Goal: Task Accomplishment & Management: Complete application form

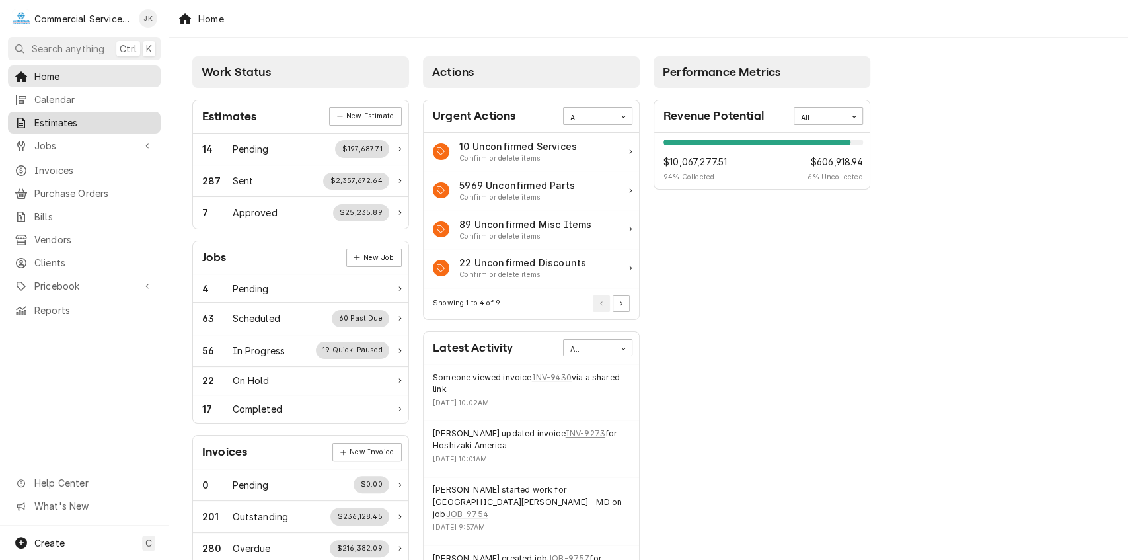
click at [80, 116] on span "Estimates" at bounding box center [94, 123] width 120 height 14
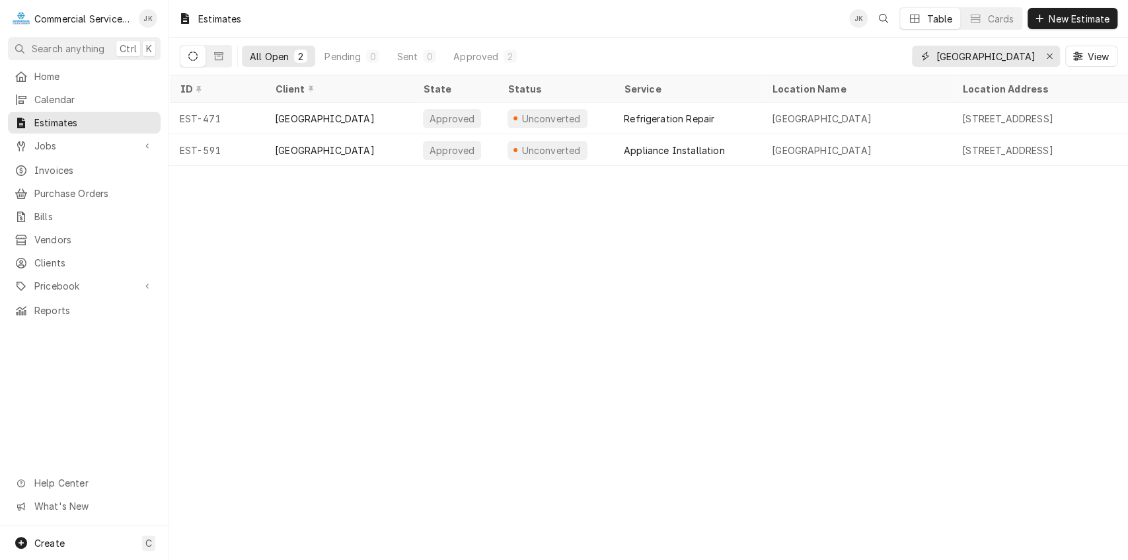
click at [1007, 53] on input "Rancho Cielo" at bounding box center [985, 56] width 99 height 21
type input "R"
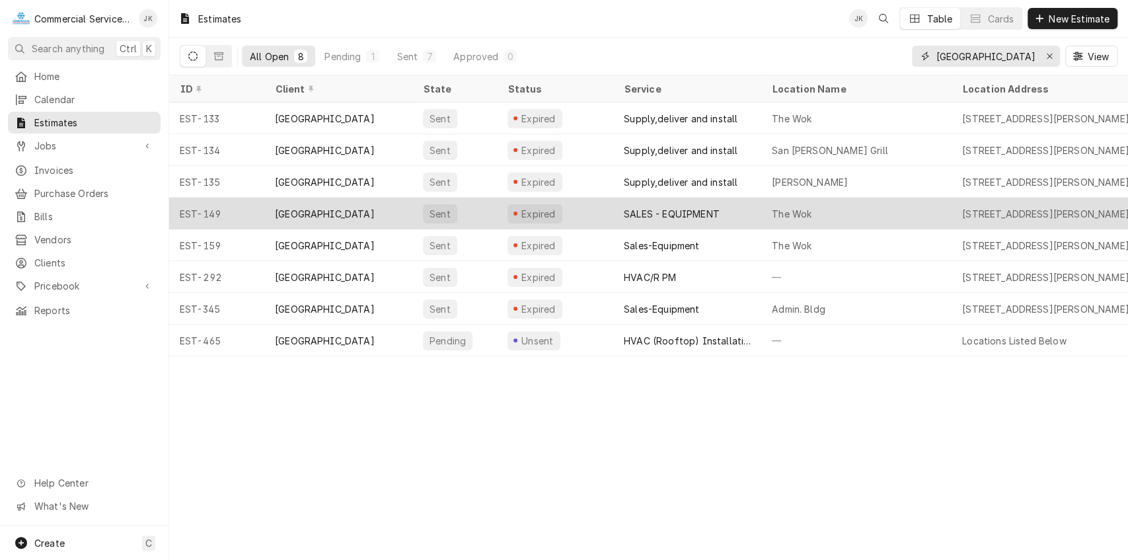
type input "Gilroy Gardens"
click at [638, 207] on div "SALES - EQUIPMENT" at bounding box center [672, 214] width 96 height 14
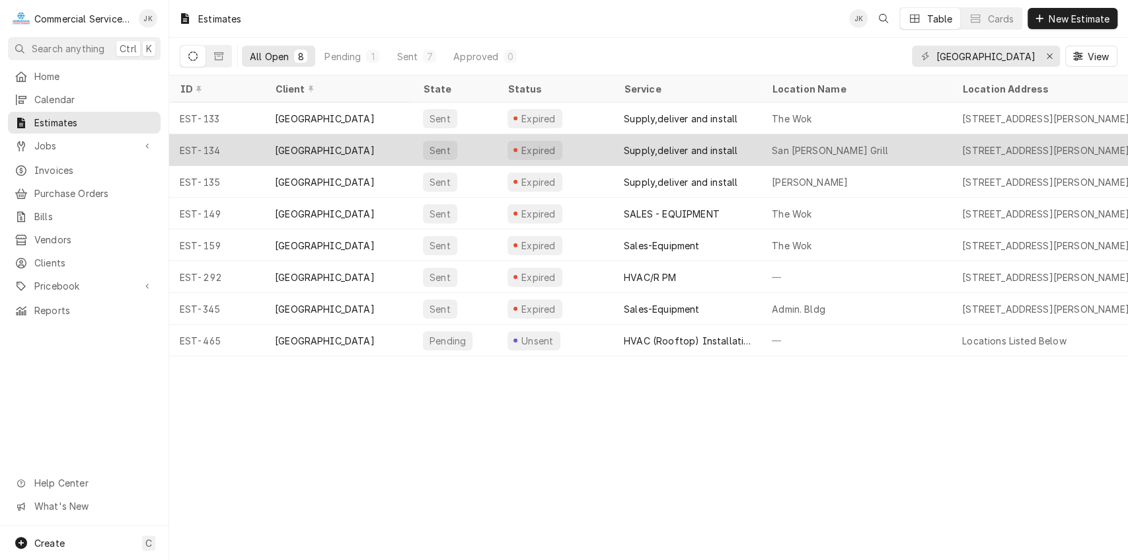
click at [660, 143] on div "Supply,deliver and install" at bounding box center [681, 150] width 114 height 14
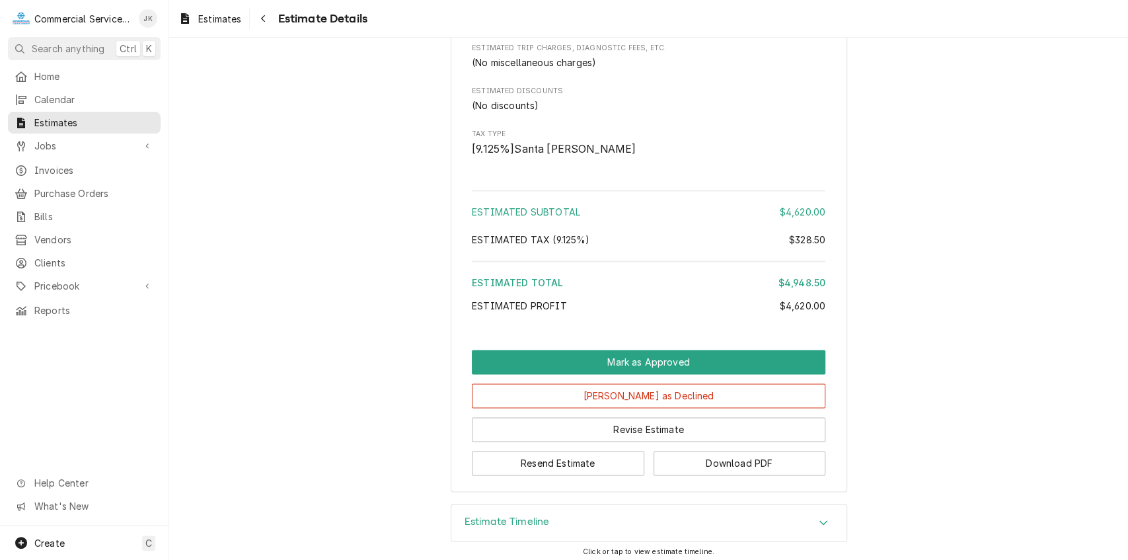
scroll to position [1277, 0]
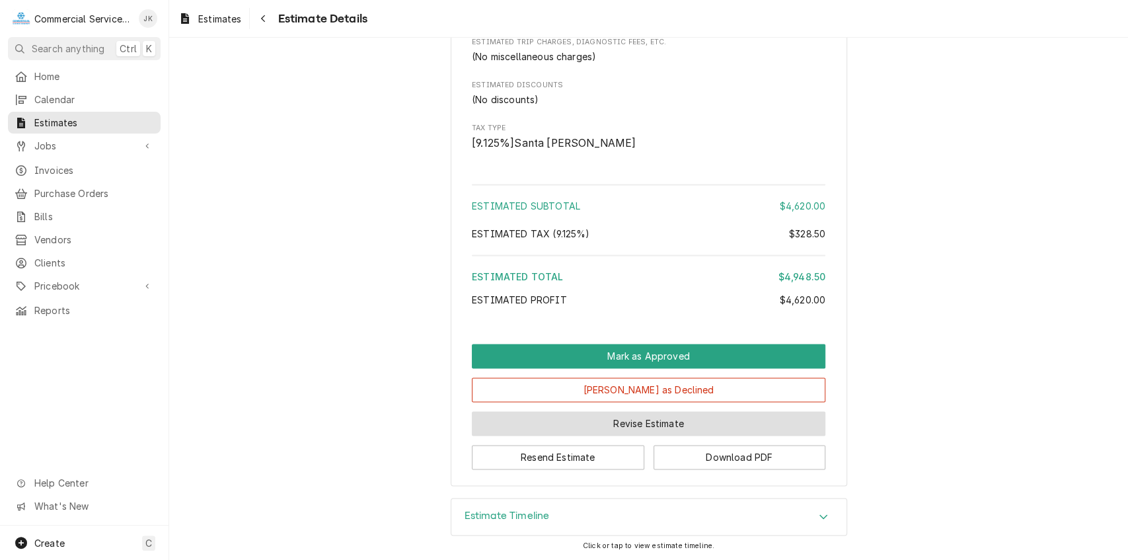
click at [642, 435] on button "Revise Estimate" at bounding box center [649, 423] width 354 height 24
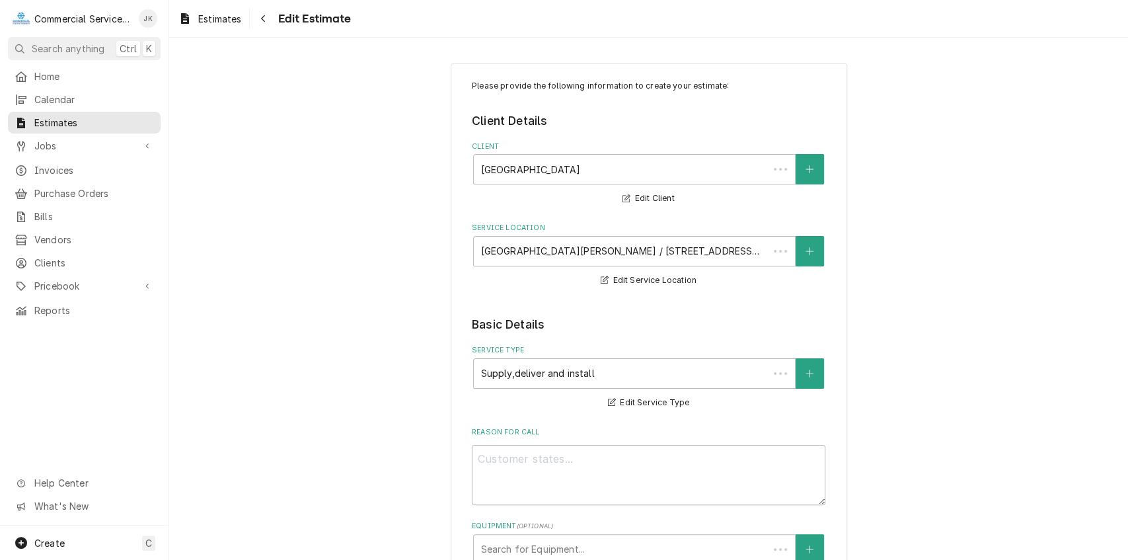
type textarea "x"
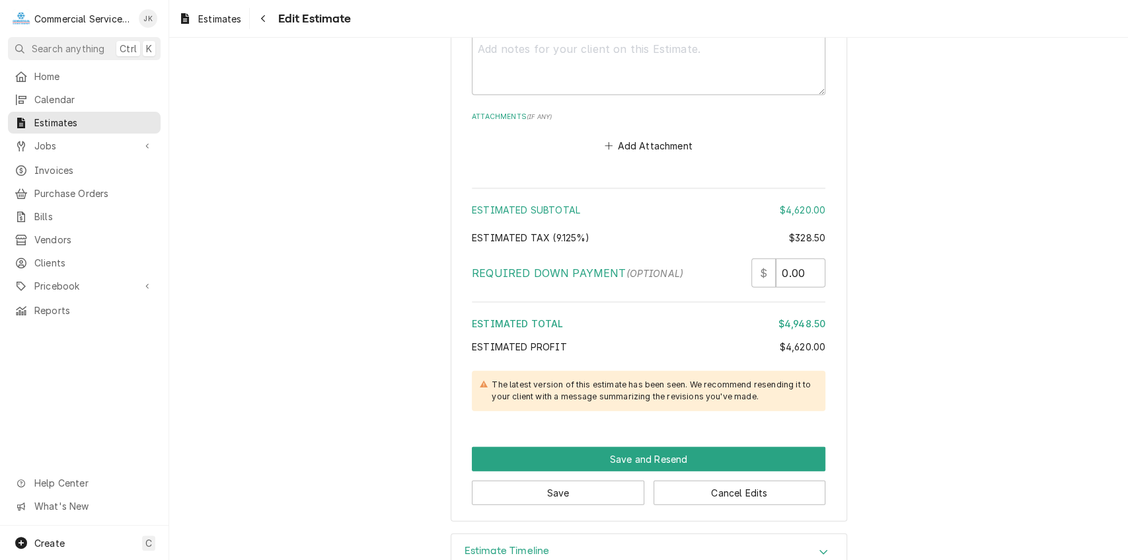
scroll to position [2186, 0]
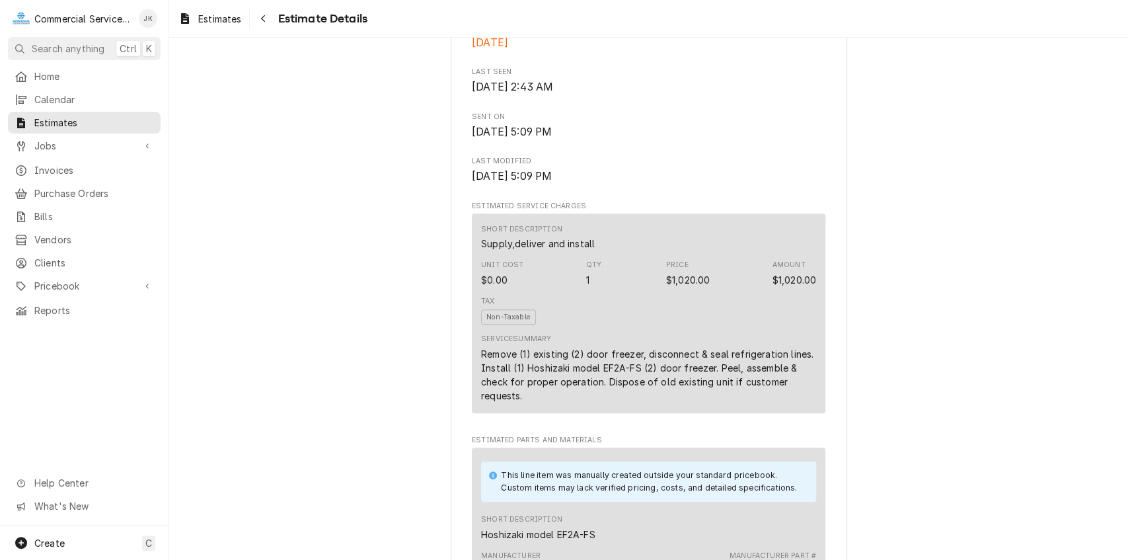
scroll to position [597, 0]
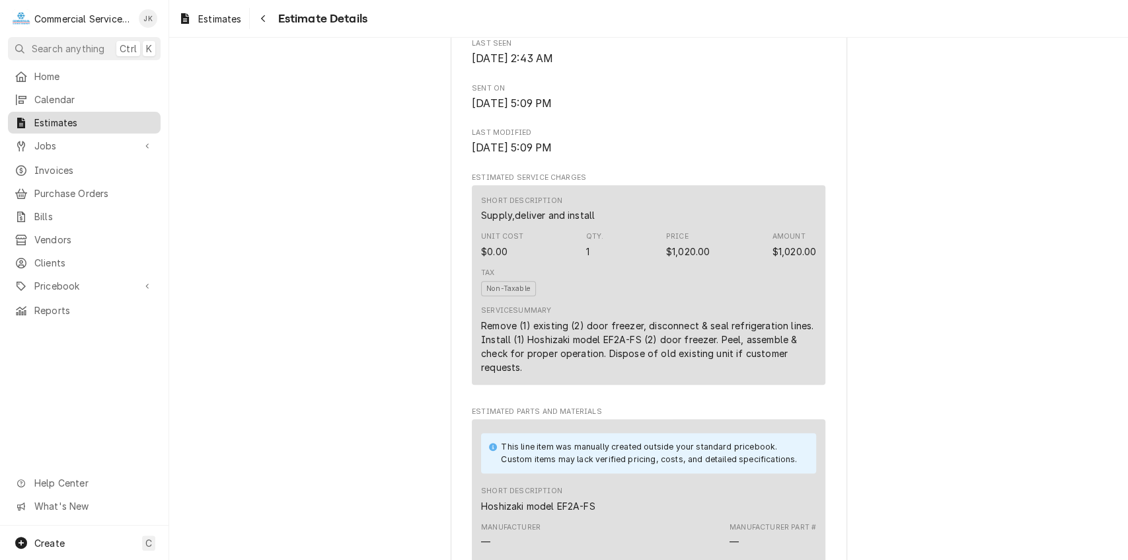
click at [115, 120] on span "Estimates" at bounding box center [94, 123] width 120 height 14
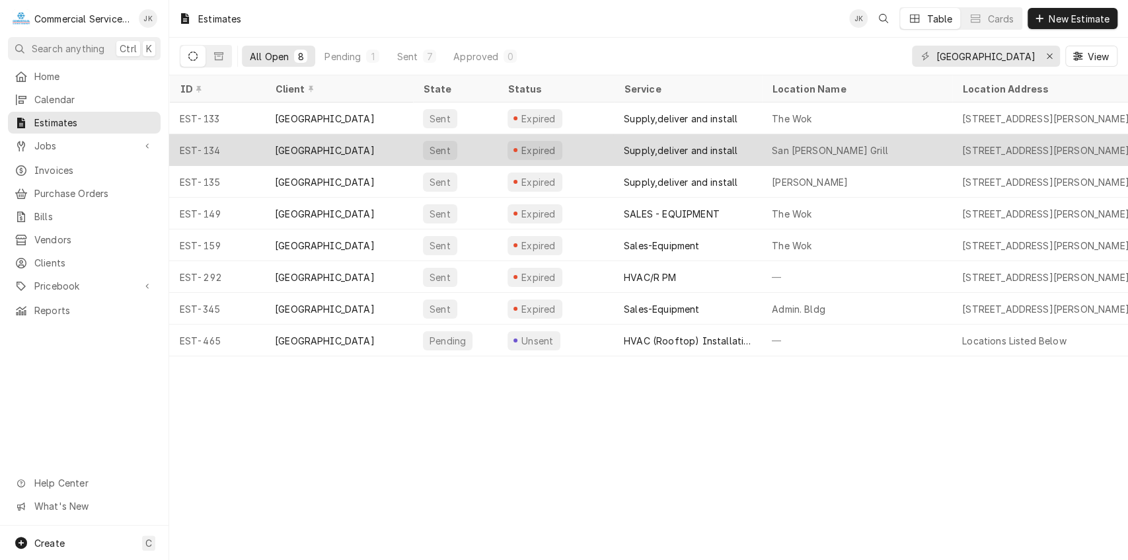
click at [662, 151] on div "Supply,deliver and install" at bounding box center [681, 150] width 114 height 14
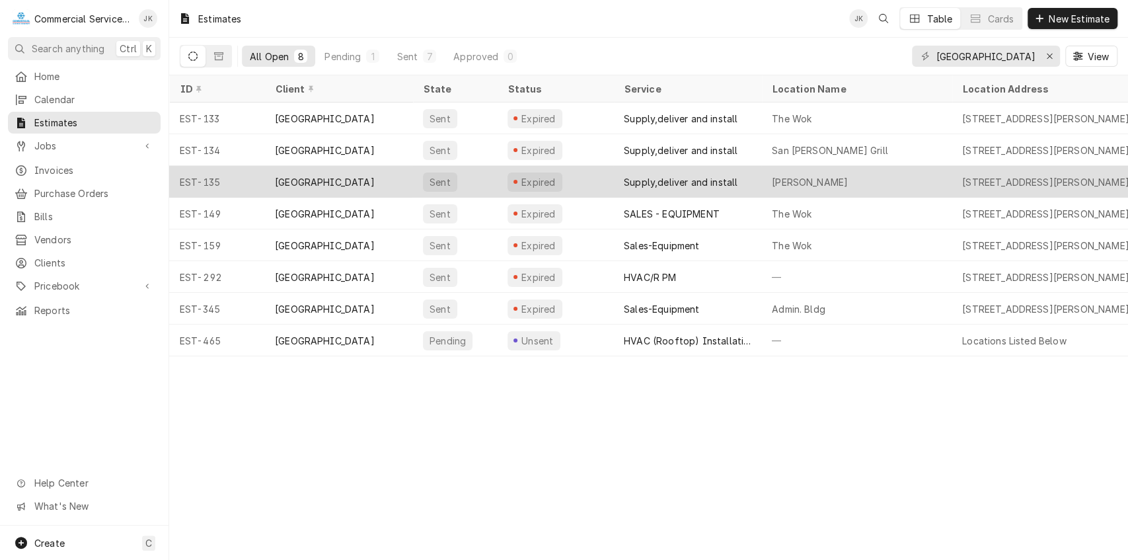
click at [709, 185] on div "Supply,deliver and install" at bounding box center [681, 182] width 114 height 14
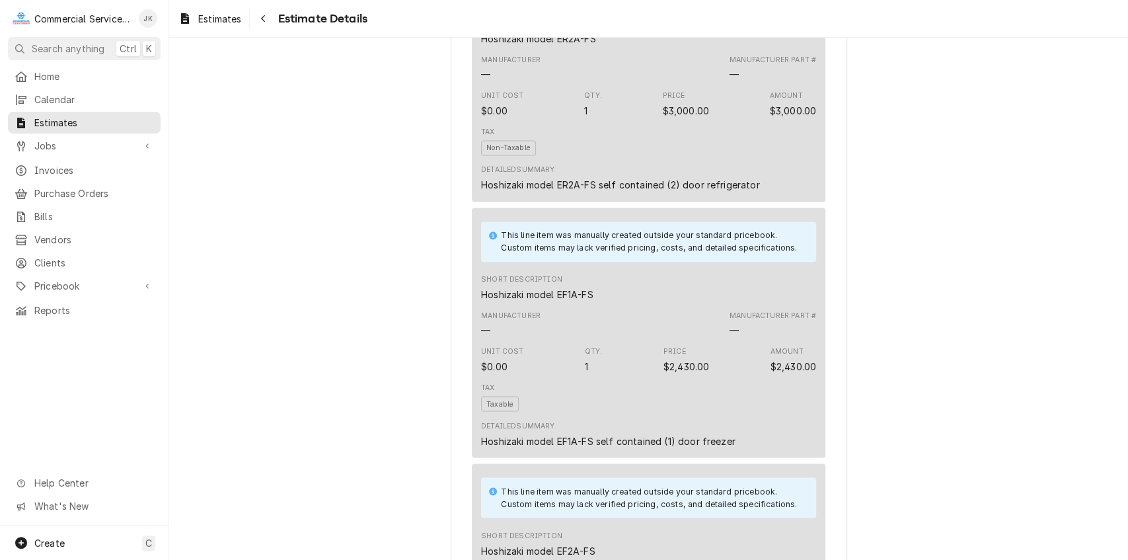
scroll to position [1340, 0]
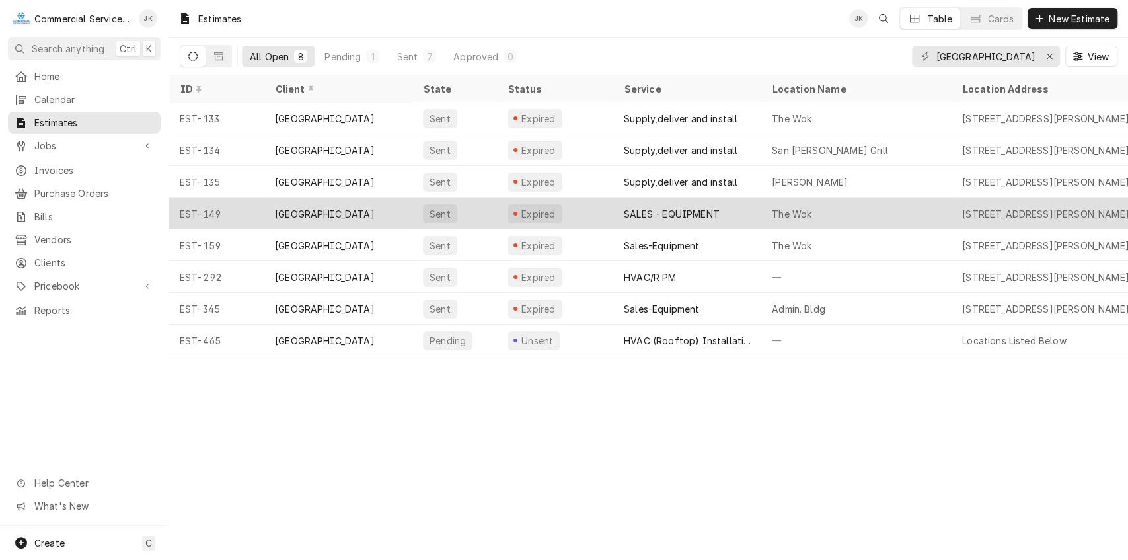
click at [676, 213] on div "SALES - EQUIPMENT" at bounding box center [672, 214] width 96 height 14
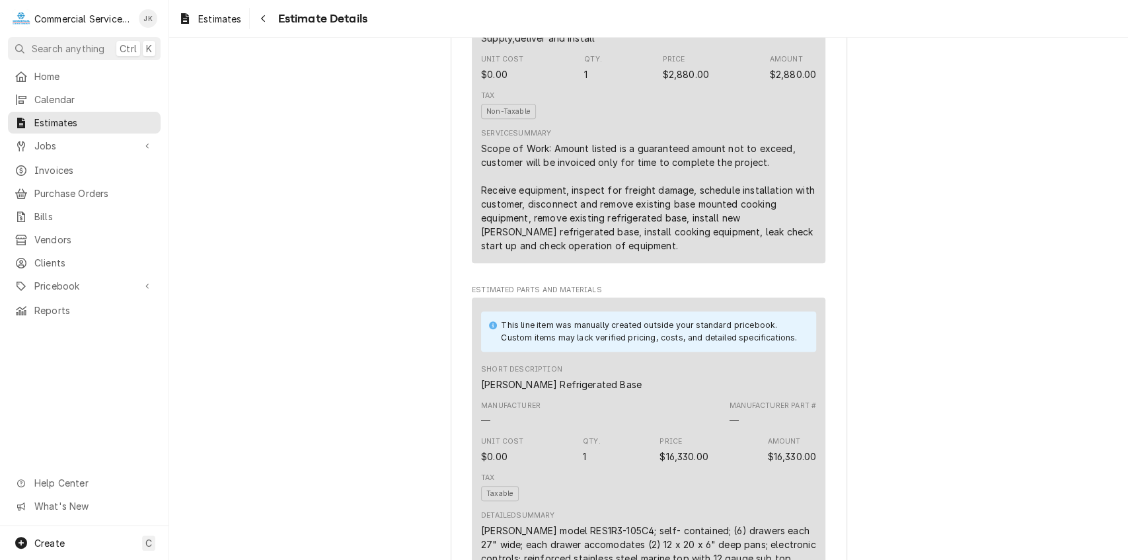
scroll to position [780, 0]
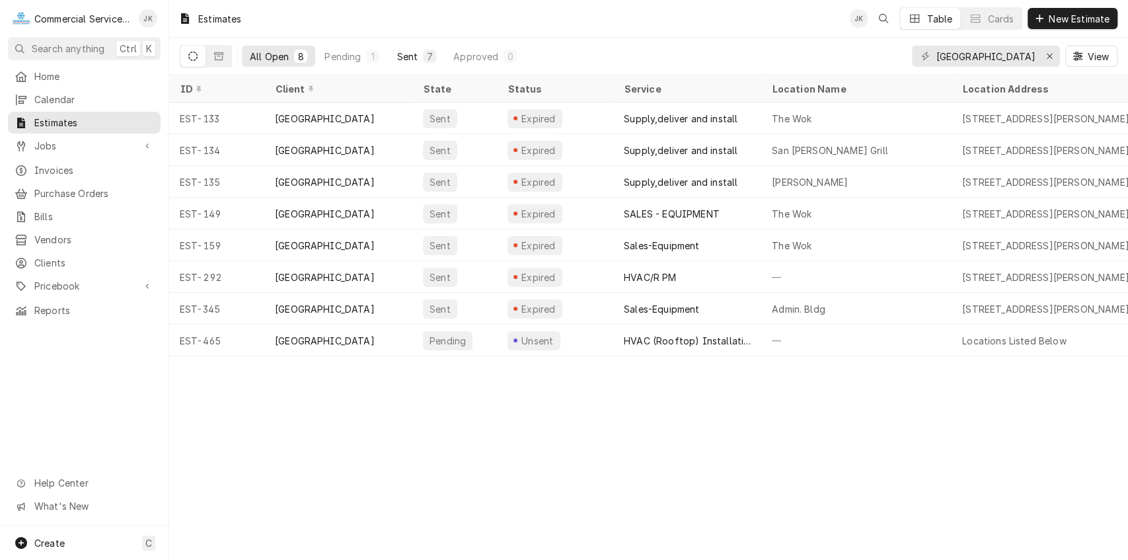
click at [431, 56] on div "7" at bounding box center [430, 57] width 8 height 14
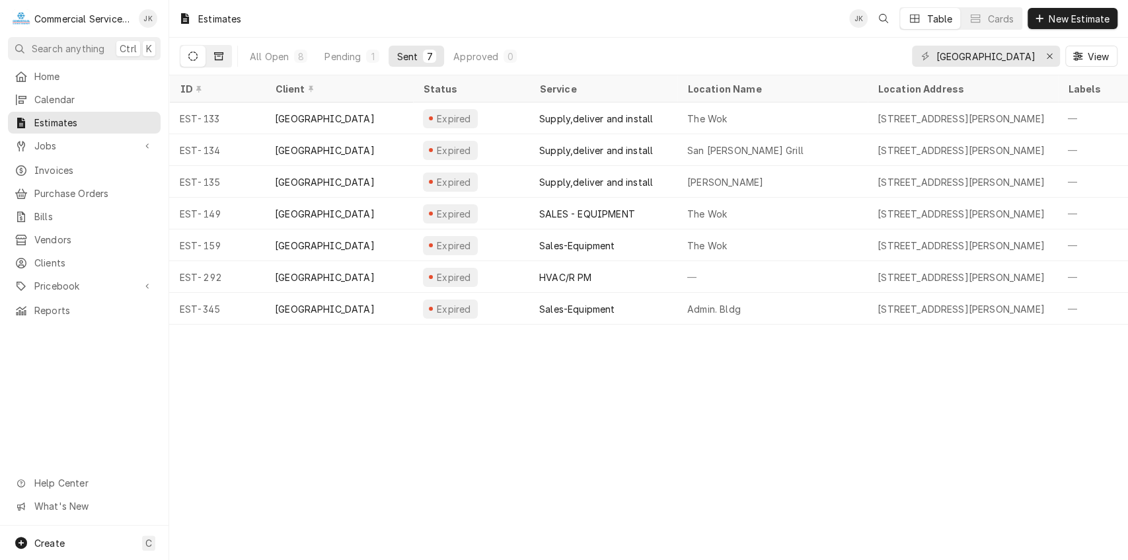
click at [223, 56] on button "Dynamic Content Wrapper" at bounding box center [218, 56] width 25 height 21
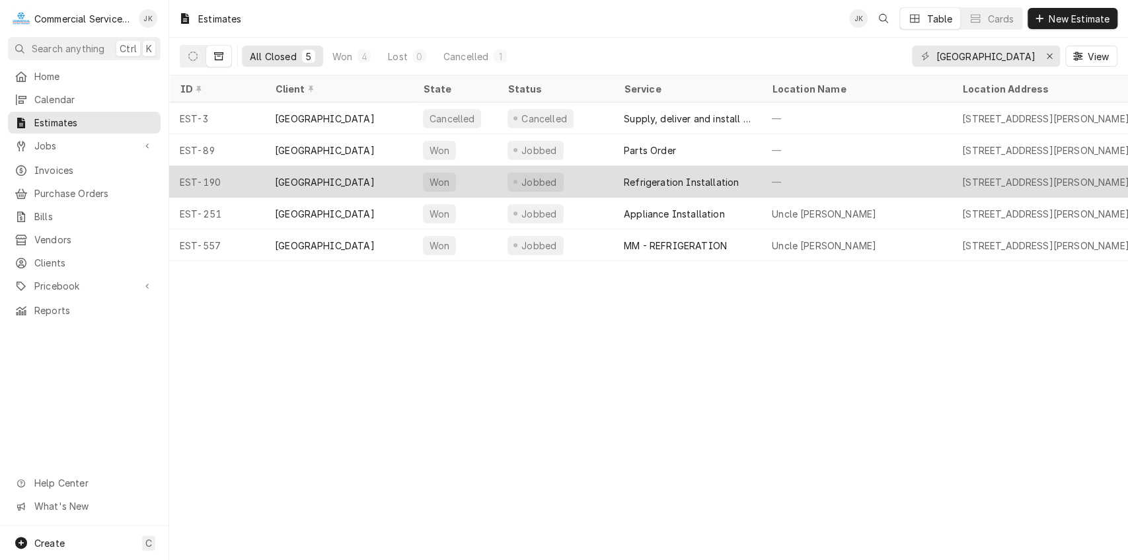
click at [648, 176] on div "Refrigeration Installation" at bounding box center [681, 182] width 115 height 14
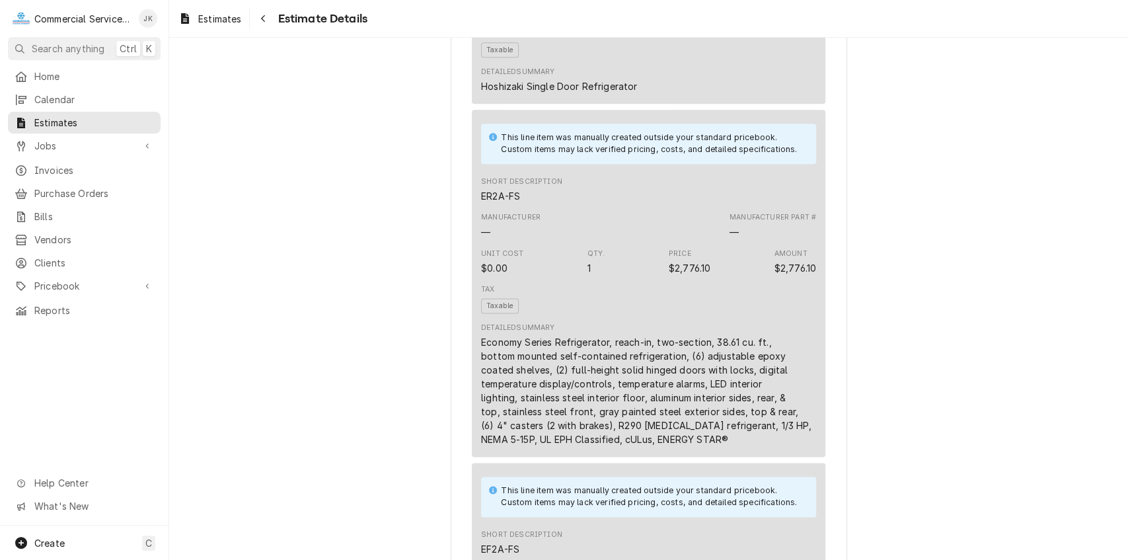
scroll to position [1106, 0]
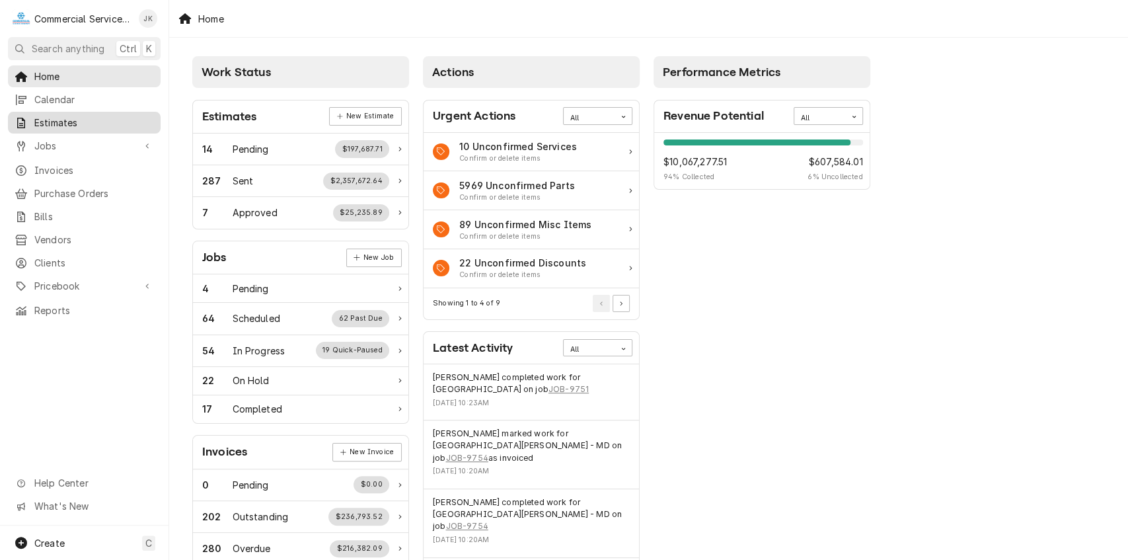
click at [73, 116] on span "Estimates" at bounding box center [94, 123] width 120 height 14
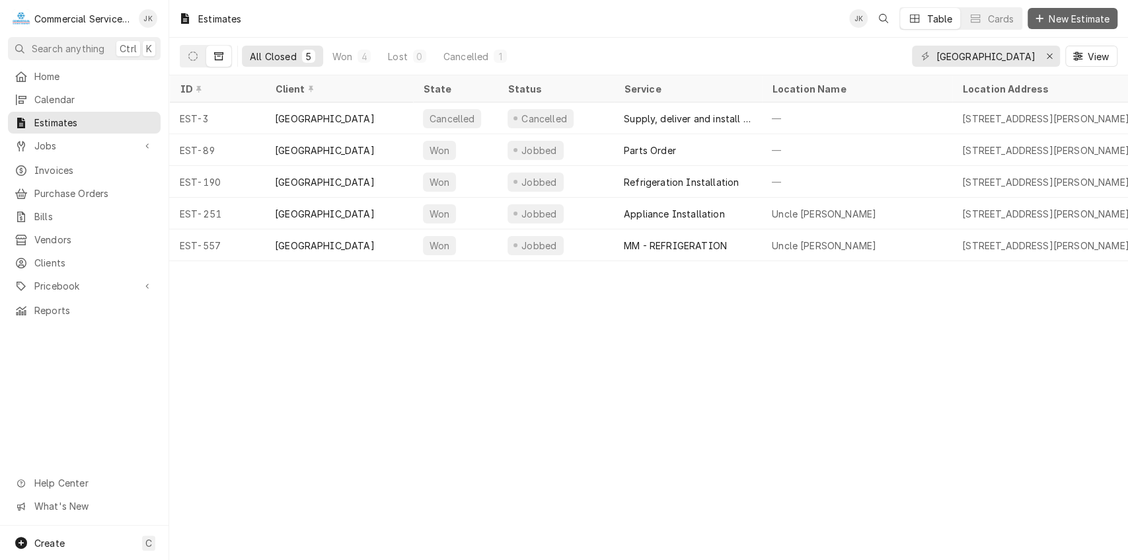
click at [1051, 17] on span "New Estimate" at bounding box center [1079, 19] width 66 height 14
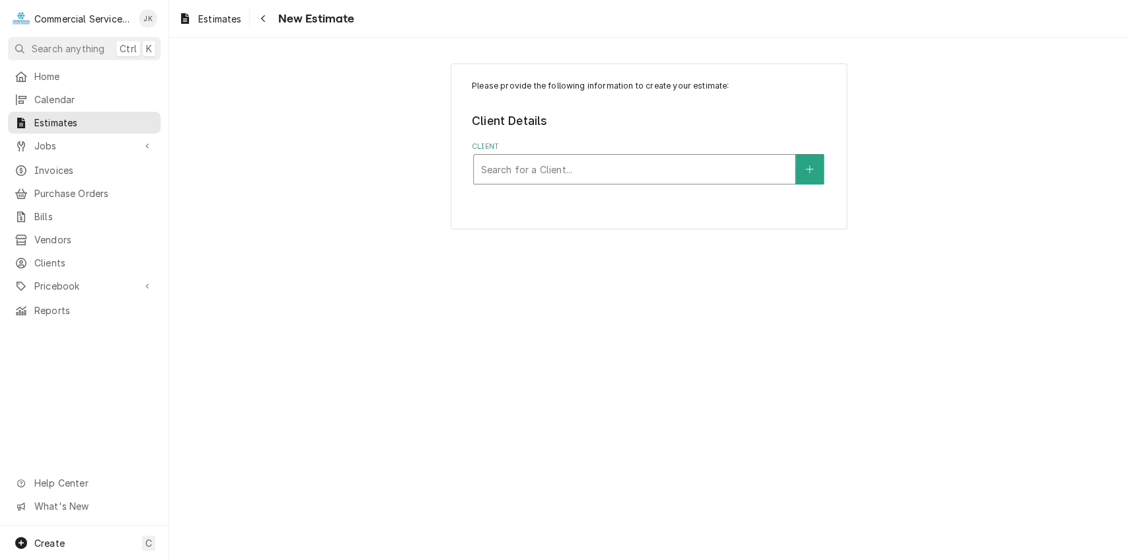
click at [498, 168] on div "Client" at bounding box center [635, 169] width 308 height 24
type input "[GEOGRAPHIC_DATA]"
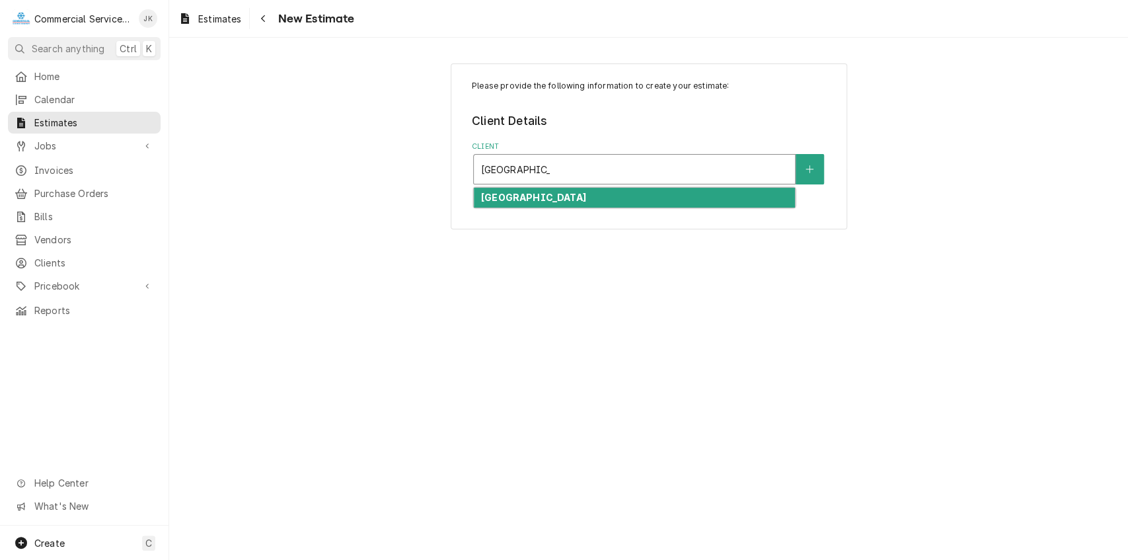
click at [549, 197] on strong "[GEOGRAPHIC_DATA]" at bounding box center [533, 197] width 105 height 11
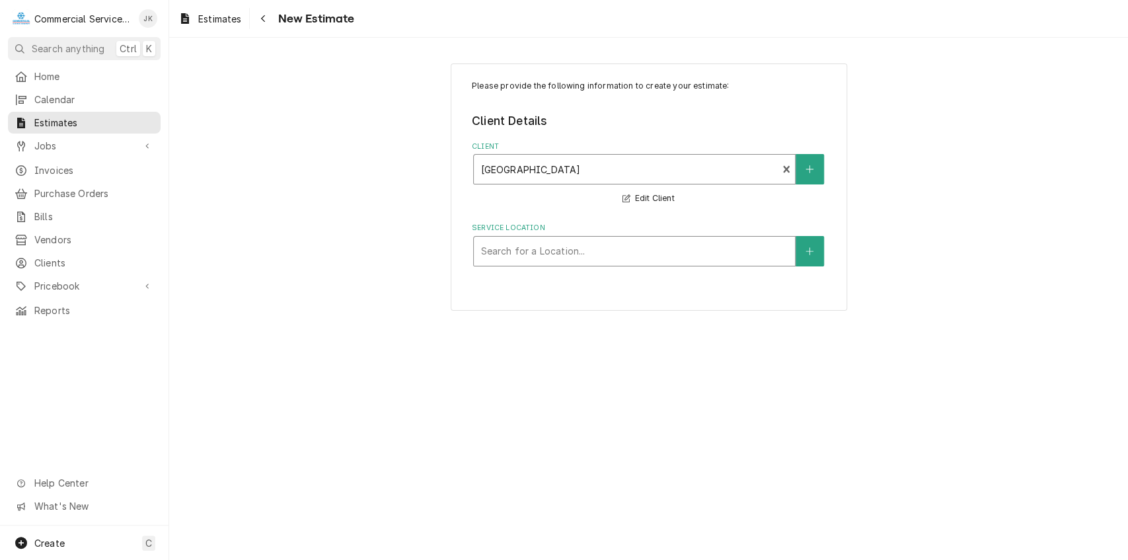
click at [510, 251] on div "Service Location" at bounding box center [635, 251] width 308 height 24
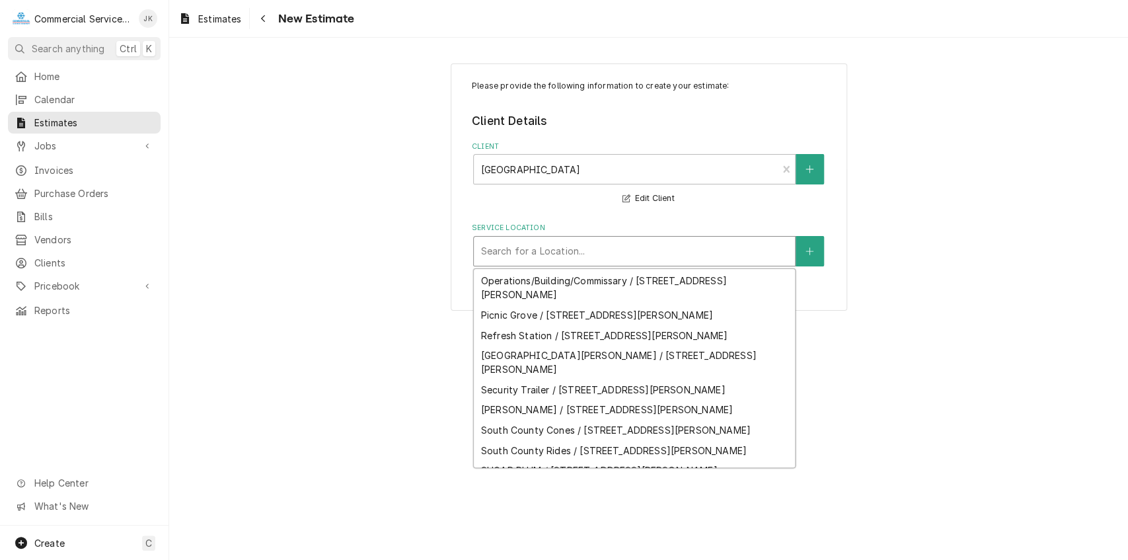
scroll to position [220, 0]
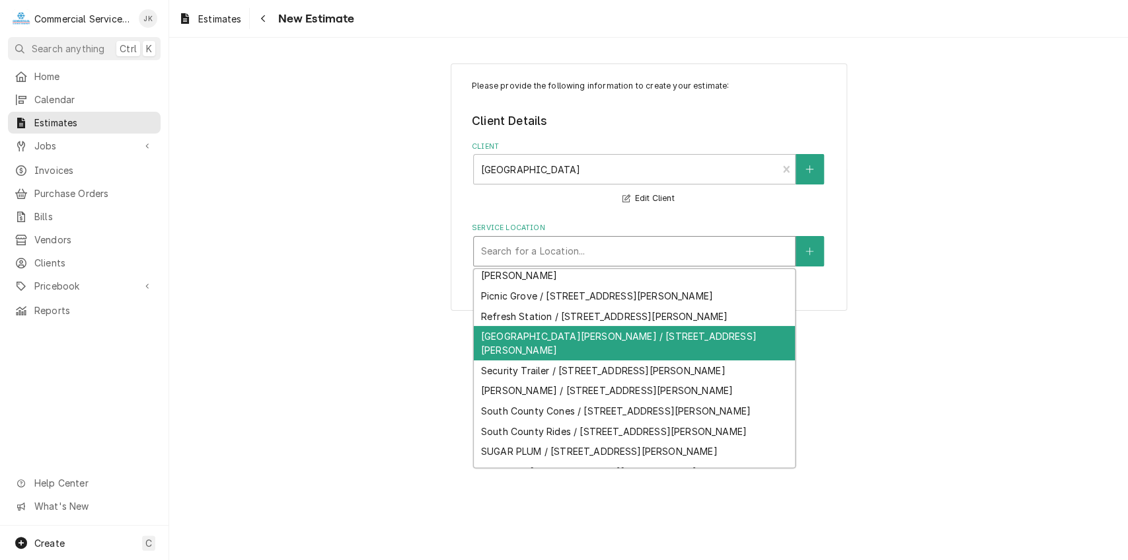
click at [529, 332] on div "San Juan Grill / 3050 Hecker Pass Hwy, Gilroy, CA 95020" at bounding box center [634, 343] width 321 height 34
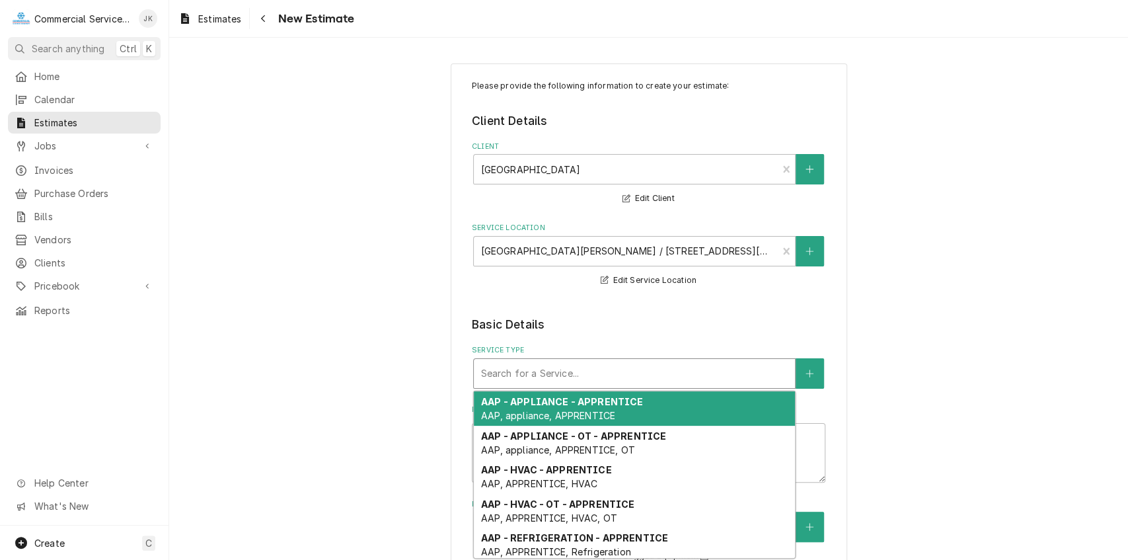
click at [506, 368] on div "Service Type" at bounding box center [635, 374] width 308 height 24
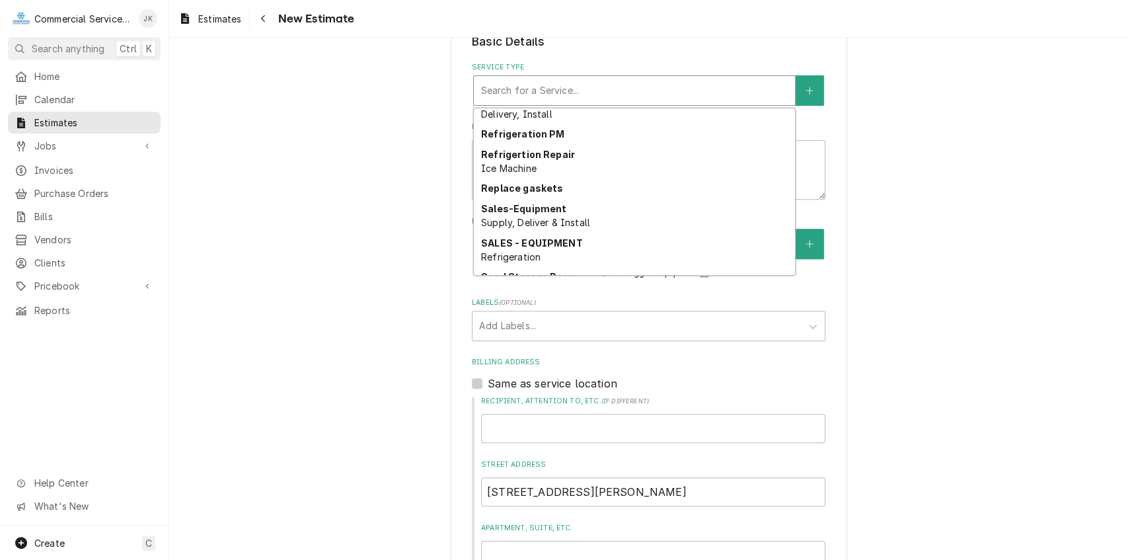
scroll to position [2465, 0]
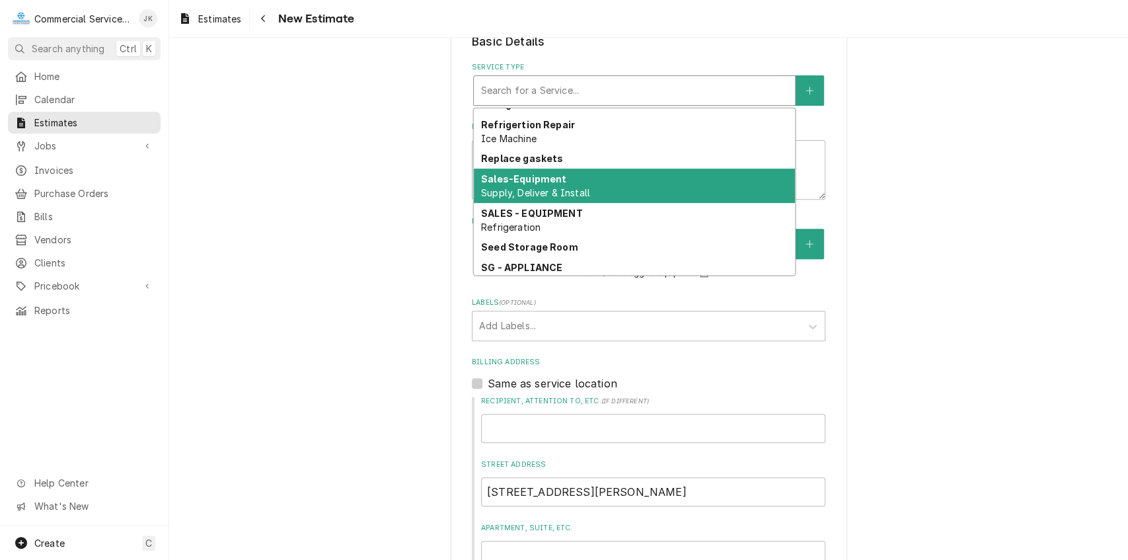
click at [583, 182] on div "Sales-Equipment Supply, Deliver & Install" at bounding box center [634, 186] width 321 height 34
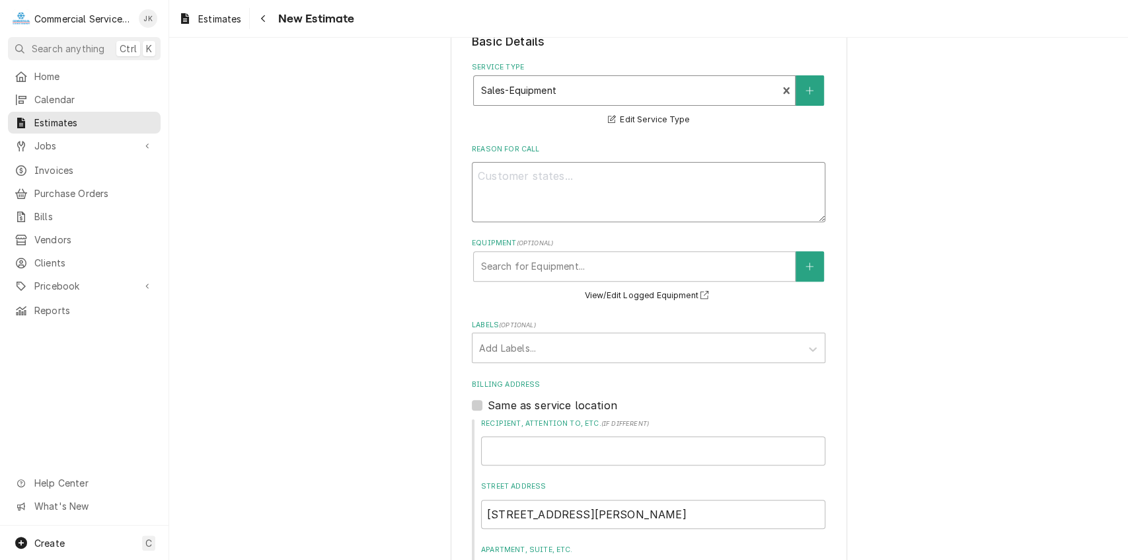
click at [486, 169] on textarea "Reason For Call" at bounding box center [649, 192] width 354 height 60
type textarea "x"
type textarea "Q"
type textarea "x"
type textarea "Qu"
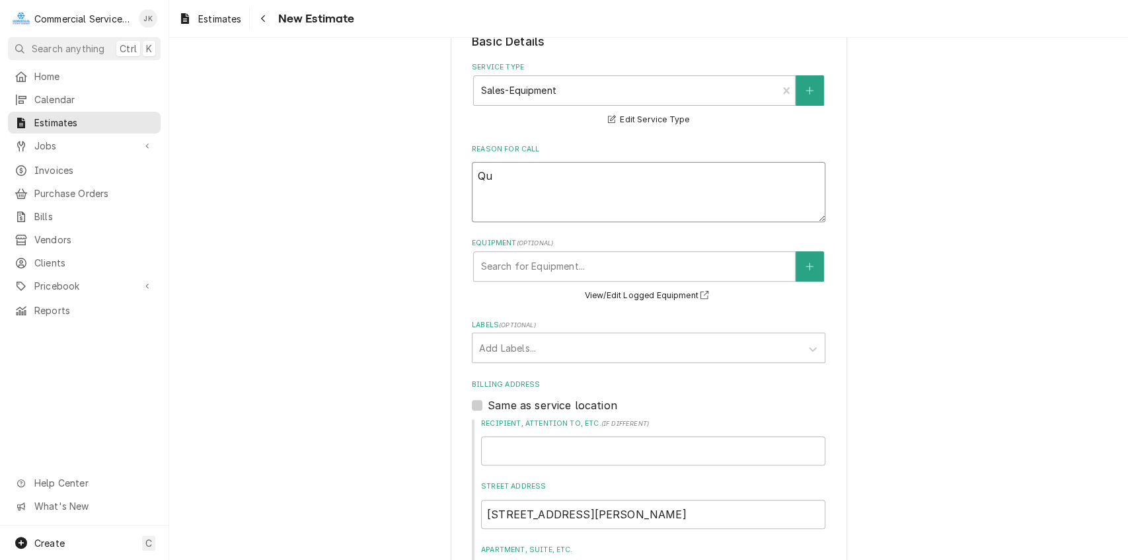
type textarea "x"
type textarea "Quo"
type textarea "x"
type textarea "Quot"
type textarea "x"
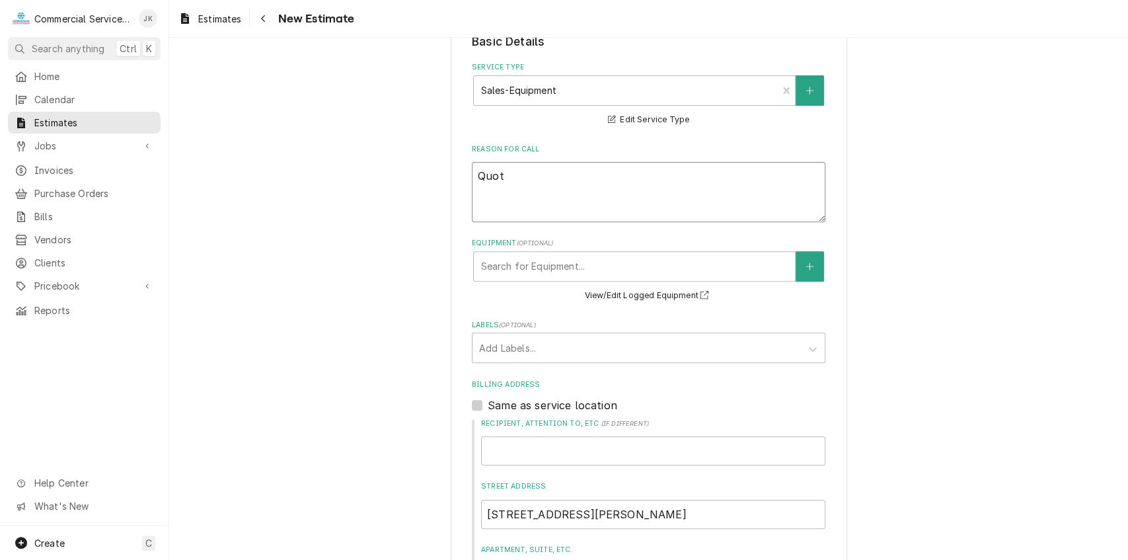
type textarea "Quote"
type textarea "x"
type textarea "Quote"
type textarea "x"
type textarea "Quote r"
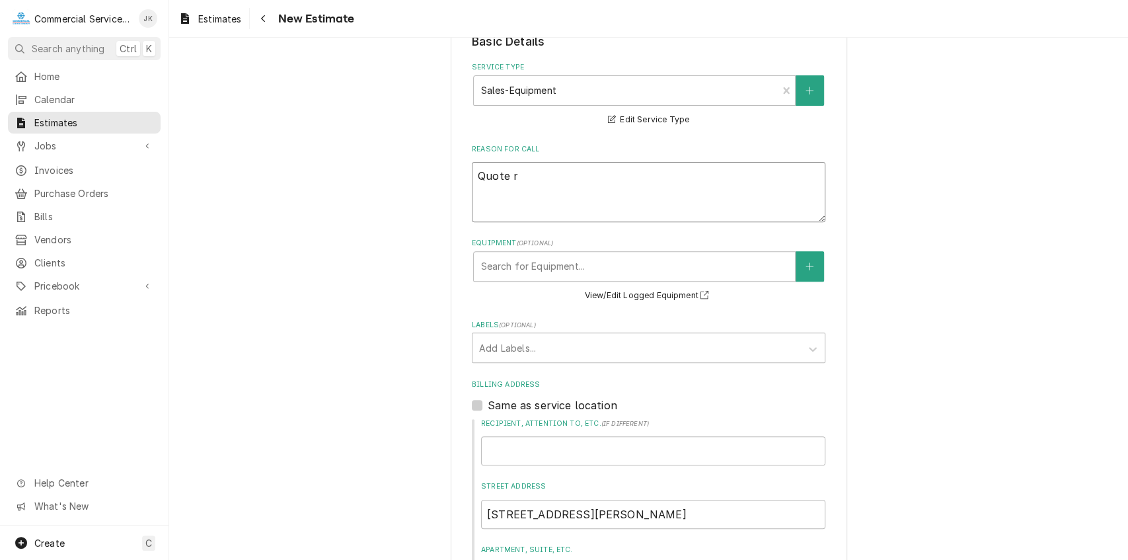
type textarea "x"
type textarea "Quote re"
type textarea "x"
type textarea "Quote req"
type textarea "x"
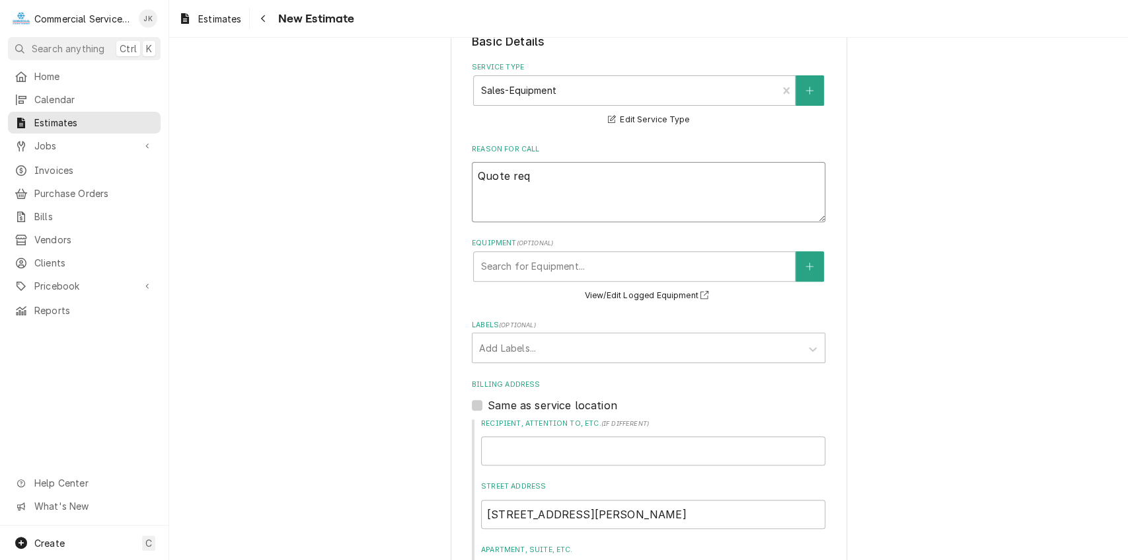
type textarea "Quote requ"
type textarea "x"
type textarea "Quote reque"
type textarea "x"
type textarea "Quote reques"
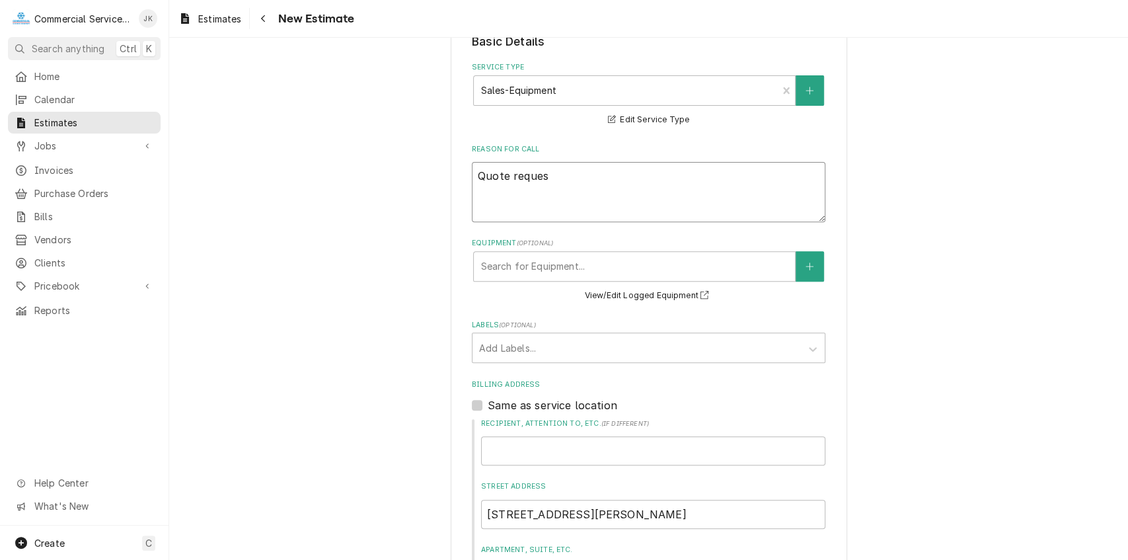
type textarea "x"
type textarea "Quote request"
type textarea "x"
type textarea "Quote requeste"
type textarea "x"
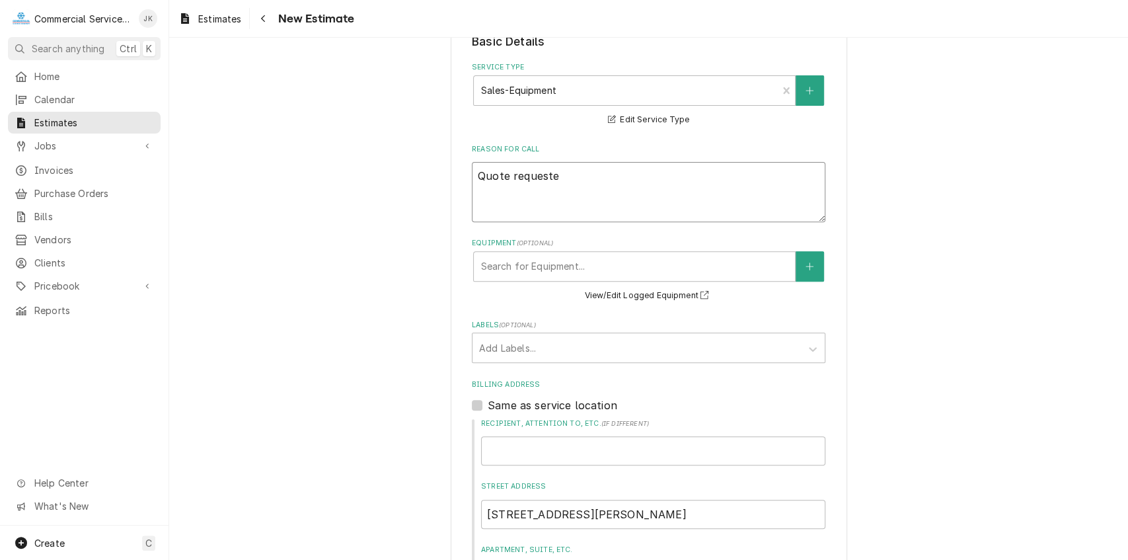
type textarea "Quote requested"
type textarea "x"
type textarea "Quote requested"
type textarea "x"
type textarea "Quote requested f"
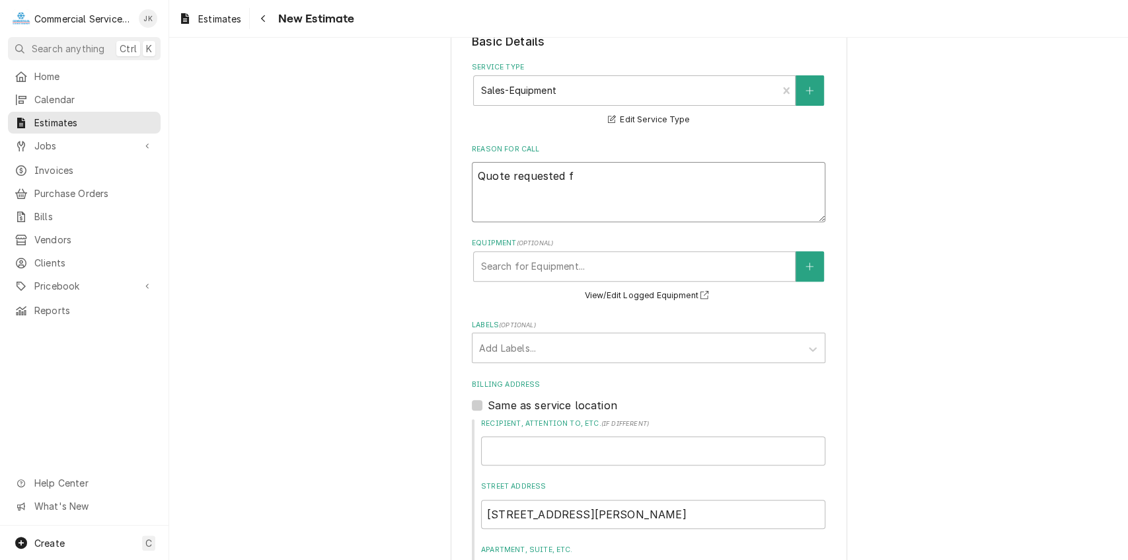
type textarea "x"
type textarea "Quote requested fo"
type textarea "x"
type textarea "Quote requested for"
type textarea "x"
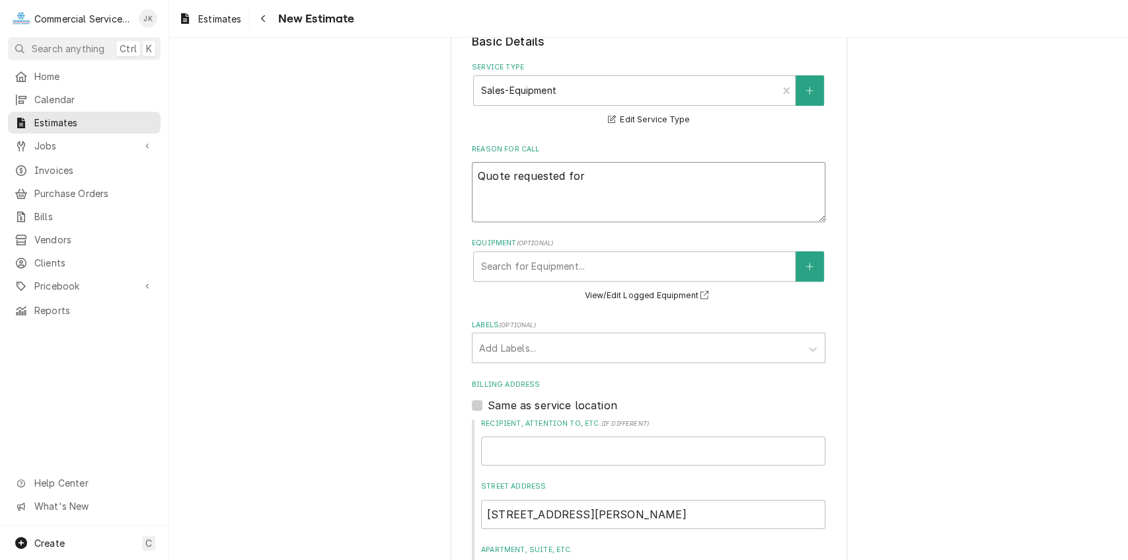
type textarea "Quote requested for"
type textarea "x"
type textarea "Quote requested for ("
type textarea "x"
type textarea "Quote requested for (2"
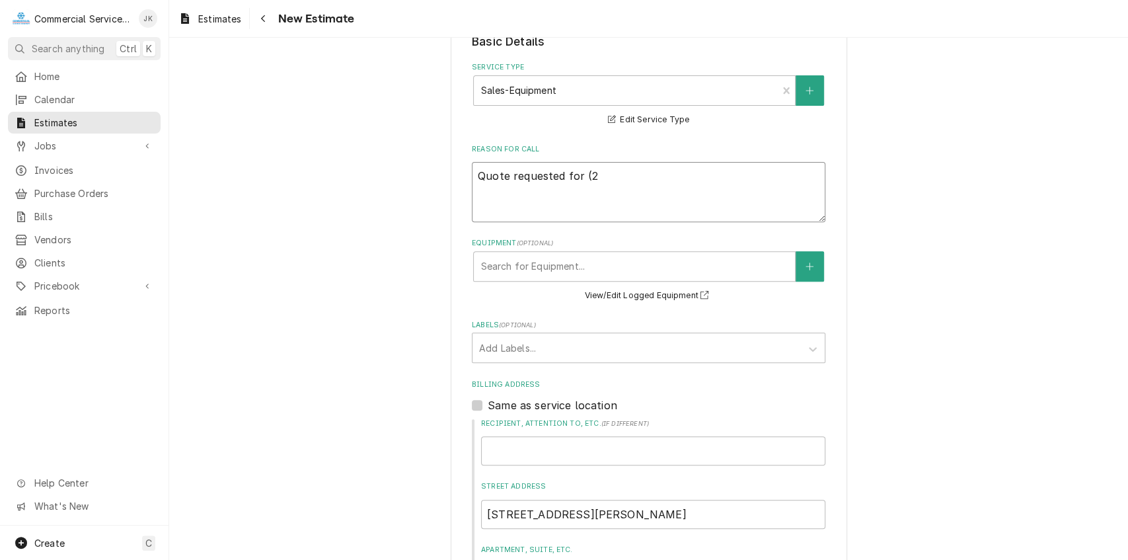
type textarea "x"
type textarea "Quote requested for (2)"
type textarea "x"
type textarea "Quote requested for (2)"
type textarea "x"
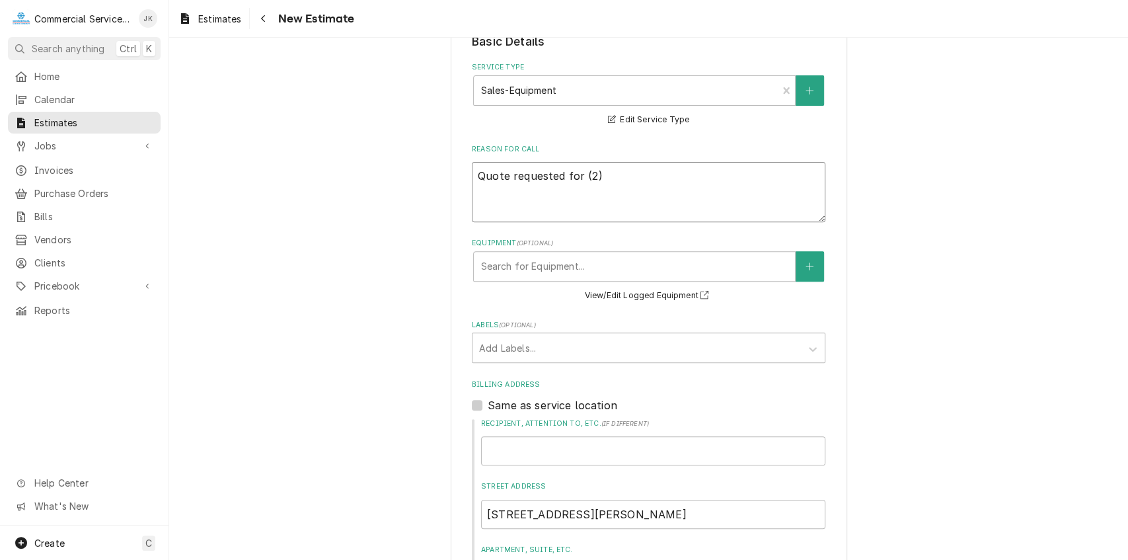
type textarea "Quote requested for (2) D"
type textarea "x"
type textarea "Quote requested for (2) Do"
type textarea "x"
type textarea "Quote requested for (2) Doo"
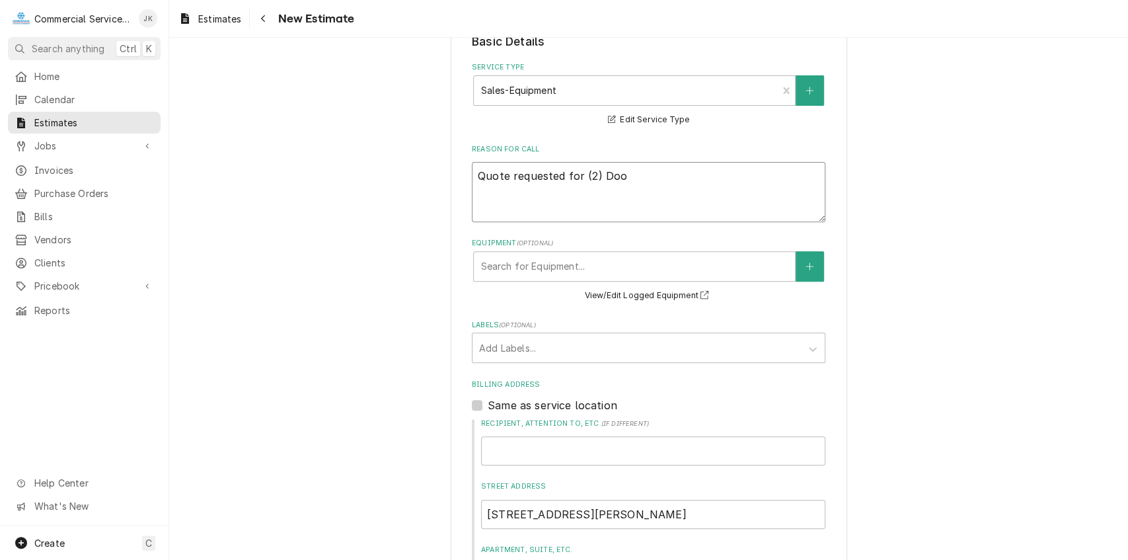
type textarea "x"
type textarea "Quote requested for (2) Door"
type textarea "x"
type textarea "Quote requested for (2) Door"
type textarea "x"
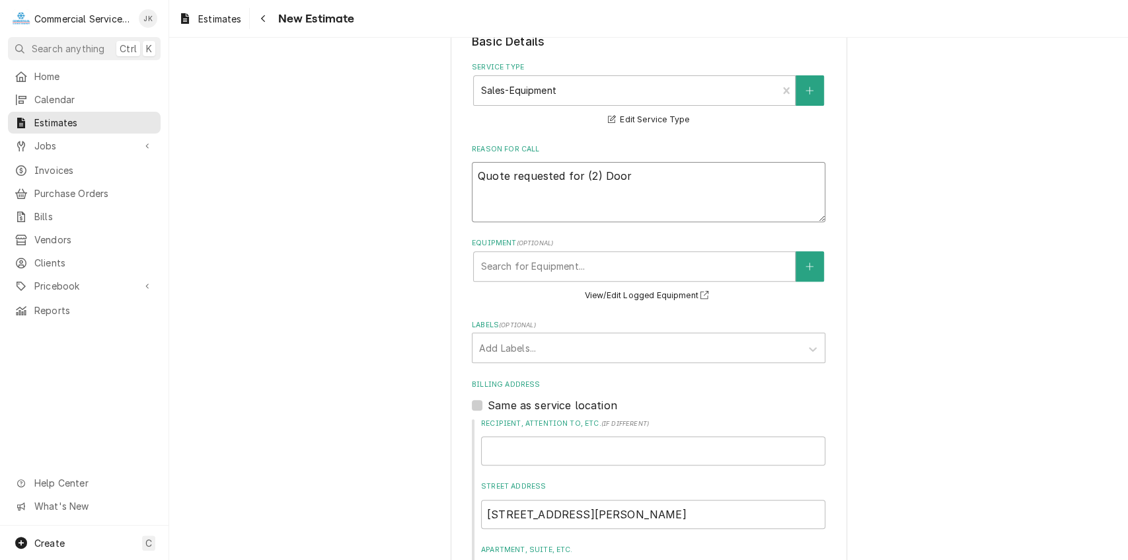
type textarea "Quote requested for (2) Door R"
type textarea "x"
type textarea "Quote requested for (2) Door Re"
type textarea "x"
type textarea "Quote requested for (2) Door Rea"
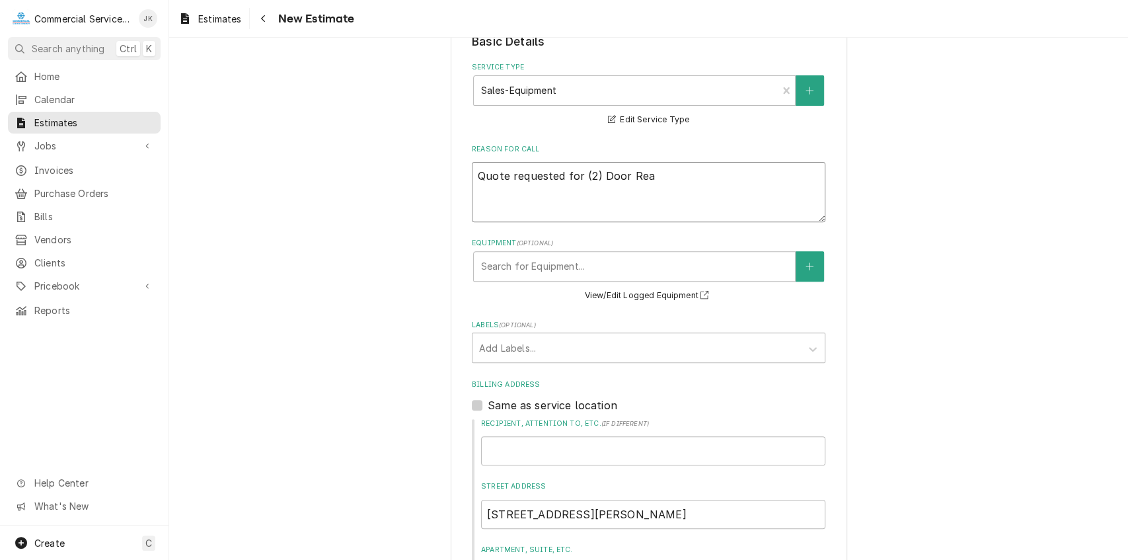
type textarea "x"
type textarea "Quote requested for (2) Door Reac"
type textarea "x"
type textarea "Quote requested for (2) Door Reach"
type textarea "x"
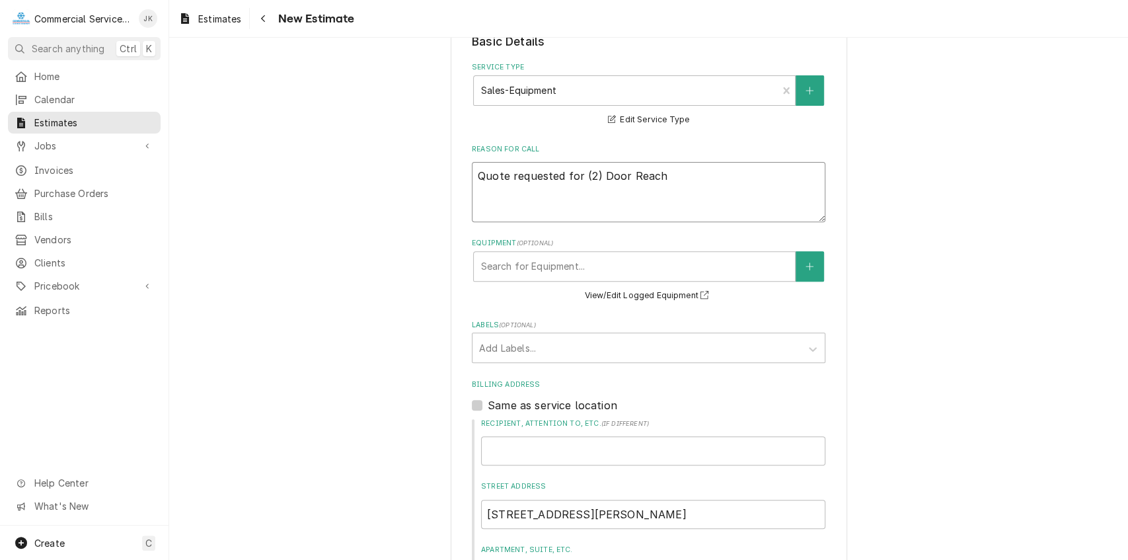
type textarea "Quote requested for (2) Door Reach-"
type textarea "x"
type textarea "Quote requested for (2) Door Reach-i"
type textarea "x"
type textarea "Quote requested for (2) Door Reach-in"
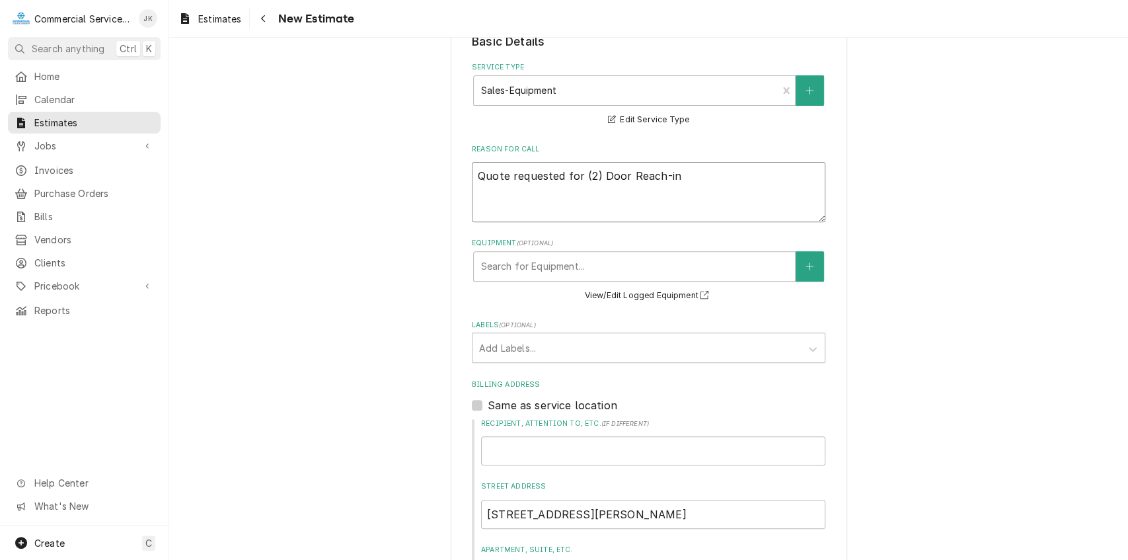
type textarea "x"
type textarea "Quote requested for (2) Door Reach-in"
type textarea "x"
type textarea "Quote requested for (2) Door Reach-in F"
type textarea "x"
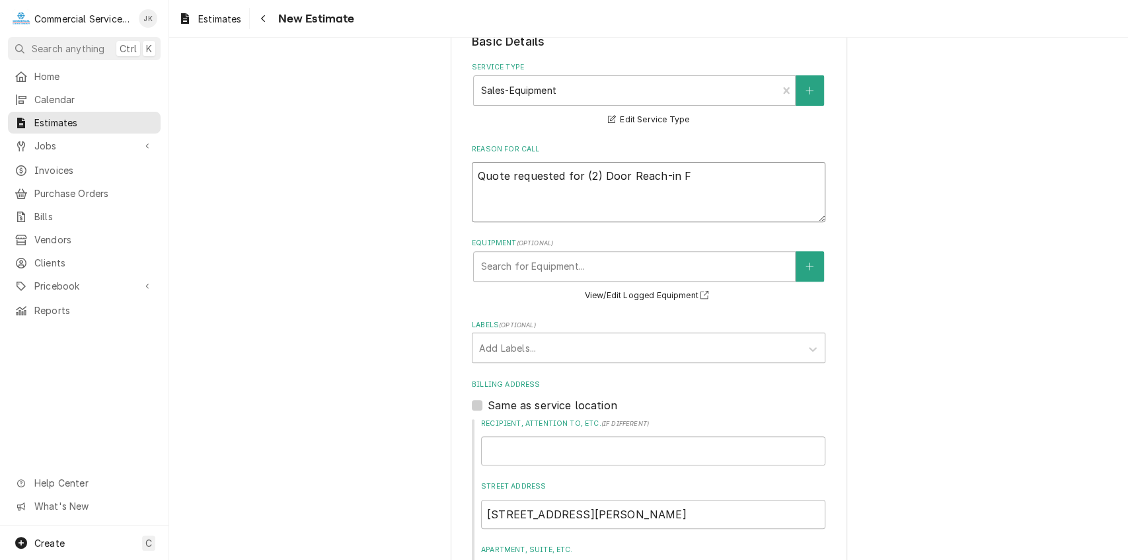
type textarea "Quote requested for (2) Door Reach-in Fr"
type textarea "x"
type textarea "Quote requested for (2) Door Reach-in Fre"
type textarea "x"
type textarea "Quote requested for (2) Door Reach-in Free"
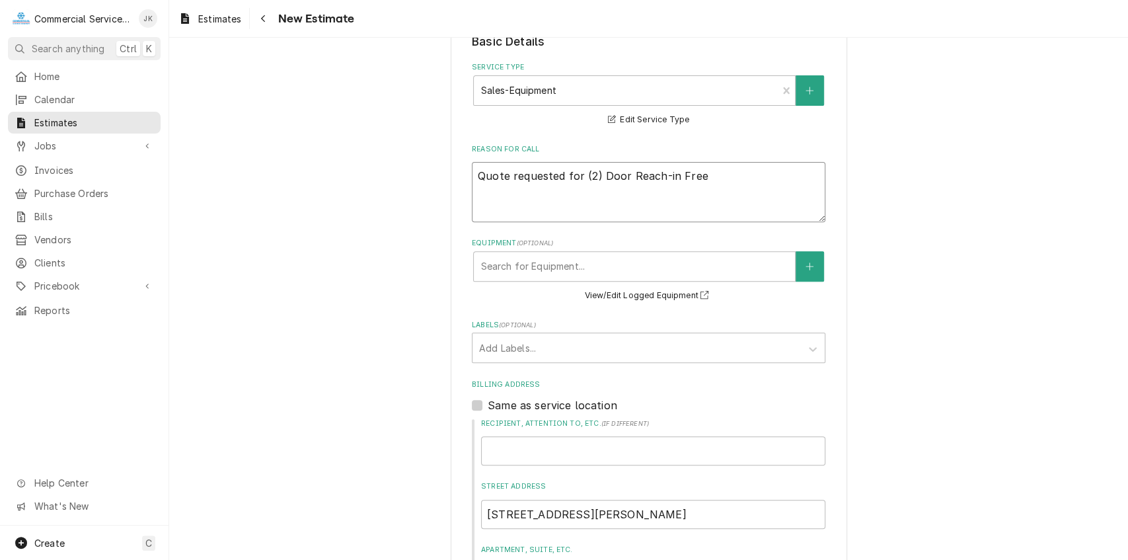
type textarea "x"
type textarea "Quote requested for (2) Door Reach-in Freex"
type textarea "x"
type textarea "Quote requested for (2) Door Reach-in Free"
type textarea "x"
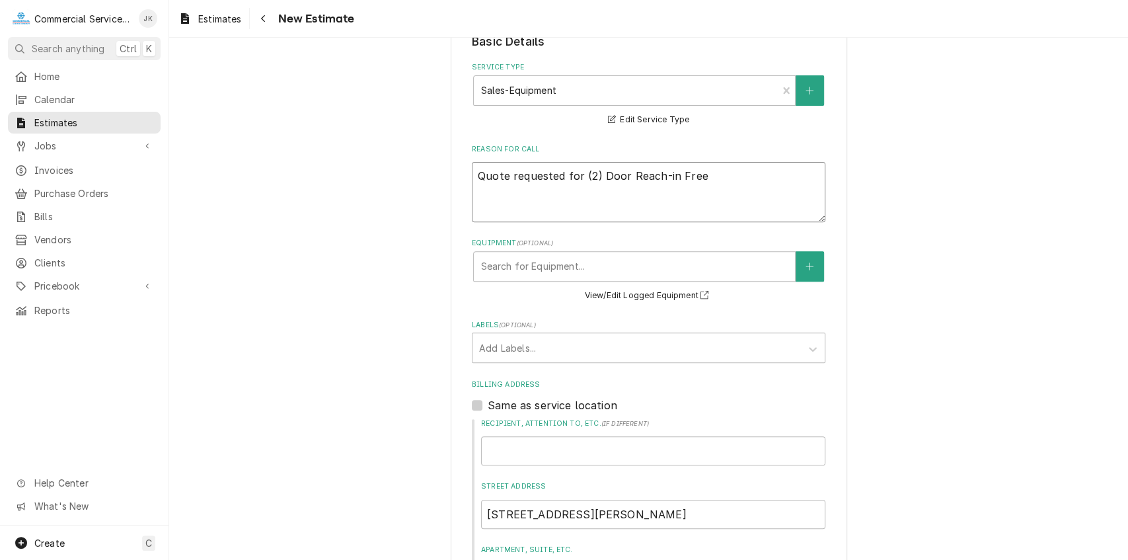
type textarea "Quote requested for (2) Door Reach-in Freez"
type textarea "x"
type textarea "Quote requested for (2) Door Reach-in Freeze"
type textarea "x"
type textarea "Quote requested for (2) Door Reach-in Freezer"
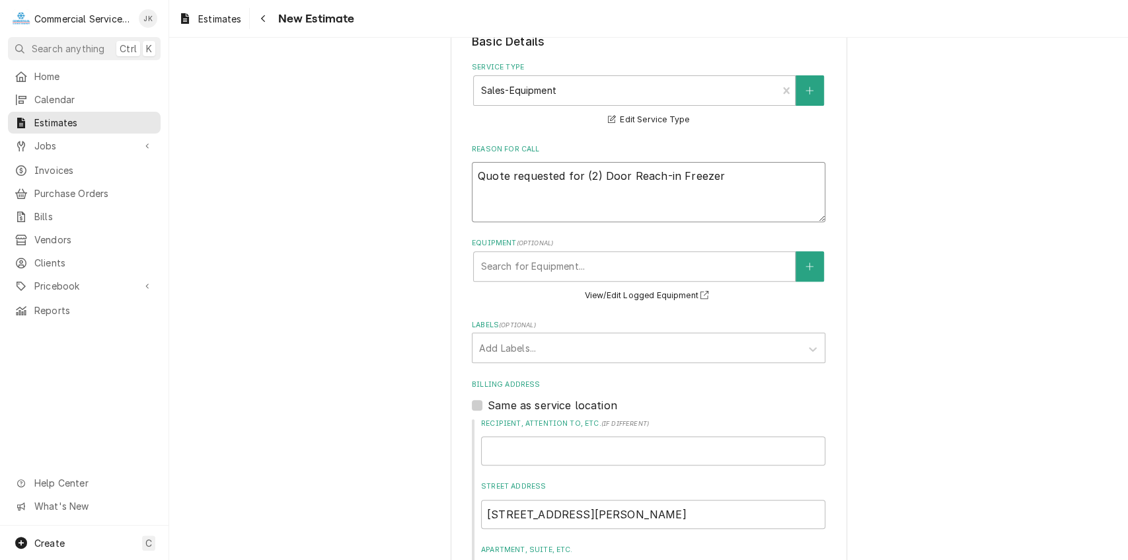
type textarea "x"
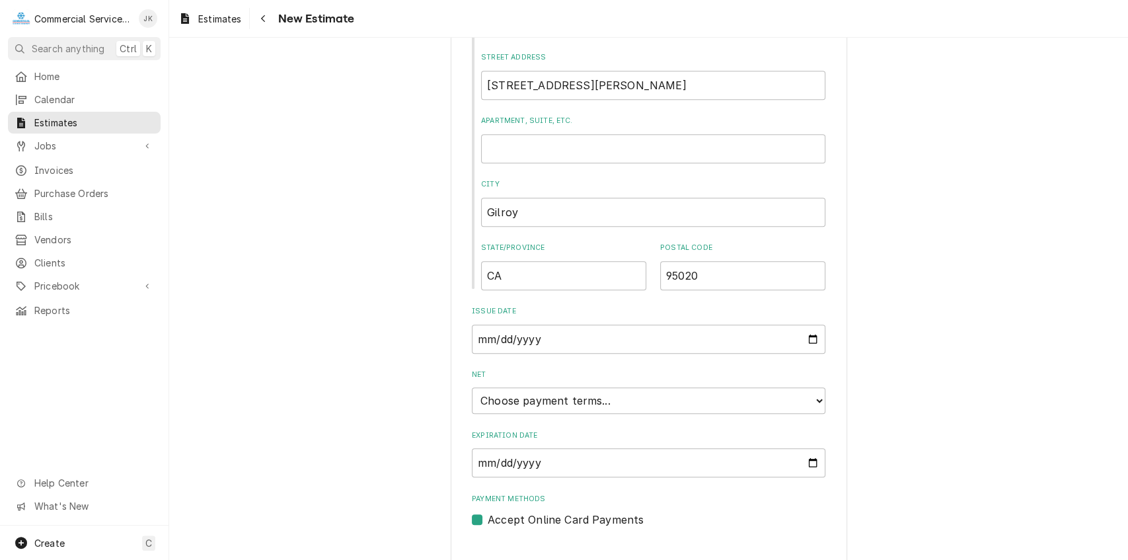
scroll to position [736, 0]
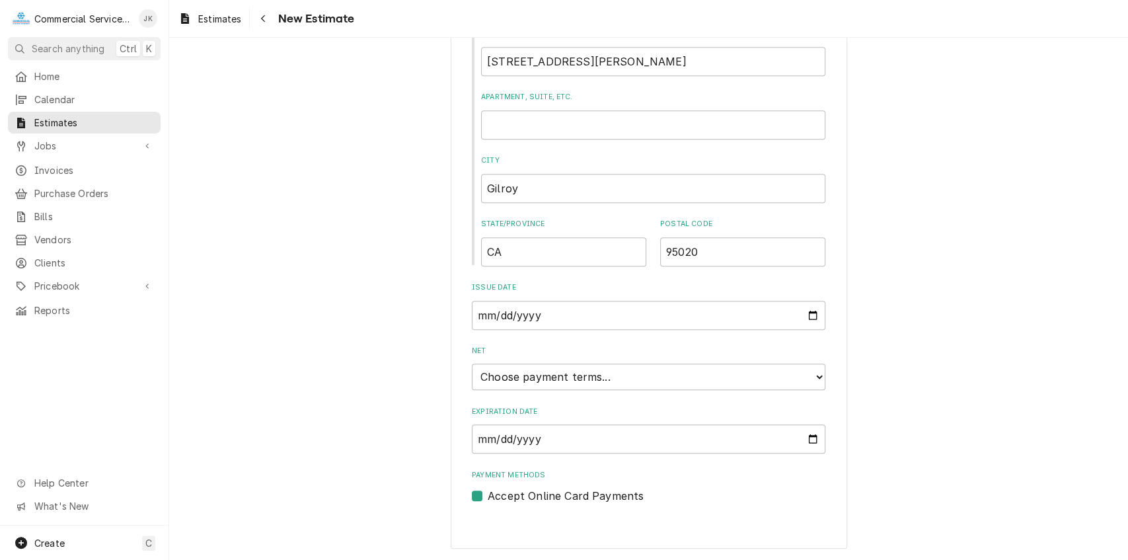
type textarea "Quote requested for (2) Door Reach-in Freezer"
click at [810, 440] on input "Expiration Date" at bounding box center [649, 438] width 354 height 29
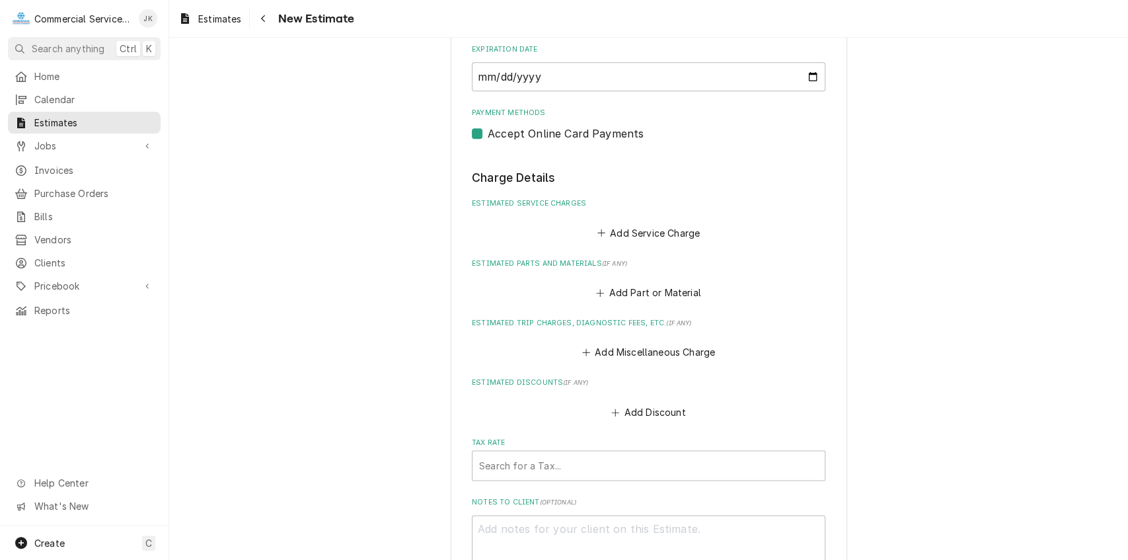
scroll to position [1106, 0]
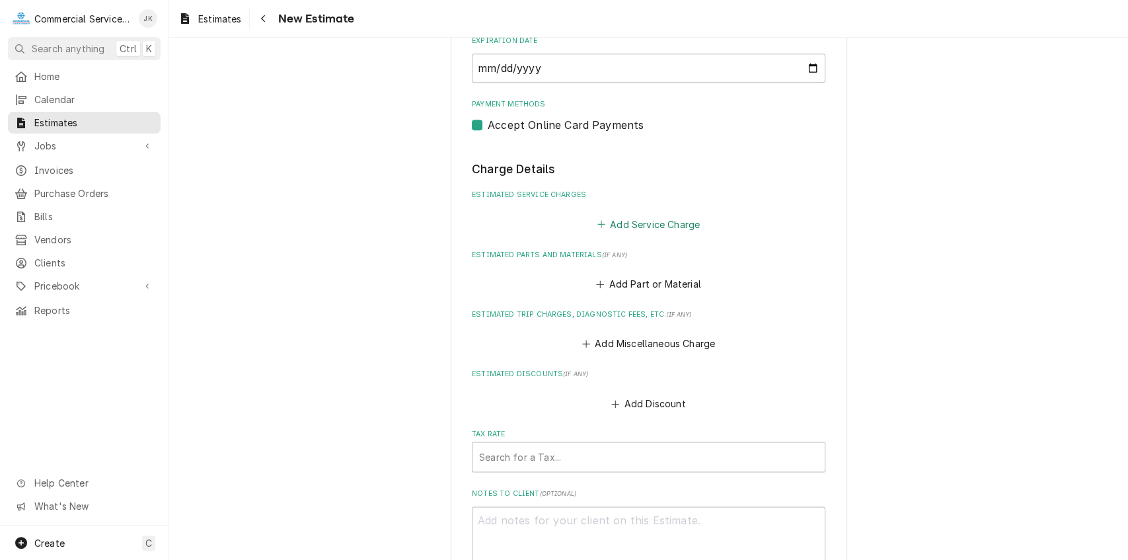
click at [625, 219] on button "Add Service Charge" at bounding box center [648, 224] width 107 height 19
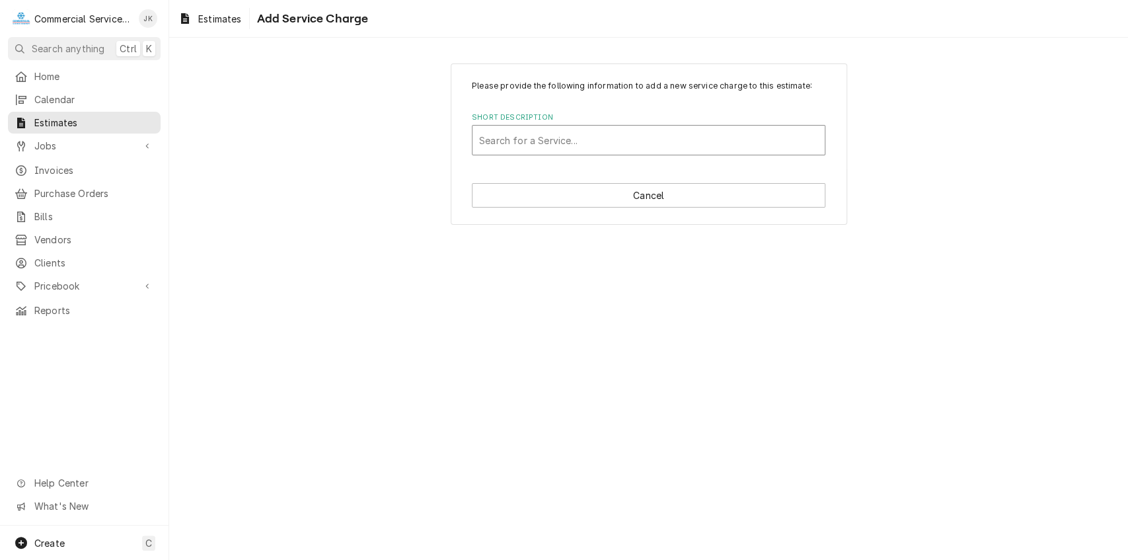
click at [514, 137] on div "Short Description" at bounding box center [648, 140] width 339 height 24
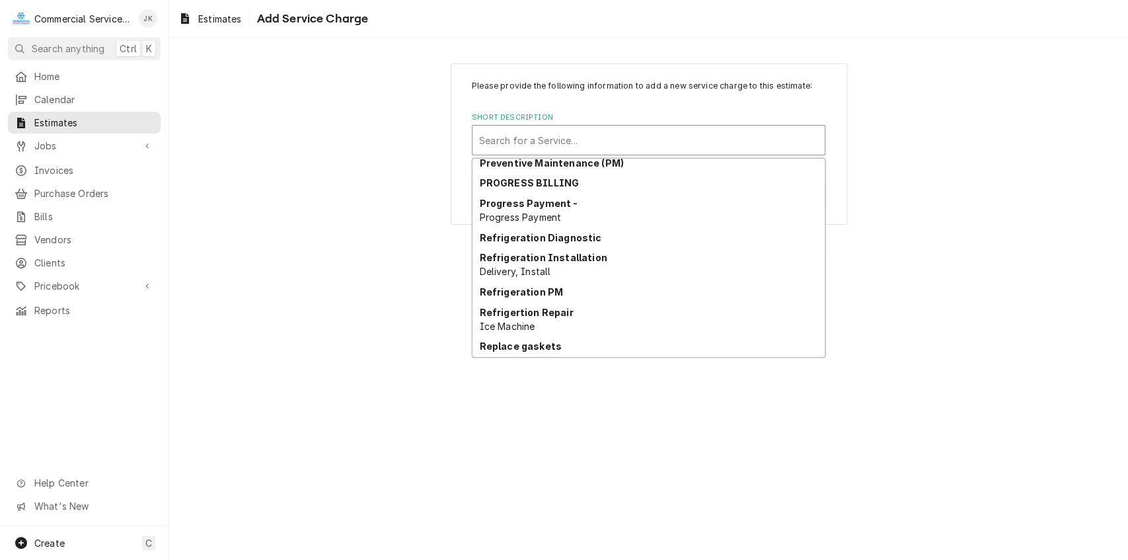
scroll to position [2369, 0]
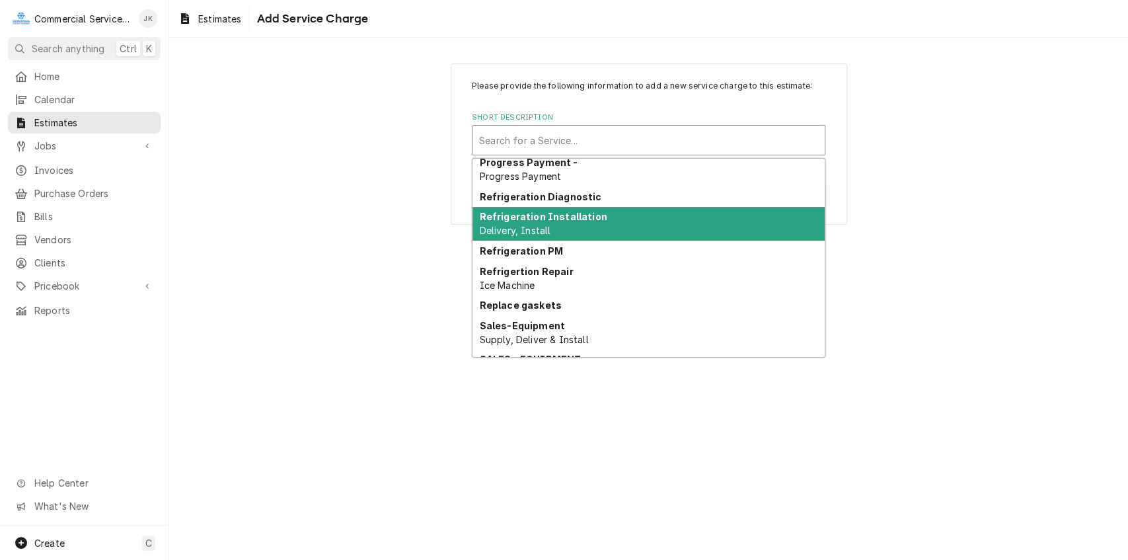
click at [587, 225] on div "Refrigeration Installation Delivery, Install" at bounding box center [649, 224] width 352 height 34
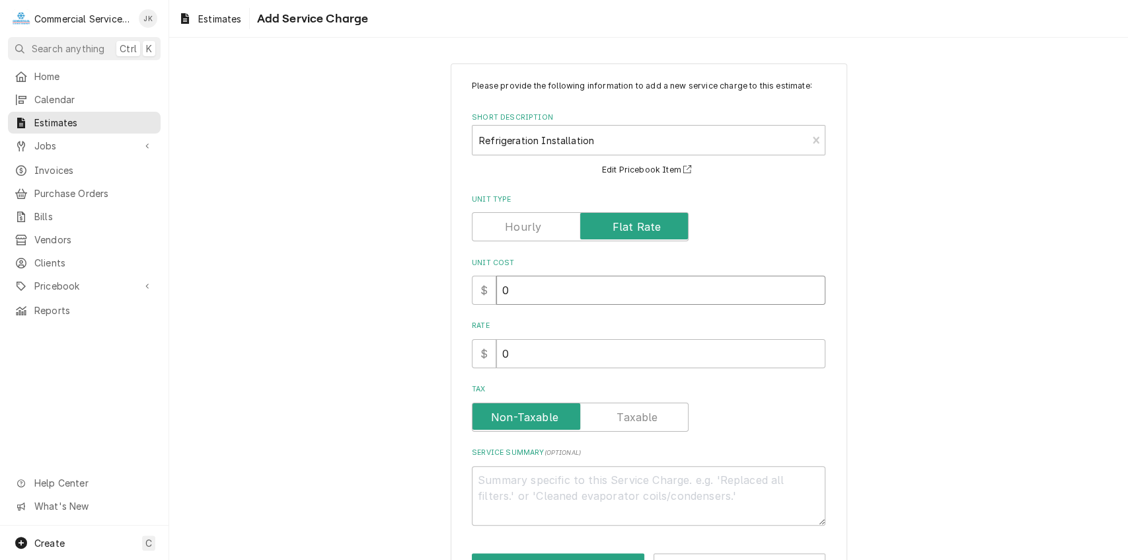
click at [522, 283] on input "0" at bounding box center [660, 290] width 329 height 29
type textarea "x"
type input "8"
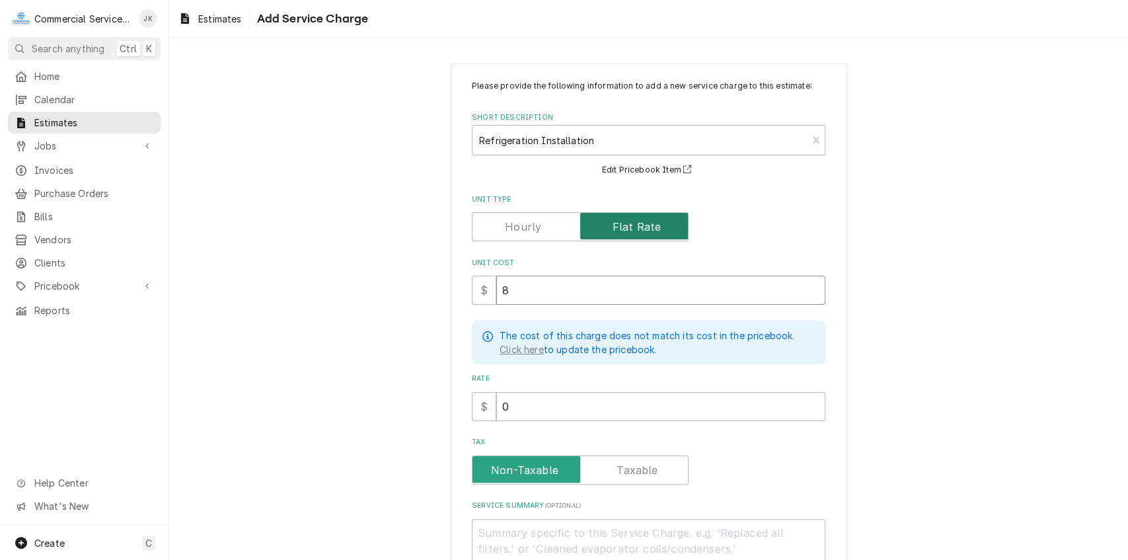
type textarea "x"
type input "84"
type textarea "x"
type input "840"
type textarea "x"
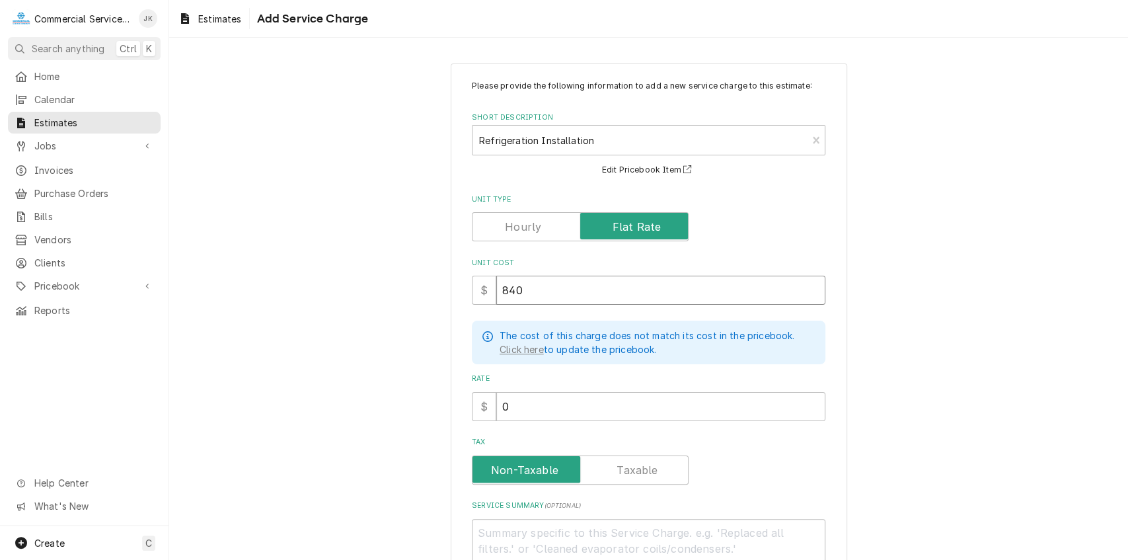
type input "840"
click at [516, 406] on input "0" at bounding box center [660, 406] width 329 height 29
type textarea "x"
type input "8"
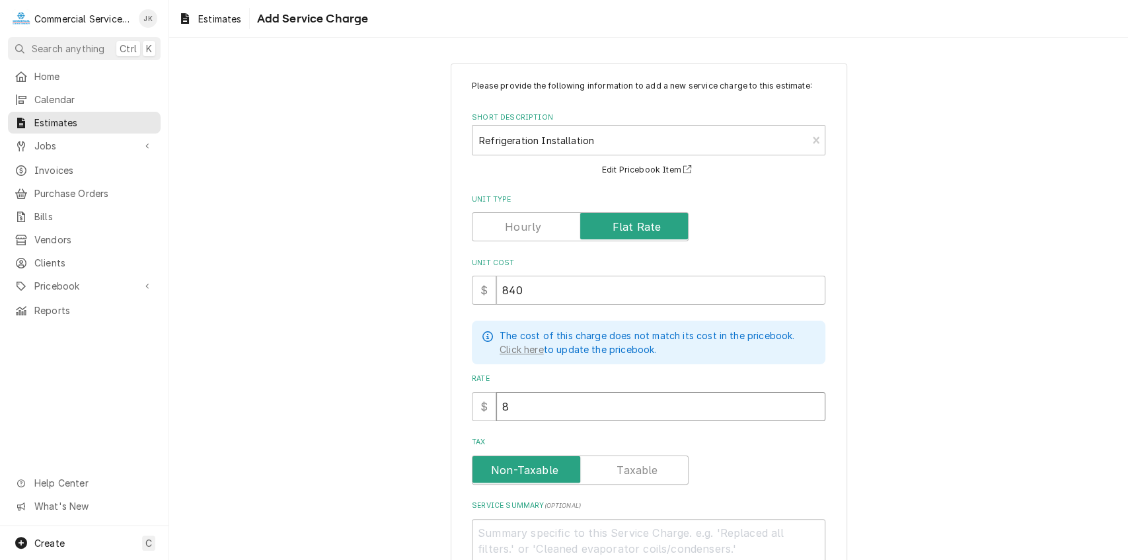
type textarea "x"
type input "84"
type textarea "x"
type input "840"
type textarea "x"
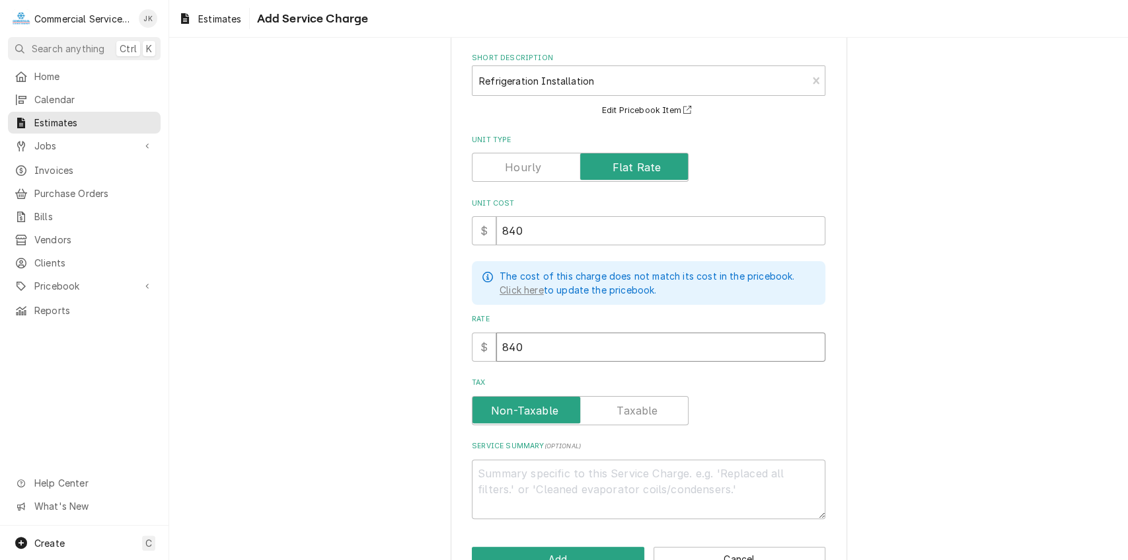
scroll to position [98, 0]
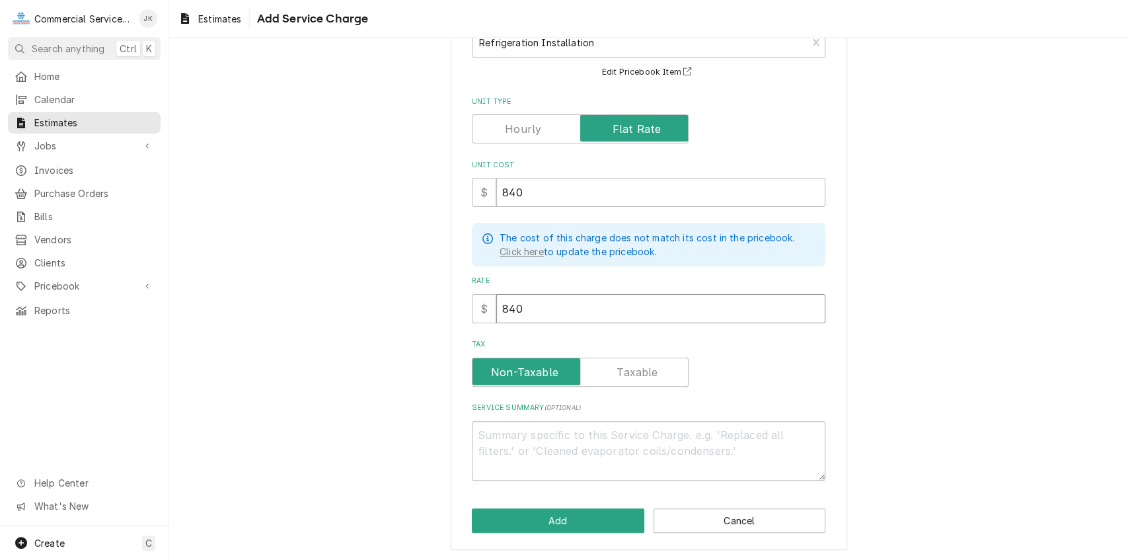
type input "840"
click at [490, 428] on textarea "Service Summary ( optional )" at bounding box center [649, 451] width 354 height 60
type textarea "x"
type textarea "D"
type textarea "x"
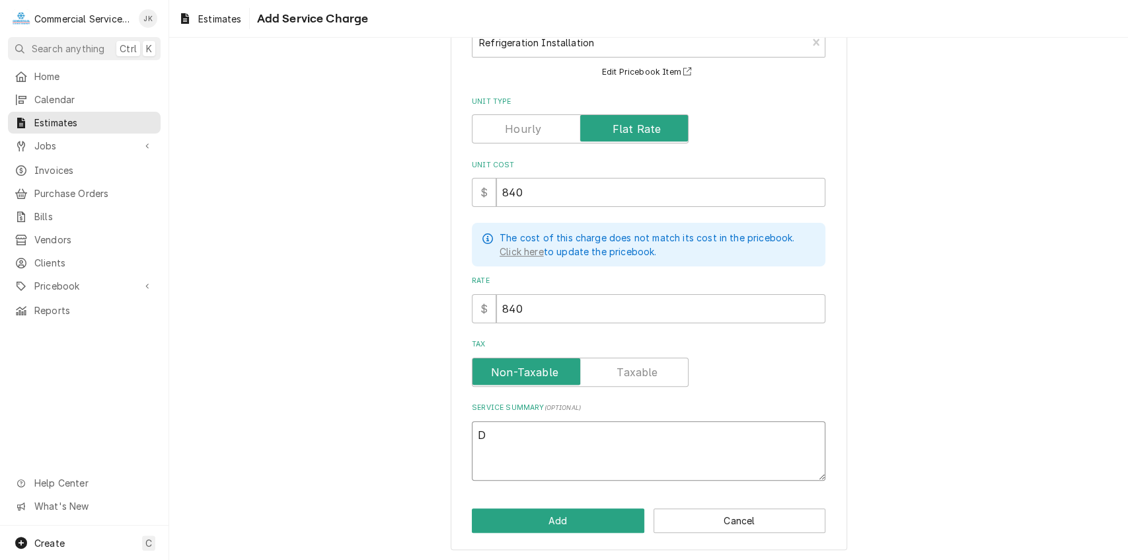
type textarea "De"
type textarea "x"
type textarea "Del"
type textarea "x"
type textarea "Deli"
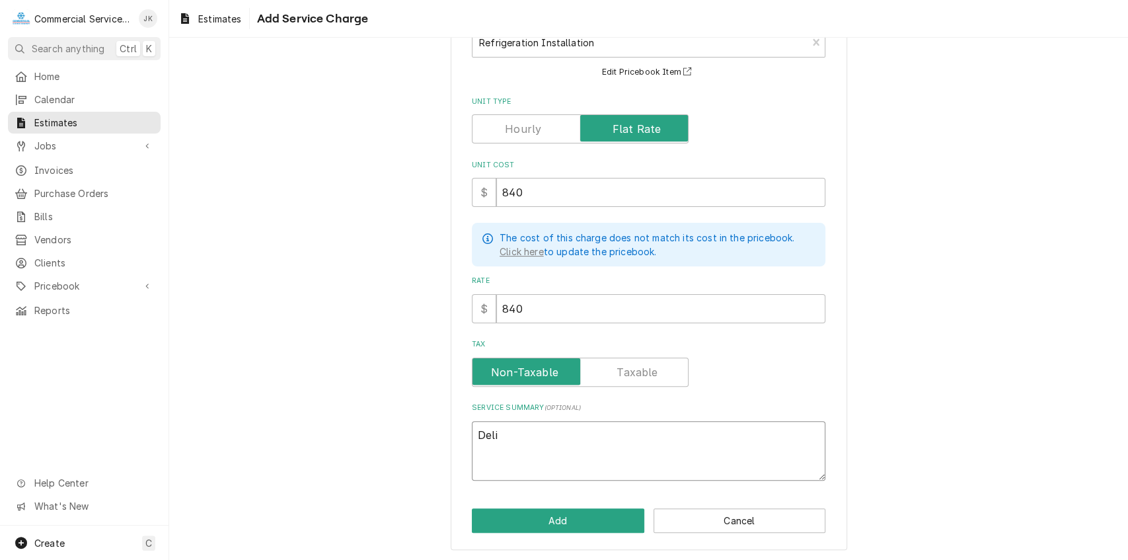
type textarea "x"
type textarea "Deliv"
type textarea "x"
type textarea "Delive"
type textarea "x"
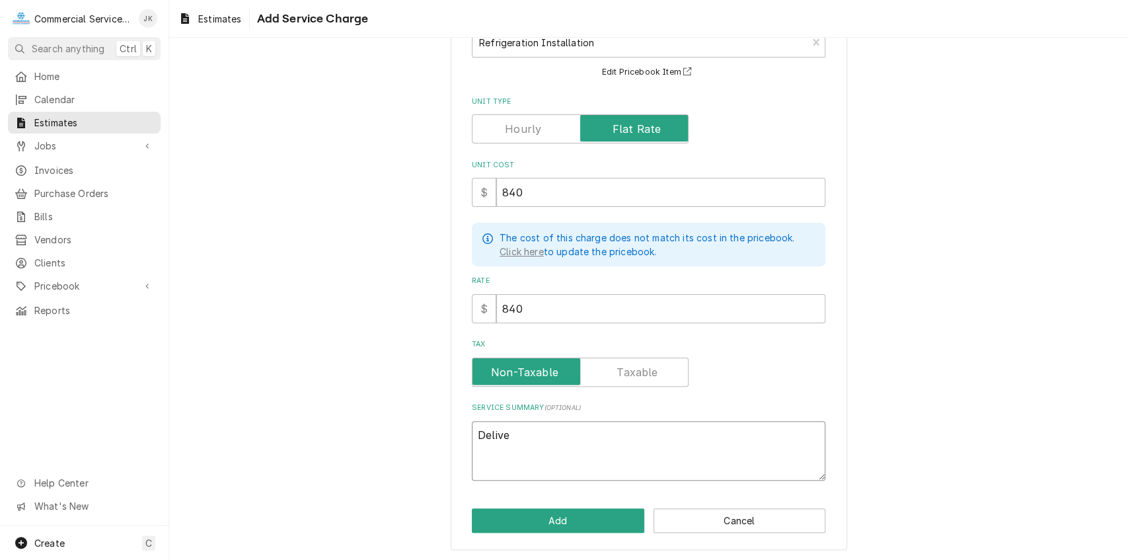
type textarea "Deliver"
type textarea "x"
type textarea "Deliver"
type textarea "x"
type textarea "Deliver a"
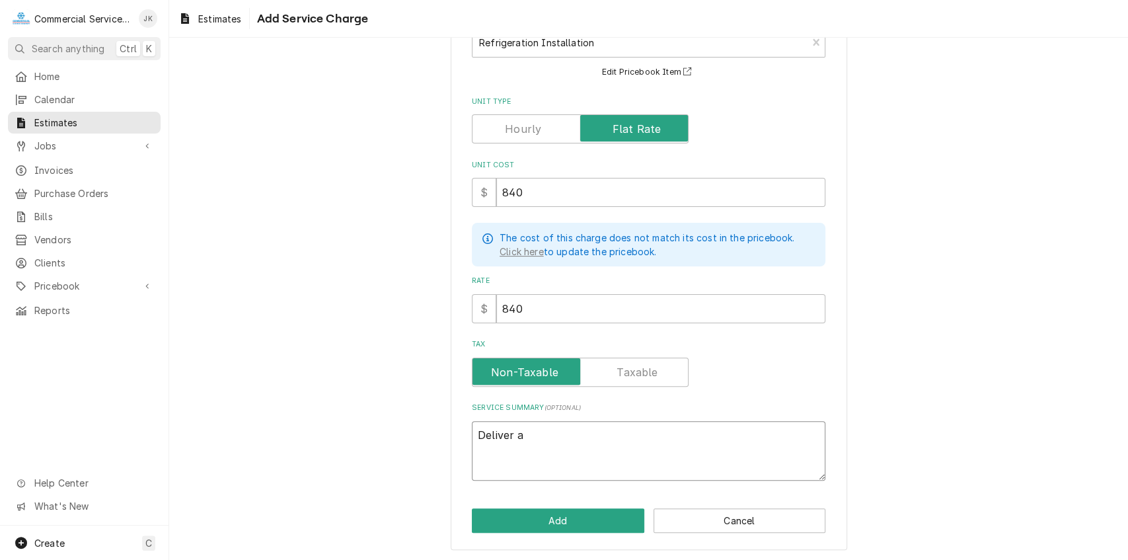
type textarea "x"
type textarea "Deliver an"
type textarea "x"
type textarea "Deliver and"
type textarea "x"
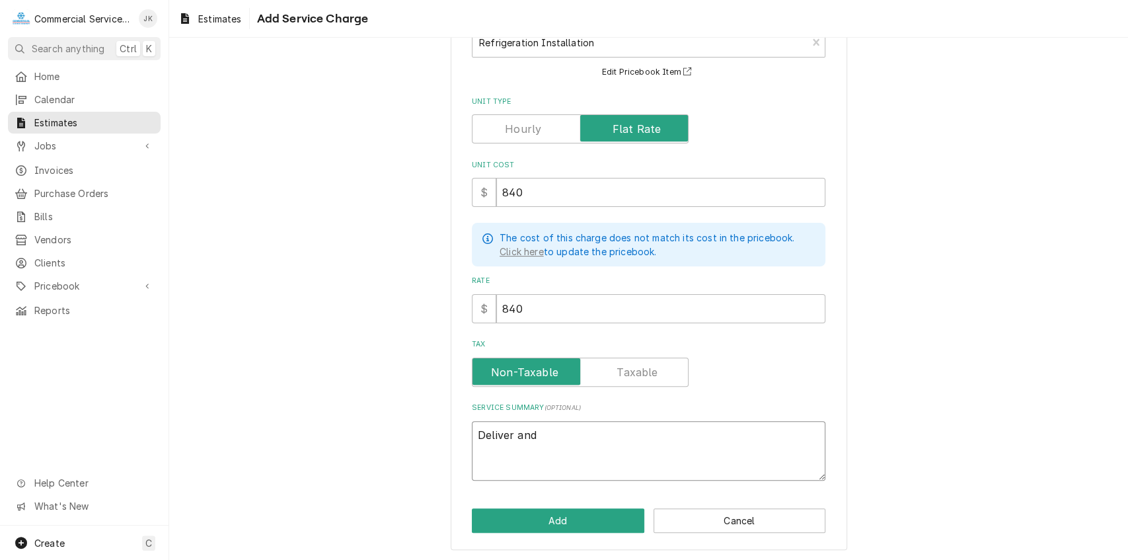
type textarea "Deliver and"
type textarea "x"
type textarea "Deliver and i"
type textarea "x"
type textarea "Deliver and in"
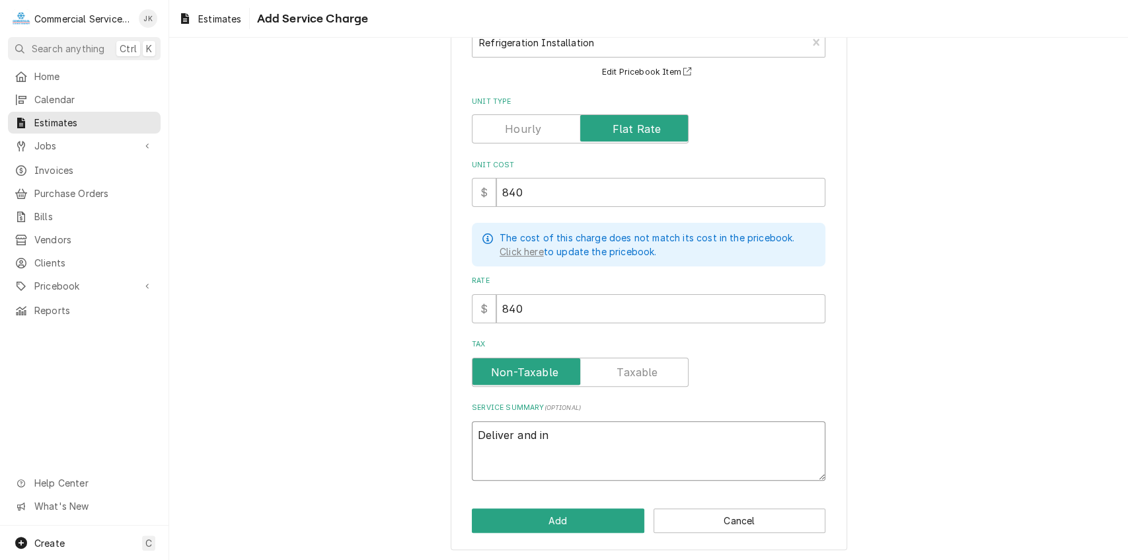
type textarea "x"
type textarea "Deliver and ins"
type textarea "x"
type textarea "Deliver and inst"
type textarea "x"
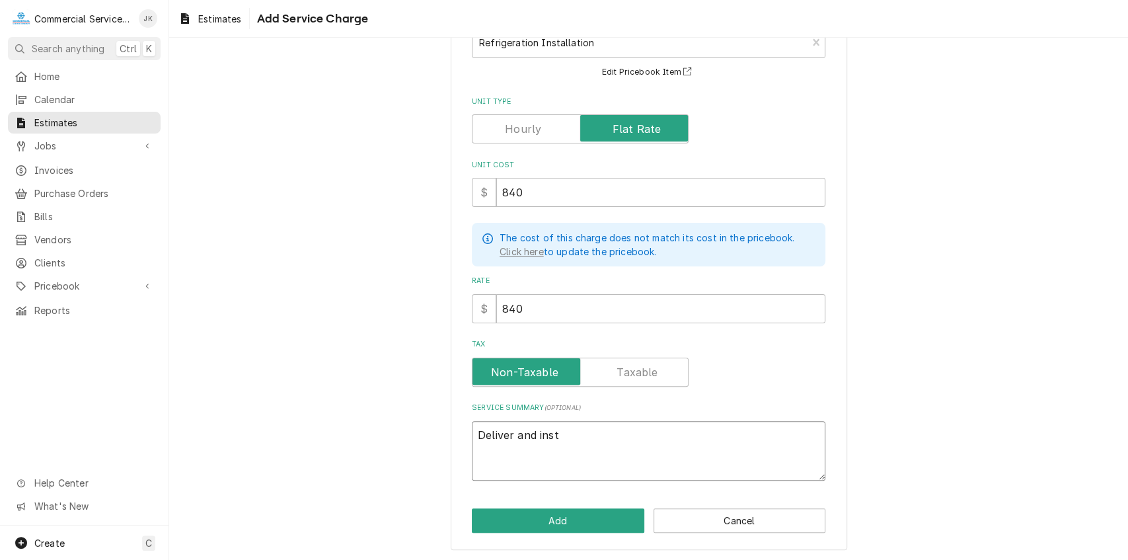
type textarea "Deliver and insta"
type textarea "x"
type textarea "Deliver and instal"
type textarea "x"
type textarea "Deliver and install"
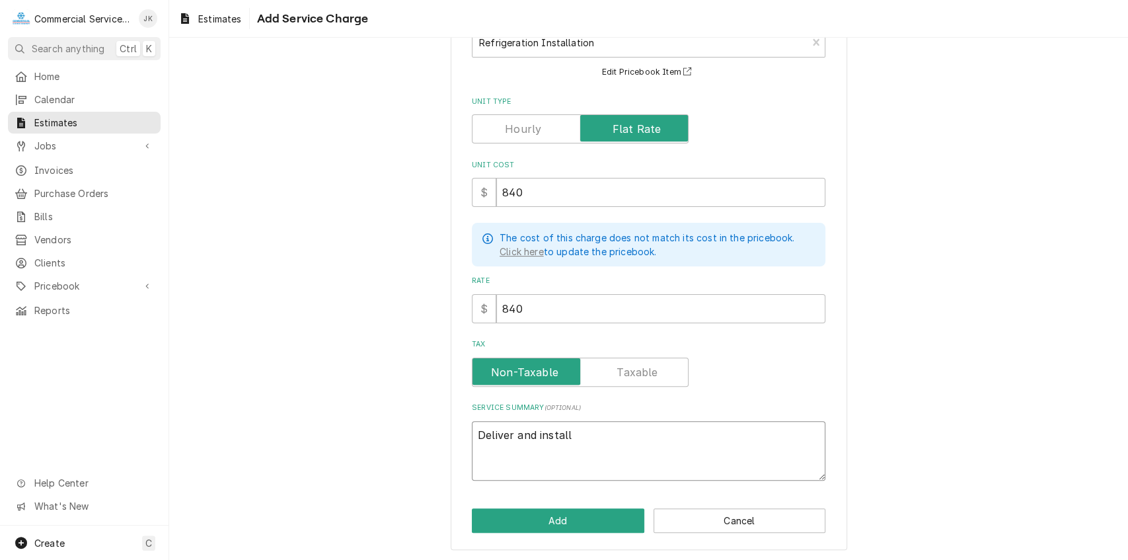
type textarea "x"
type textarea "Deliver and install"
type textarea "x"
type textarea "Deliver and install n"
type textarea "x"
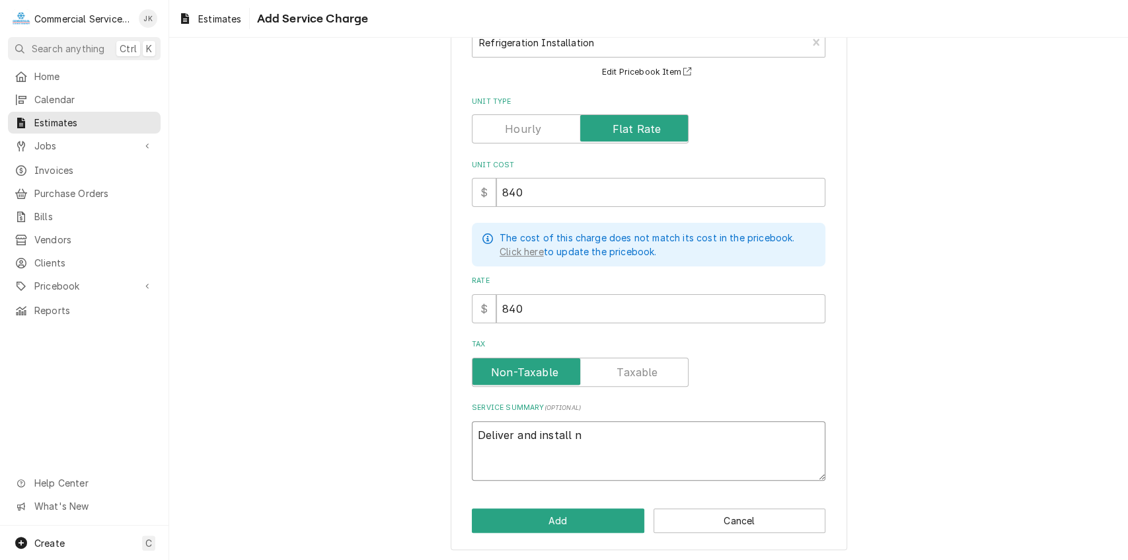
type textarea "Deliver and install ne"
type textarea "x"
type textarea "Deliver and install new"
type textarea "x"
type textarea "Deliver and install new"
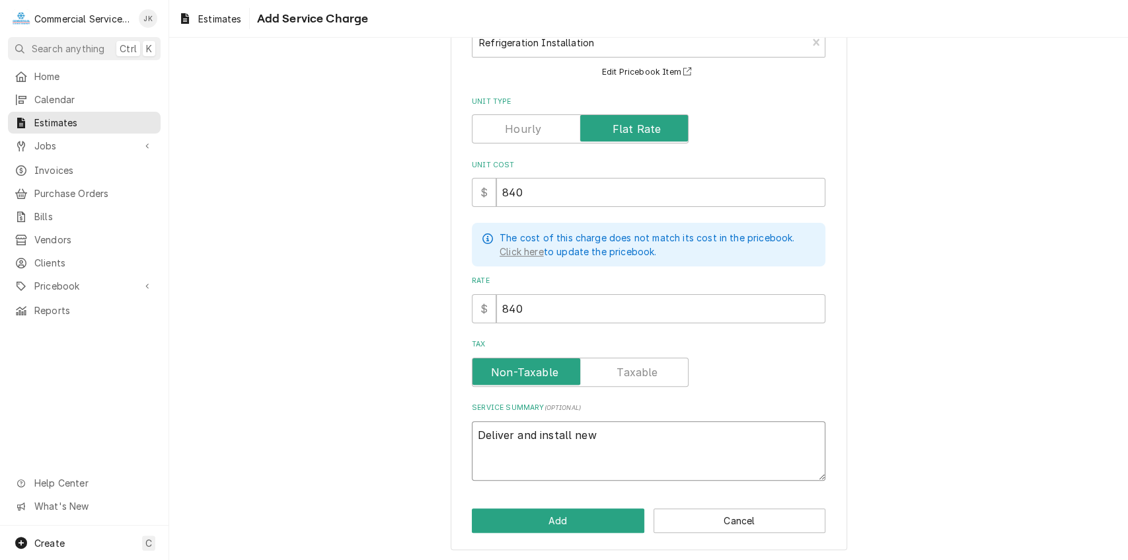
type textarea "x"
type textarea "Deliver and install new ("
type textarea "x"
type textarea "Deliver and install new (2"
type textarea "x"
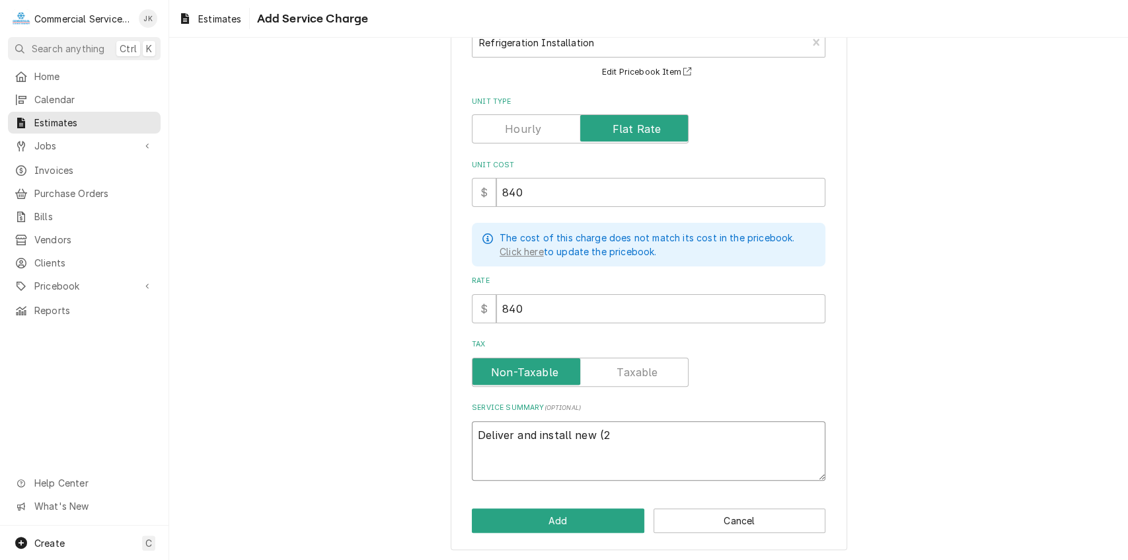
type textarea "Deliver and install new (2)"
type textarea "x"
type textarea "Deliver and install new (2)"
type textarea "x"
type textarea "Deliver and install new (2) D"
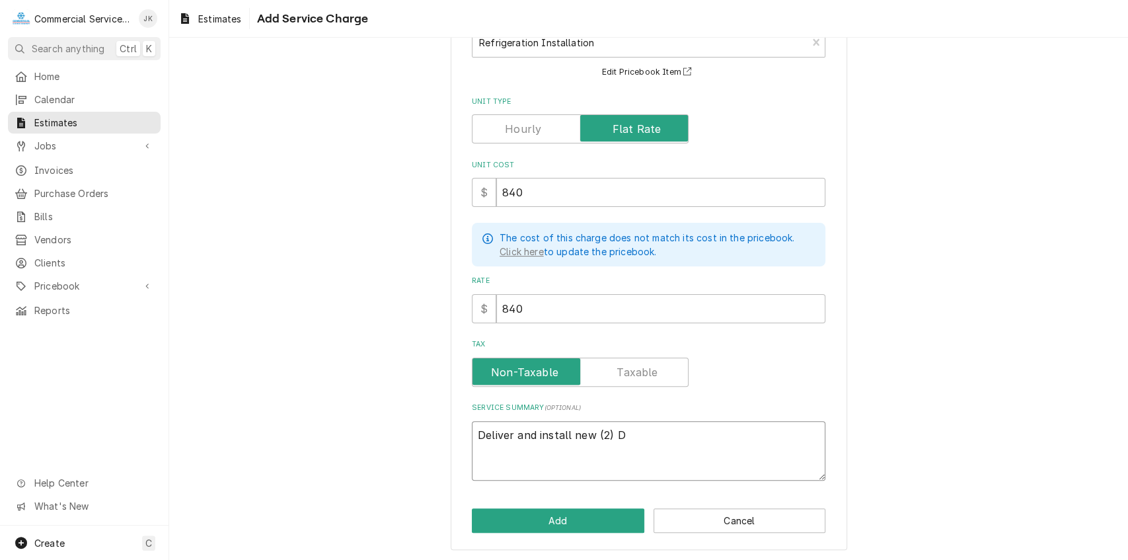
type textarea "x"
type textarea "Deliver and install new (2) Do"
type textarea "x"
type textarea "Deliver and install new (2) Doo"
type textarea "x"
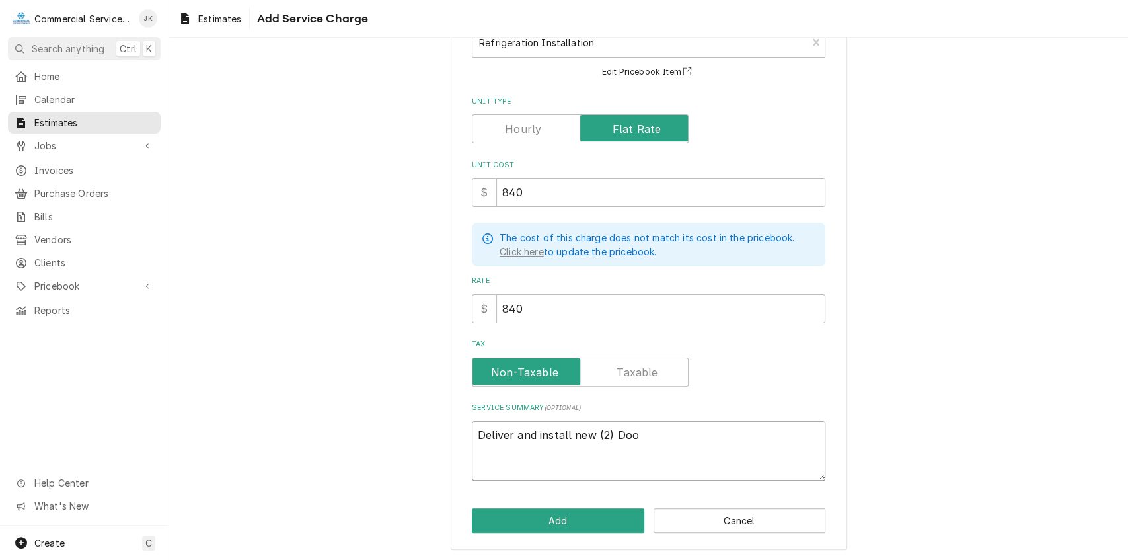
type textarea "Deliver and install new (2) Door"
type textarea "x"
type textarea "Deliver and install new (2) Door"
click at [592, 431] on textarea "Deliver and install new (2) Door" at bounding box center [649, 451] width 354 height 60
type textarea "x"
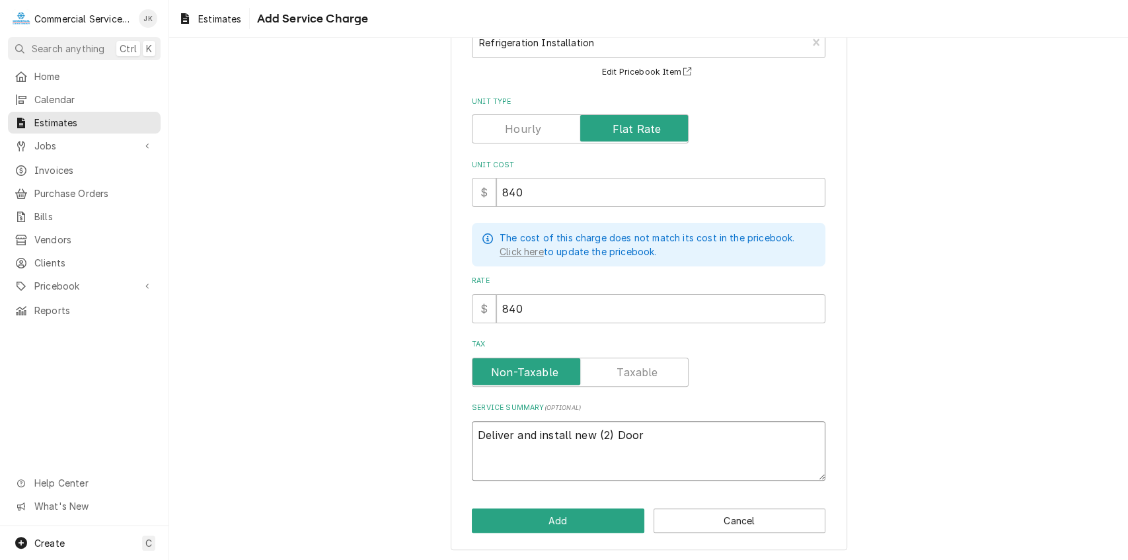
type textarea "Deliver and install new H(2) Door"
type textarea "x"
type textarea "Deliver and install new Ho(2) Door"
type textarea "x"
type textarea "Deliver and install new Hos(2) Door"
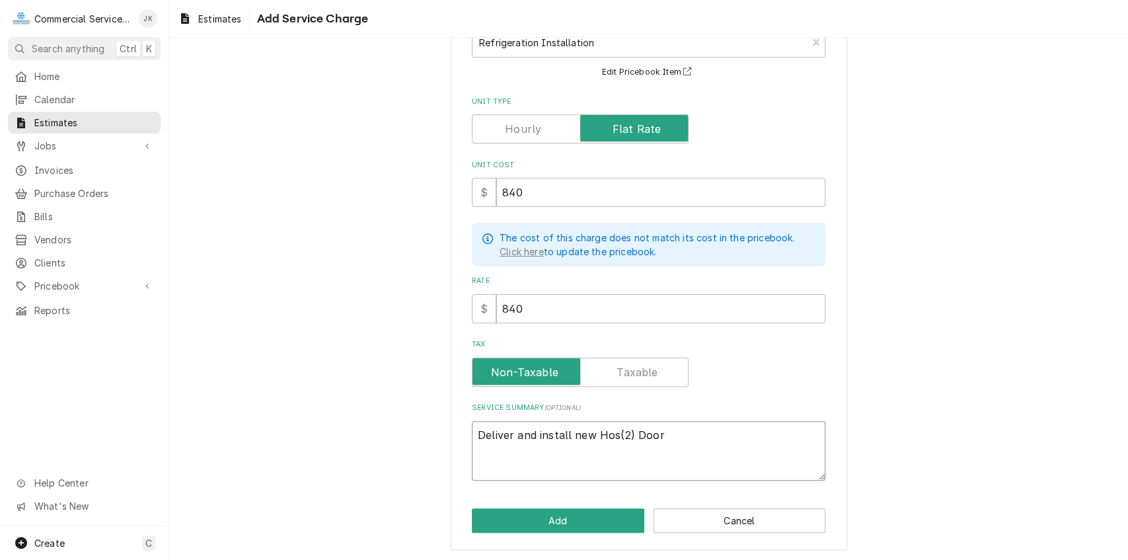
type textarea "x"
type textarea "Deliver and install new Hosh(2) Door"
type textarea "x"
type textarea "Deliver and install new Hoshi(2) Door"
type textarea "x"
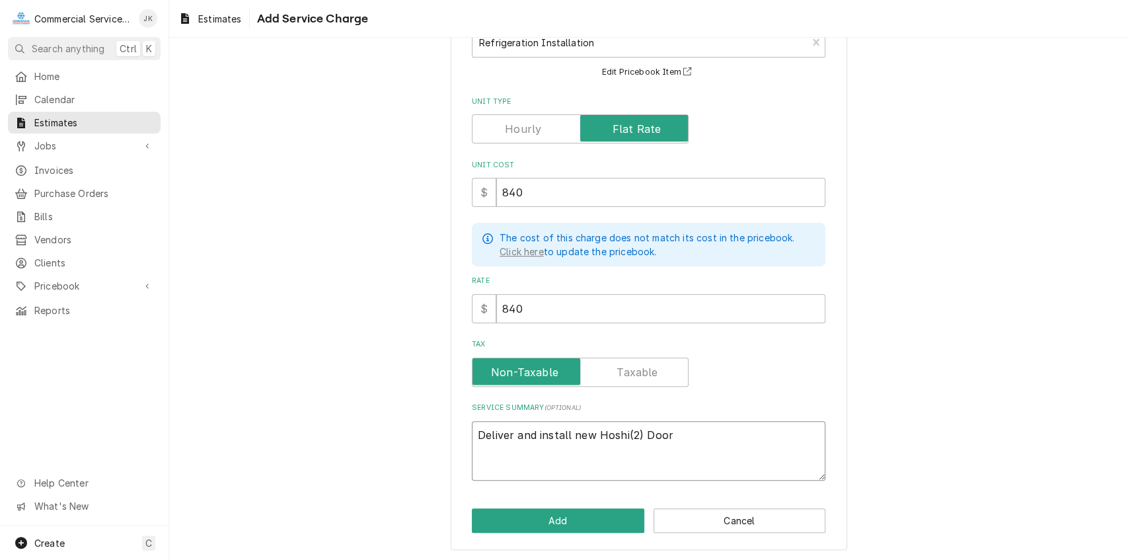
type textarea "Deliver and install new Hoshiz(2) Door"
type textarea "x"
type textarea "Deliver and install new Hoshiza(2) Door"
type textarea "x"
type textarea "Deliver and install new Hoshizak(2) Door"
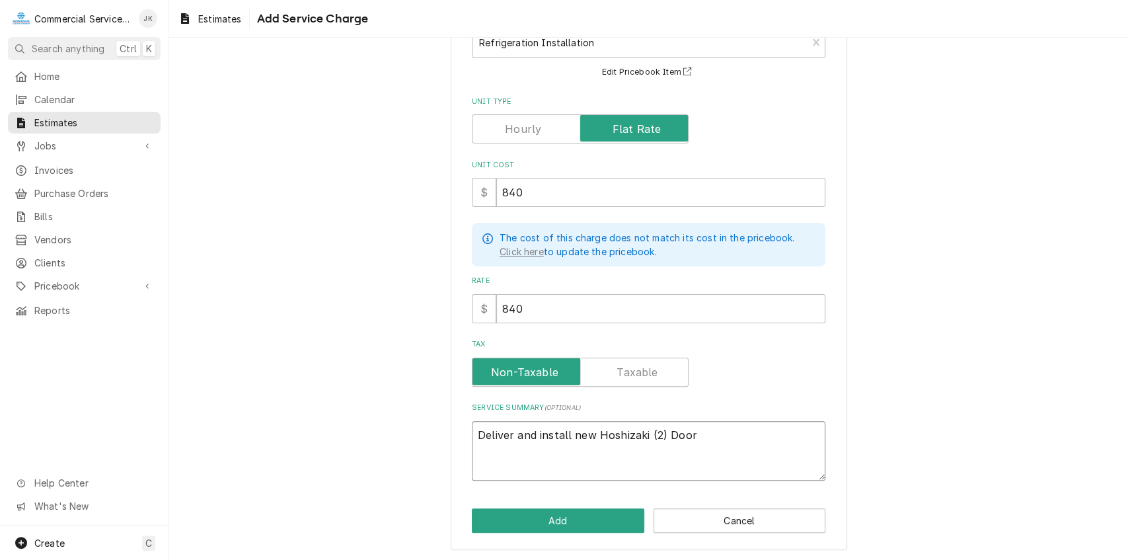
click at [699, 434] on textarea "Deliver and install new Hoshizaki (2) Door" at bounding box center [649, 451] width 354 height 60
click at [538, 448] on textarea "Deliver and install new Hoshizaki (2) Door Reach-in Freezer; Remove and dispose…" at bounding box center [649, 451] width 354 height 60
click at [694, 451] on textarea "Deliver and install new Hoshizaki (2) Door Reach-in Freezer; Remove and reclaim…" at bounding box center [649, 451] width 354 height 60
click at [792, 447] on textarea "Deliver and install new Hoshizaki (2) Door Reach-in Freezer; Remove and reclaim…" at bounding box center [649, 451] width 354 height 60
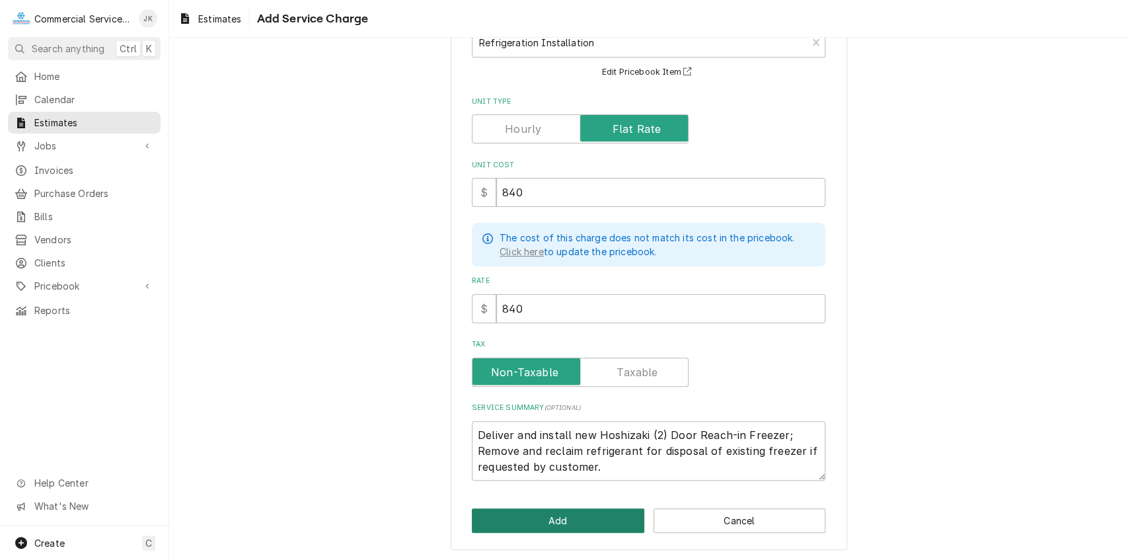
click at [551, 519] on button "Add" at bounding box center [558, 520] width 173 height 24
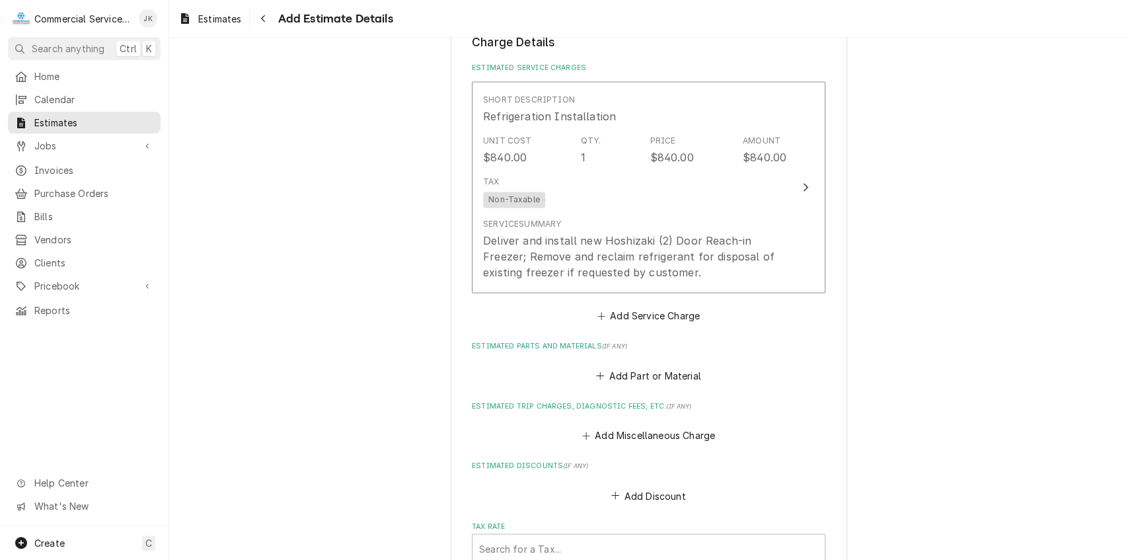
scroll to position [1241, 0]
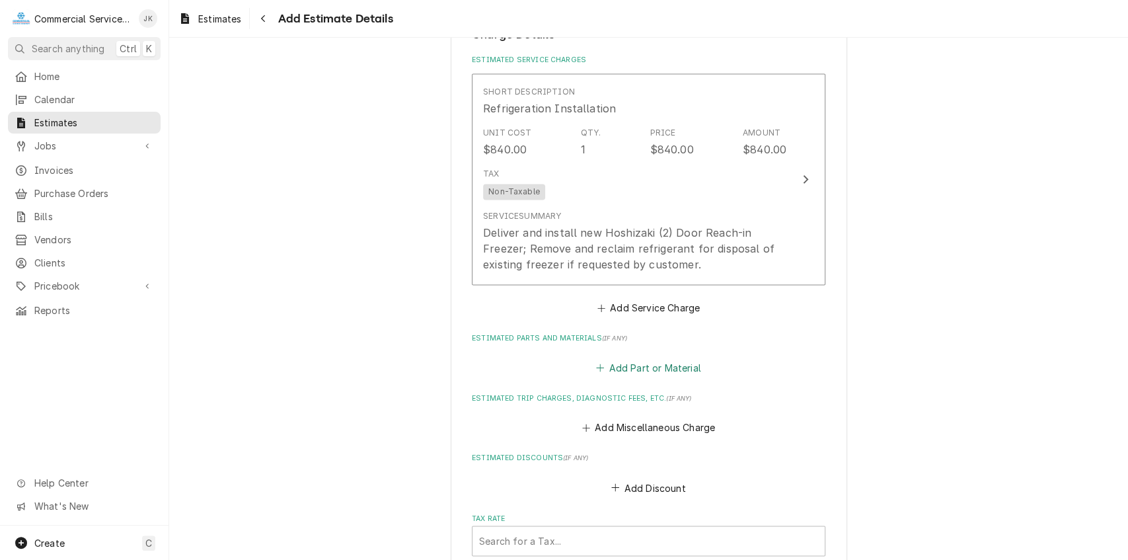
click at [644, 370] on button "Add Part or Material" at bounding box center [648, 367] width 109 height 19
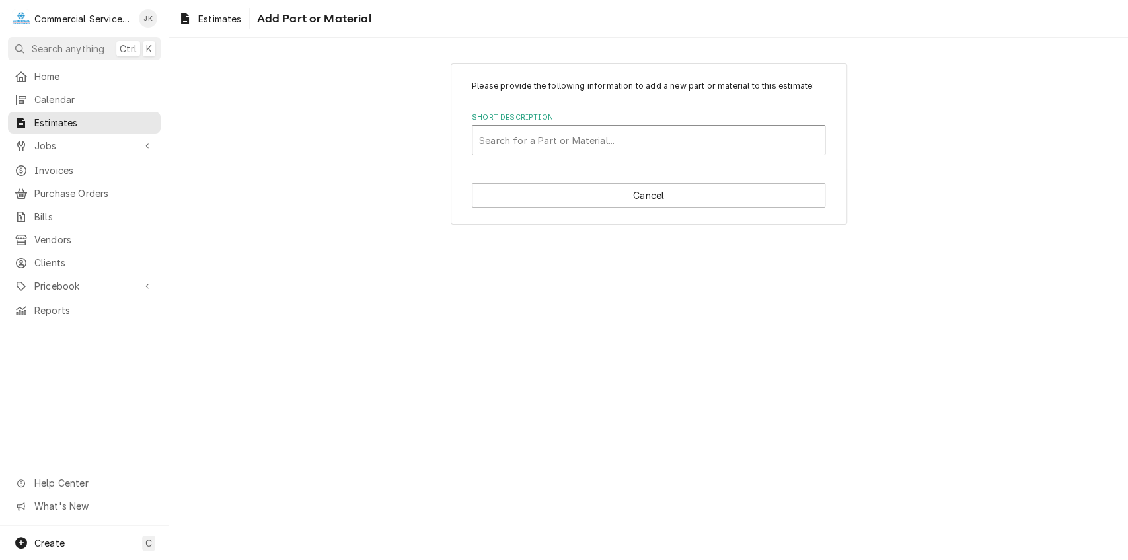
click at [490, 141] on div "Short Description" at bounding box center [648, 140] width 339 height 24
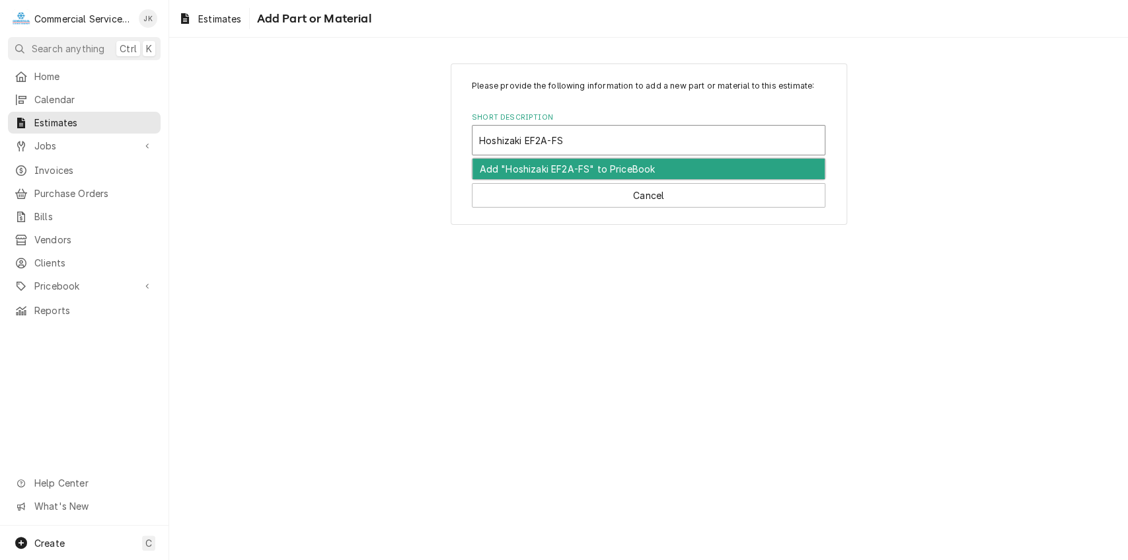
click at [603, 168] on div "Add "Hoshizaki EF2A-FS" to PriceBook" at bounding box center [649, 169] width 352 height 20
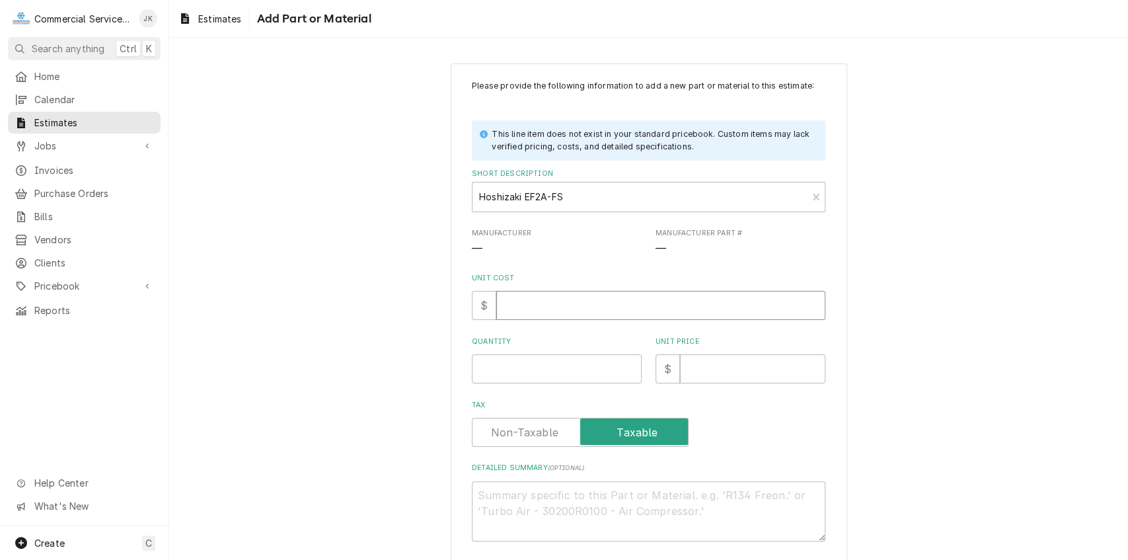
click at [521, 313] on input "Unit Cost" at bounding box center [660, 305] width 329 height 29
click at [502, 373] on input "Quantity" at bounding box center [557, 368] width 170 height 29
click at [687, 369] on input "Unit Price" at bounding box center [752, 368] width 145 height 29
click at [514, 498] on textarea "Detailed Summary ( optional )" at bounding box center [649, 511] width 354 height 60
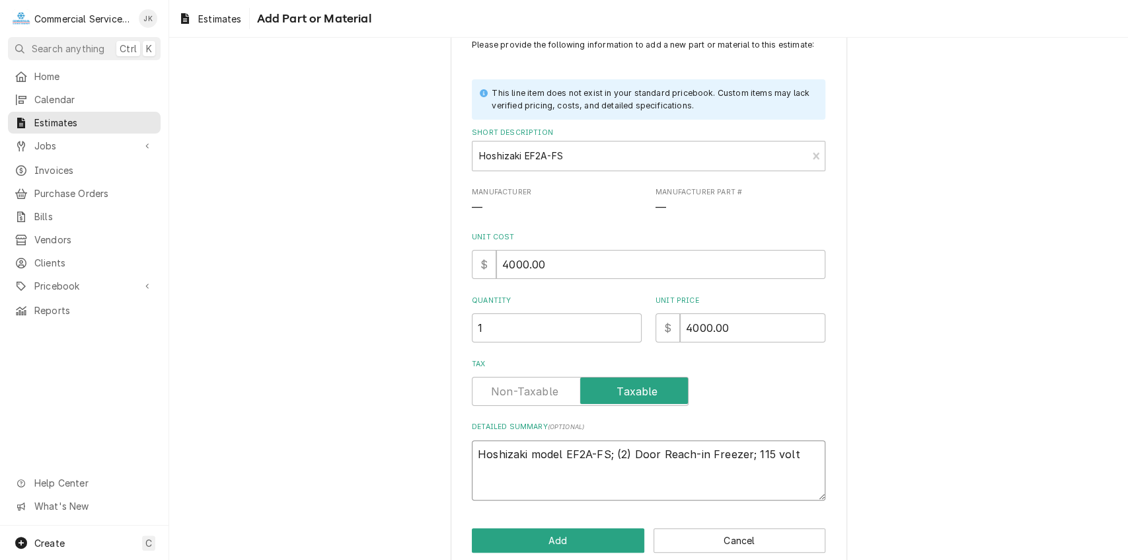
scroll to position [61, 0]
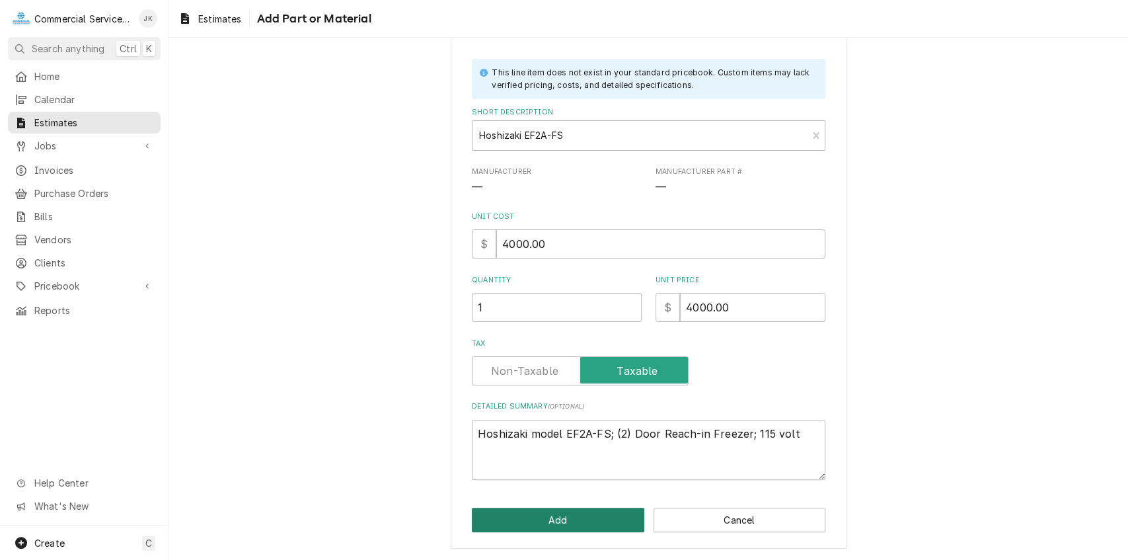
click at [573, 516] on button "Add" at bounding box center [558, 520] width 173 height 24
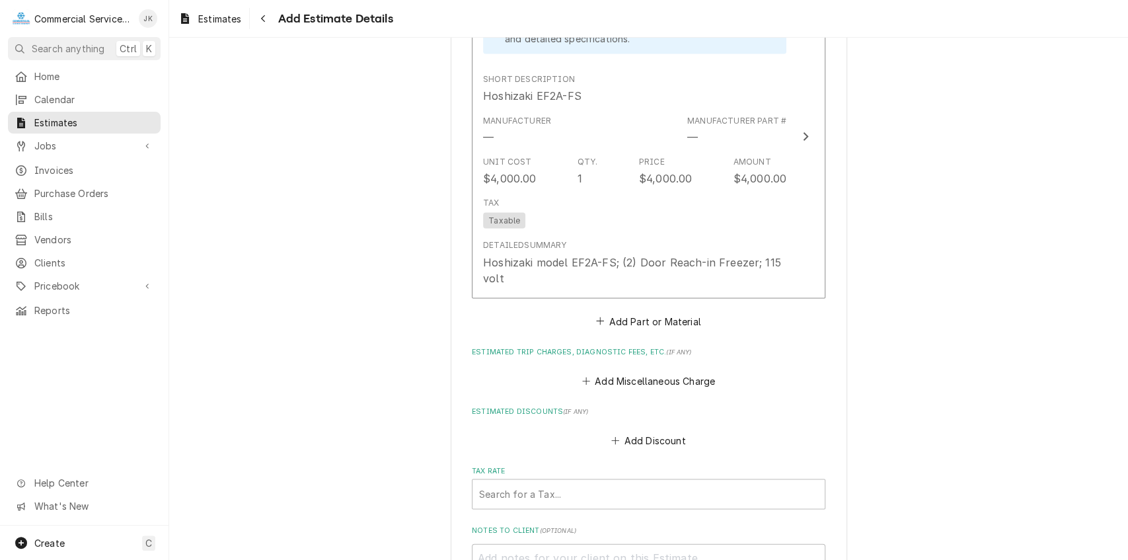
scroll to position [1663, 0]
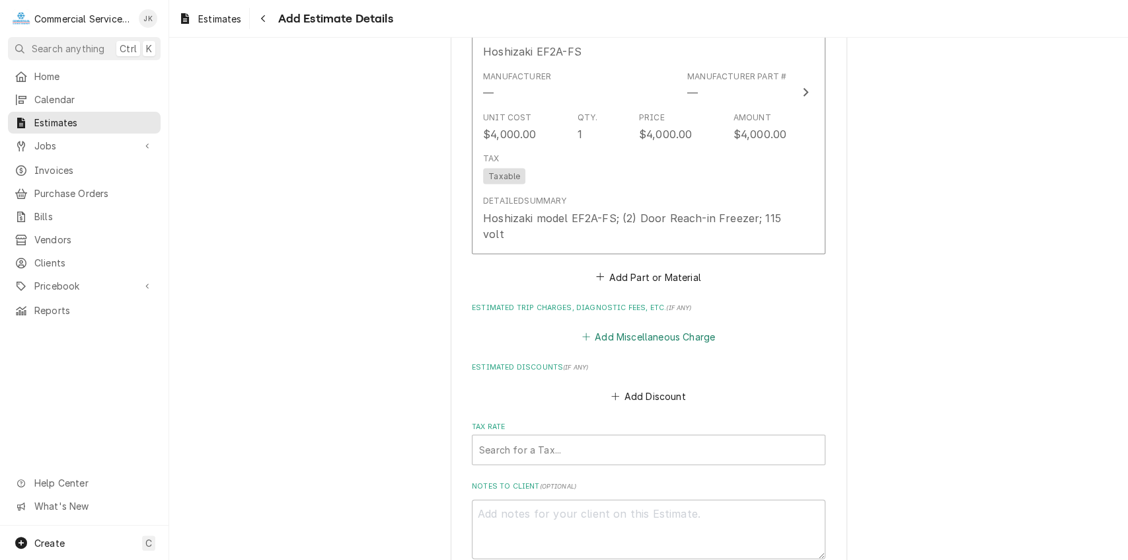
click at [600, 336] on button "Add Miscellaneous Charge" at bounding box center [648, 336] width 137 height 19
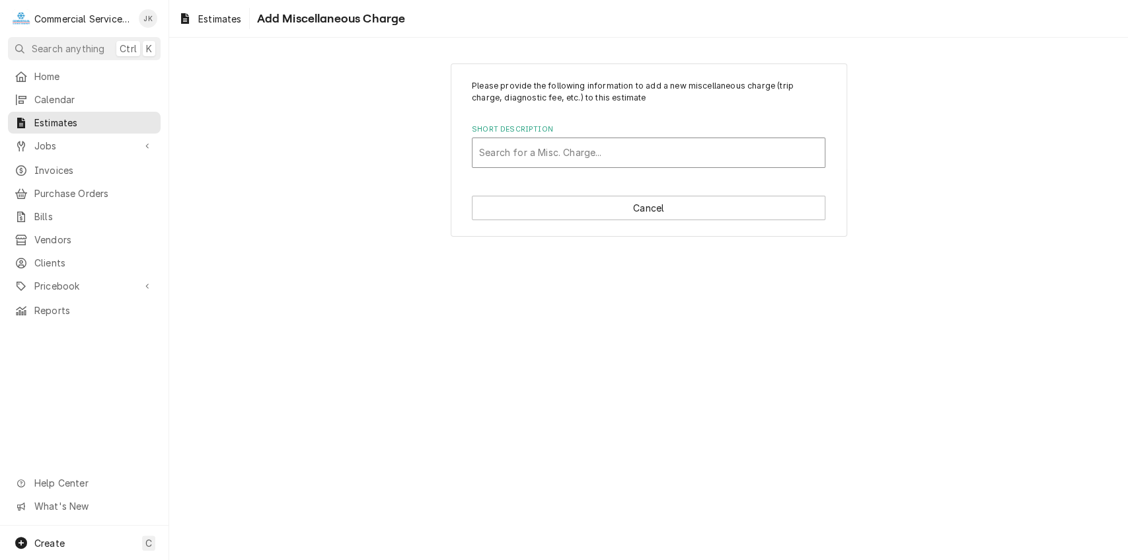
click at [490, 153] on div "Short Description" at bounding box center [648, 153] width 339 height 24
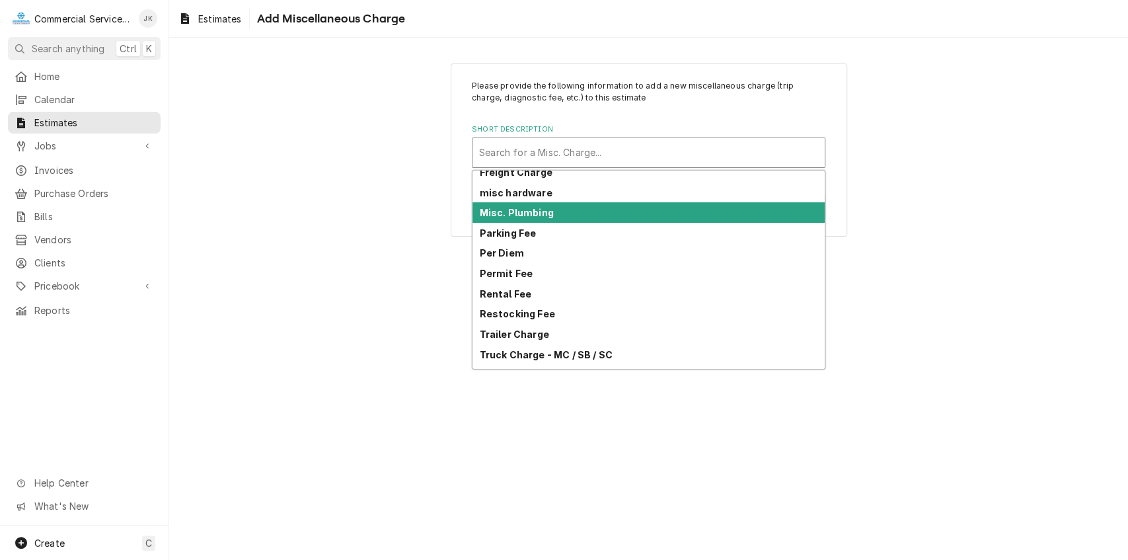
scroll to position [105, 0]
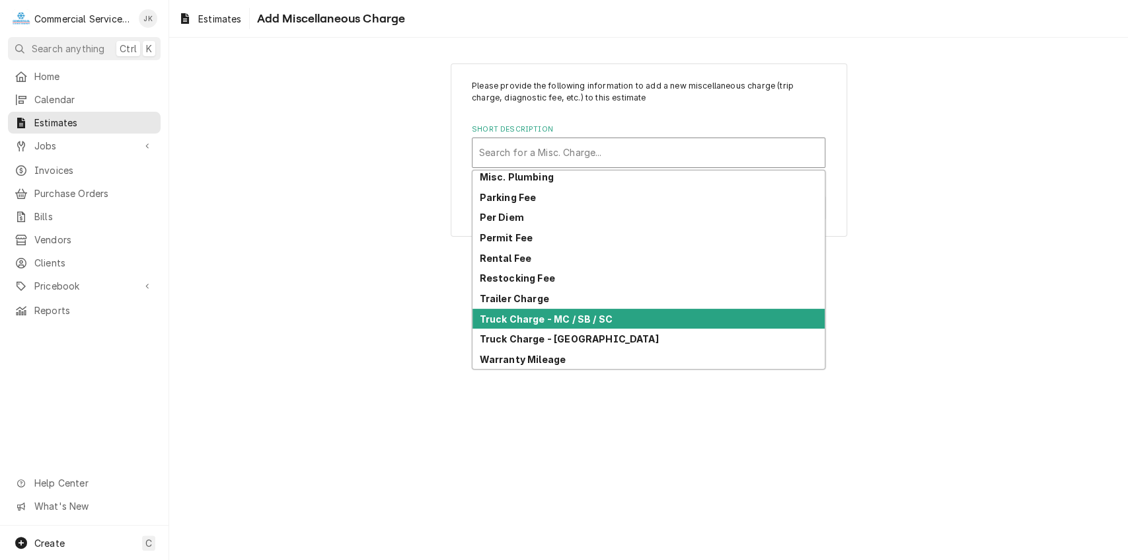
click at [530, 314] on strong "Truck Charge - MC / SB / SC" at bounding box center [546, 318] width 133 height 11
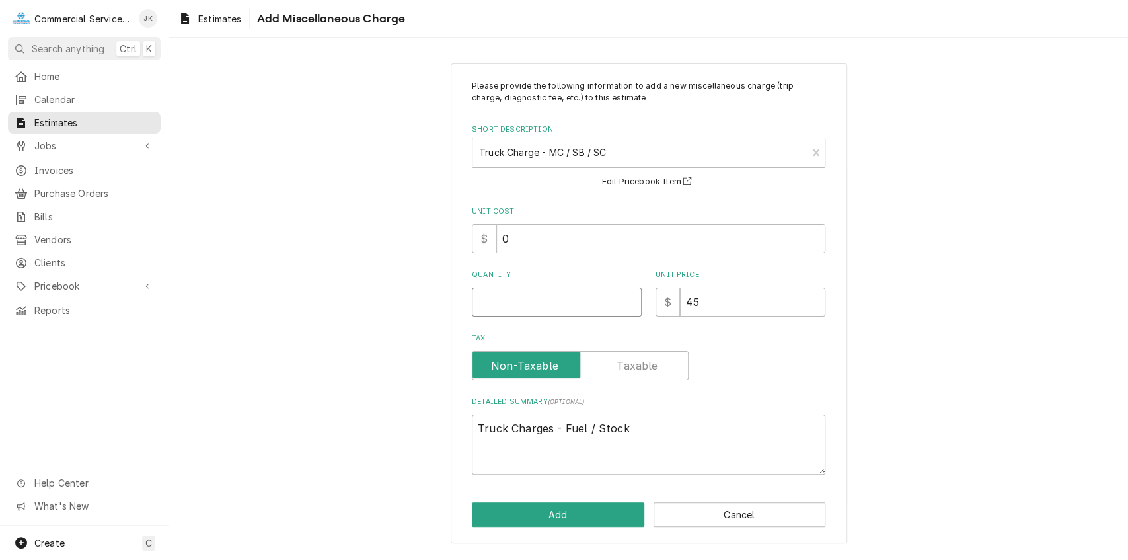
click at [486, 304] on input "Quantity" at bounding box center [557, 302] width 170 height 29
click at [547, 505] on button "Add" at bounding box center [558, 514] width 173 height 24
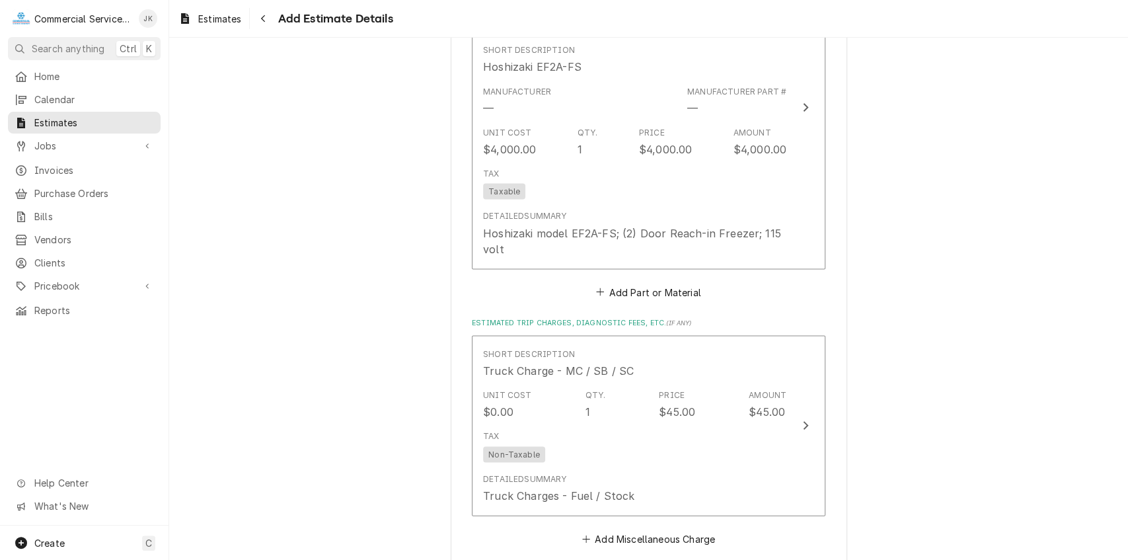
scroll to position [1734, 0]
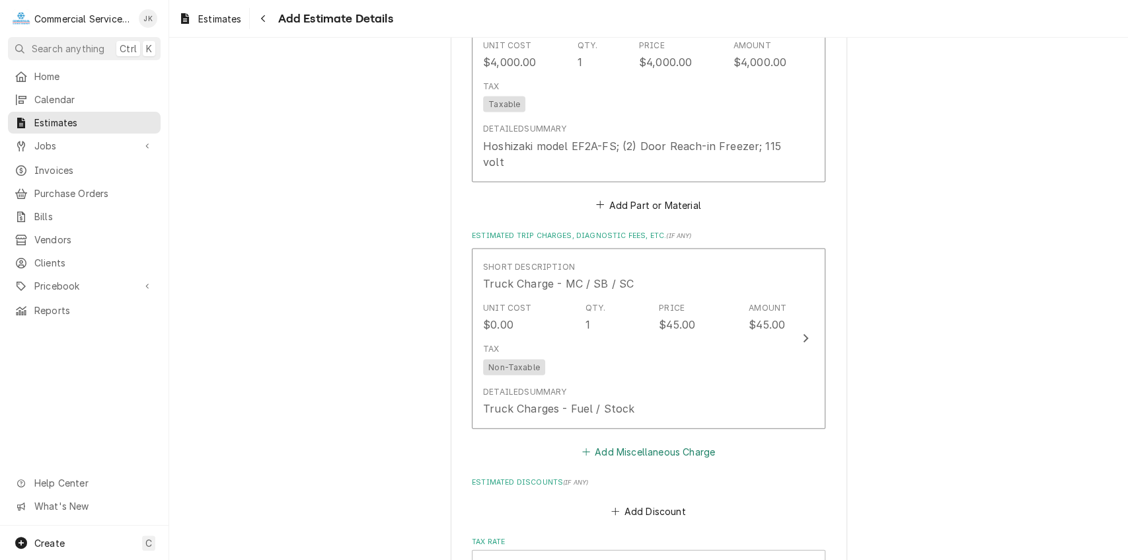
click at [620, 455] on button "Add Miscellaneous Charge" at bounding box center [648, 451] width 137 height 19
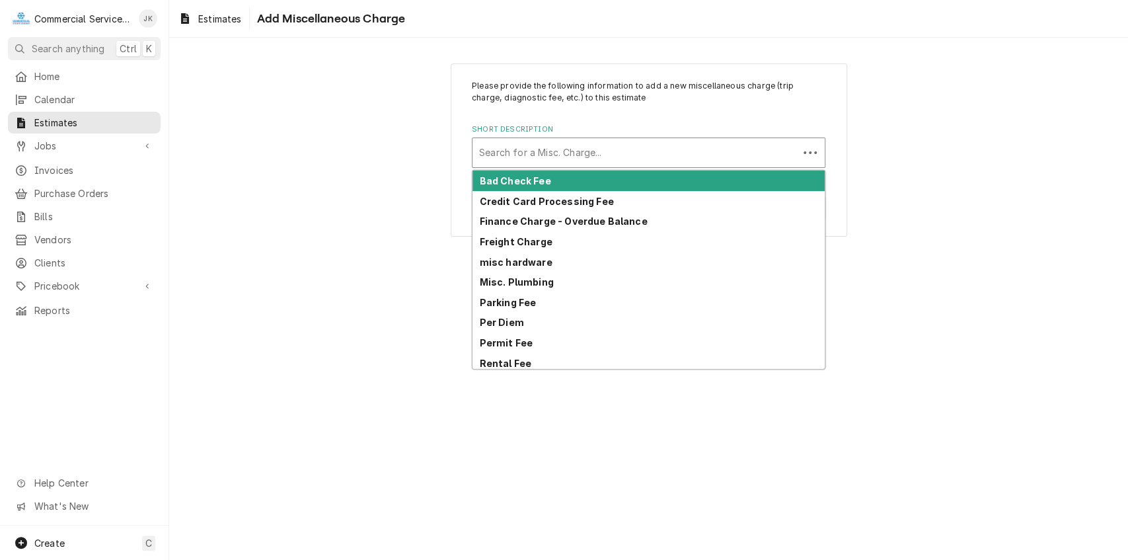
click at [496, 149] on div "Short Description" at bounding box center [635, 153] width 313 height 24
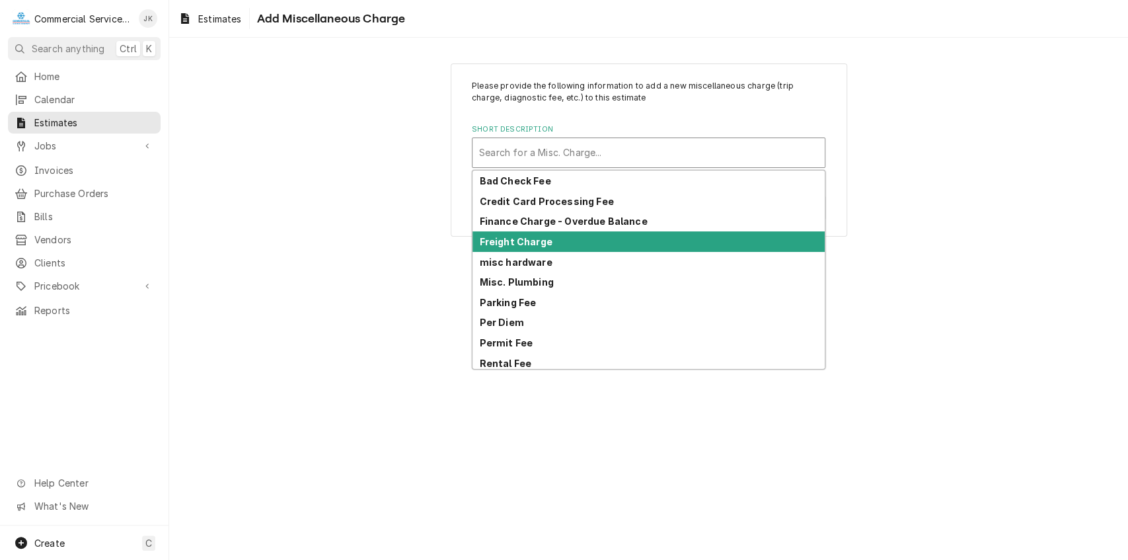
click at [558, 235] on div "Freight Charge" at bounding box center [649, 241] width 352 height 20
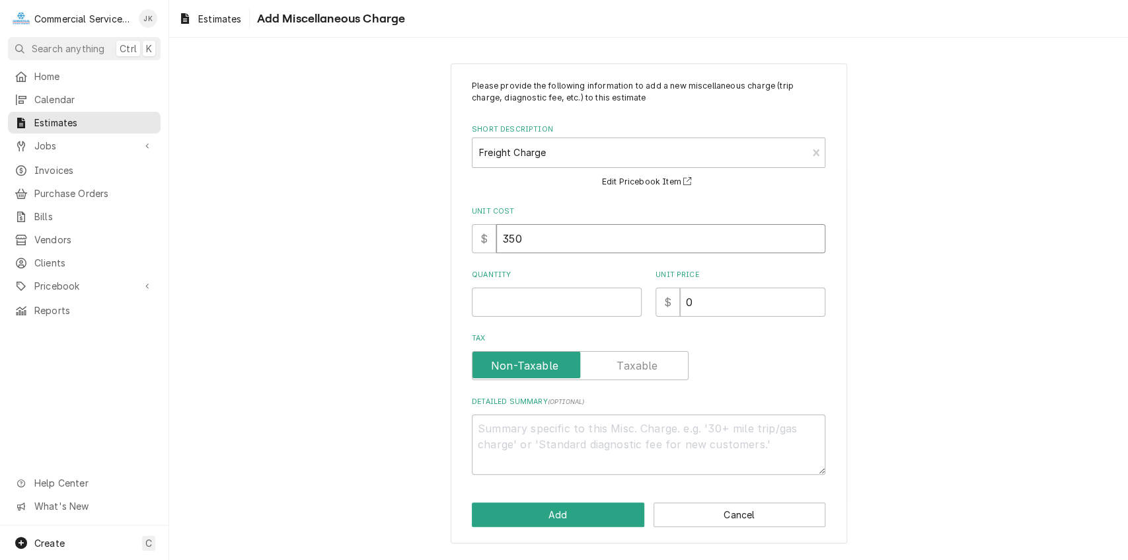
click at [531, 237] on input "350" at bounding box center [660, 238] width 329 height 29
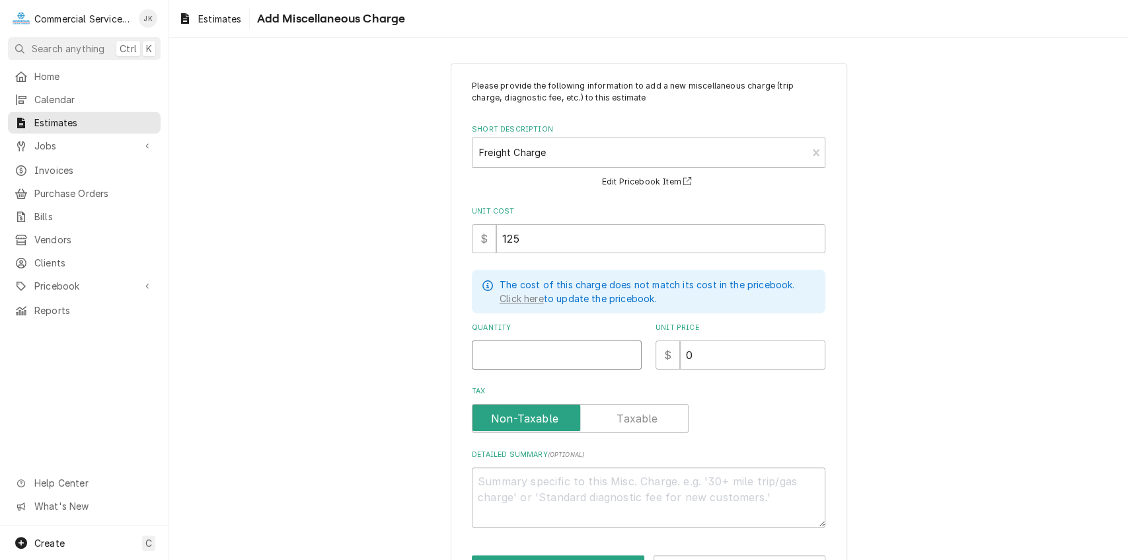
click at [488, 348] on input "Quantity" at bounding box center [557, 354] width 170 height 29
click at [696, 345] on input "0" at bounding box center [752, 354] width 145 height 29
click at [485, 475] on textarea "Detailed Summary ( optional )" at bounding box center [649, 497] width 354 height 60
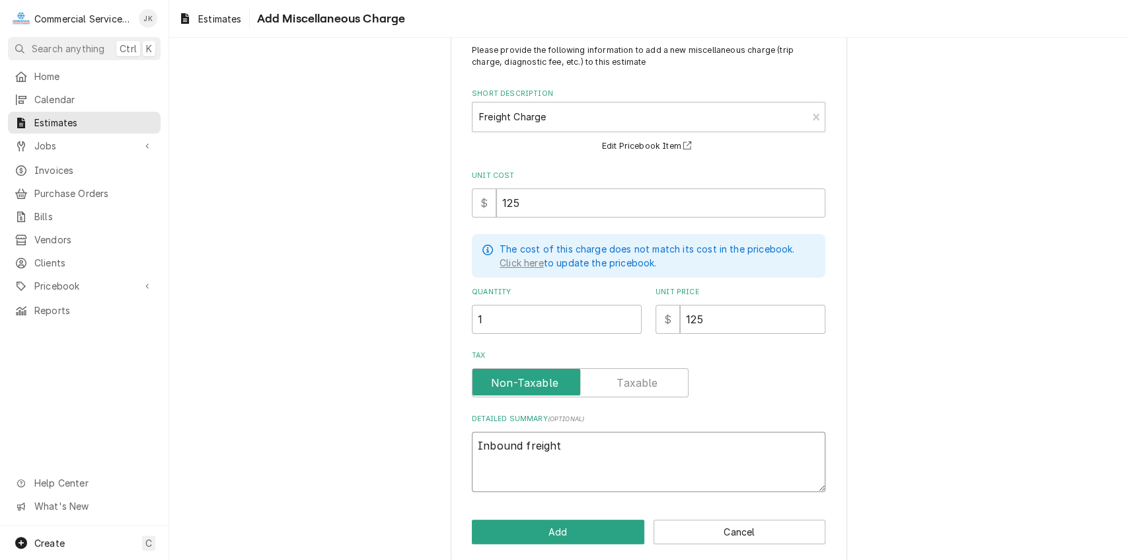
scroll to position [46, 0]
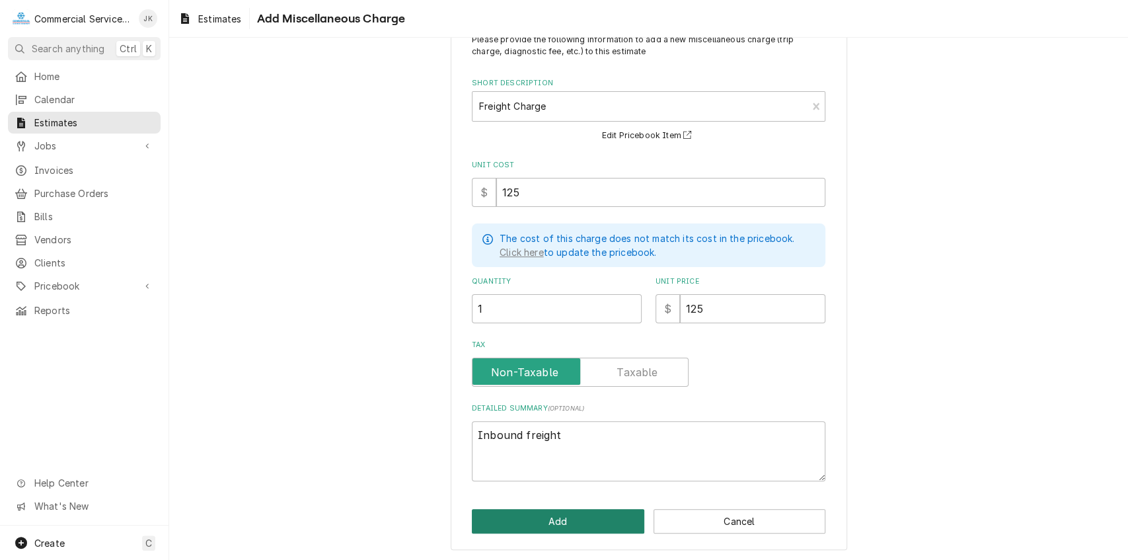
click at [519, 509] on button "Add" at bounding box center [558, 521] width 173 height 24
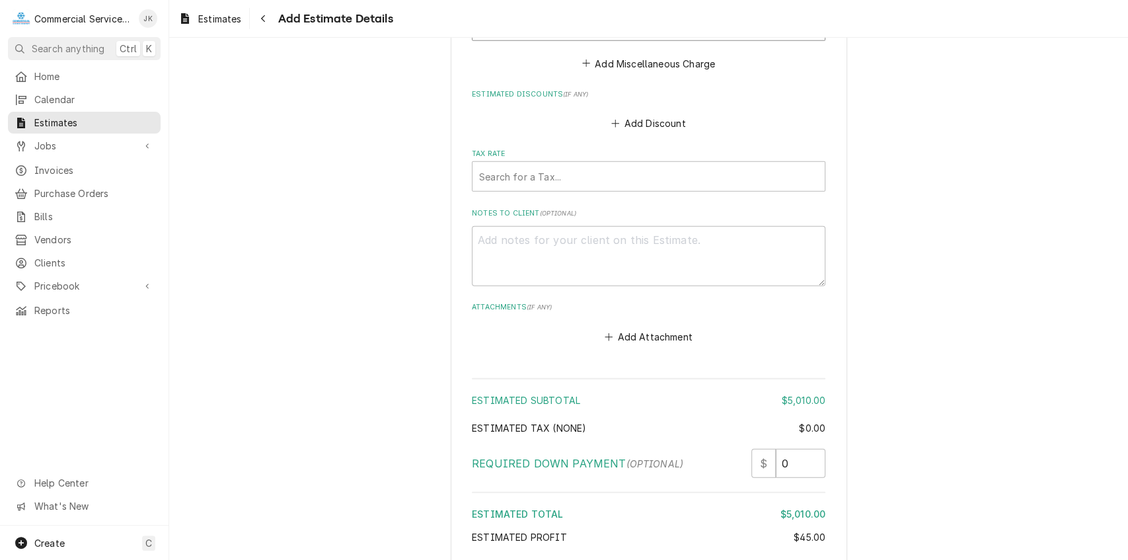
scroll to position [2327, 0]
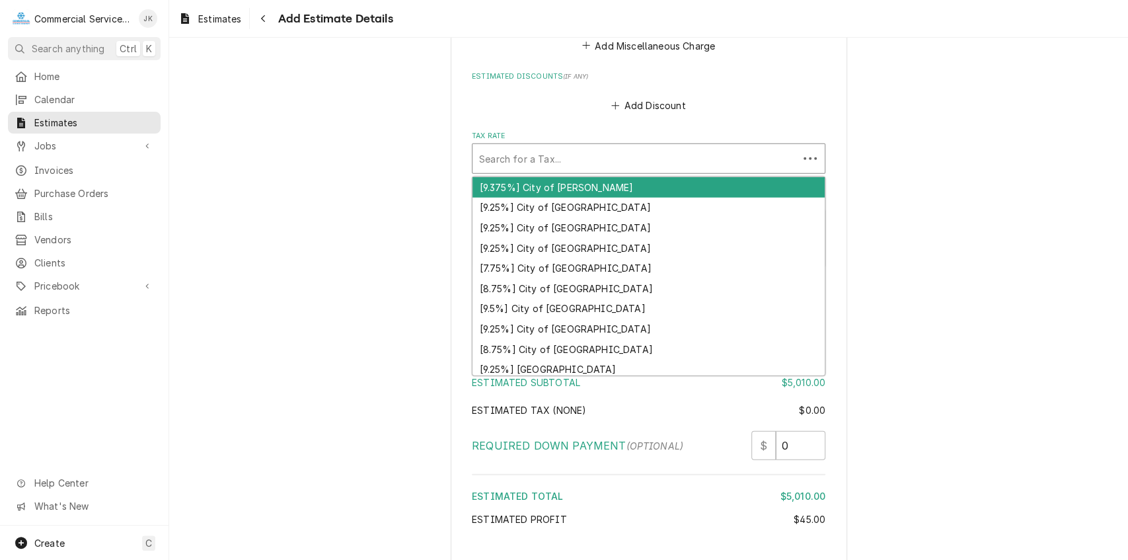
click at [501, 155] on div "Tax Rate" at bounding box center [635, 159] width 313 height 24
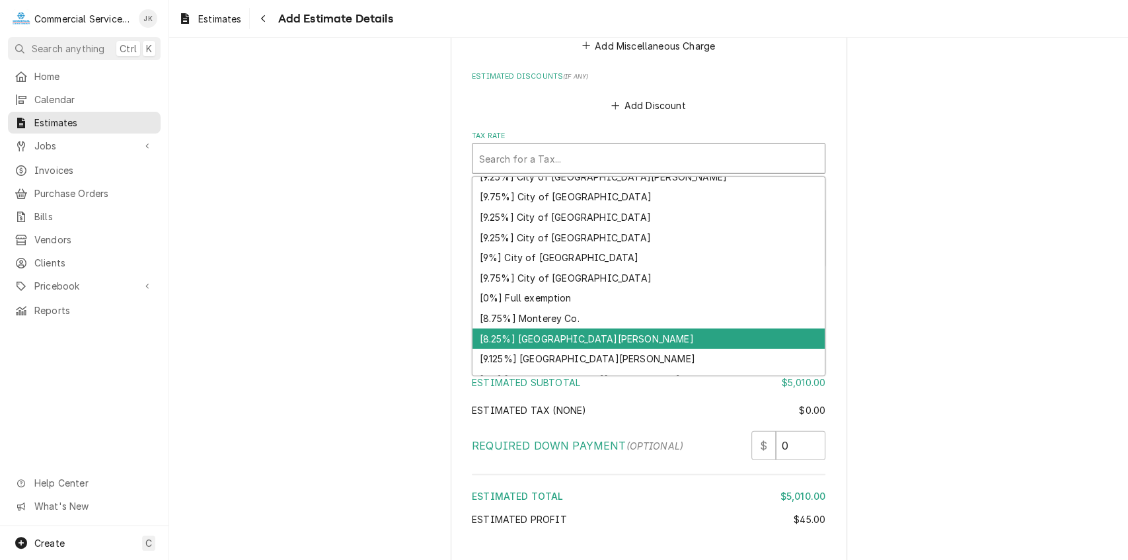
scroll to position [348, 0]
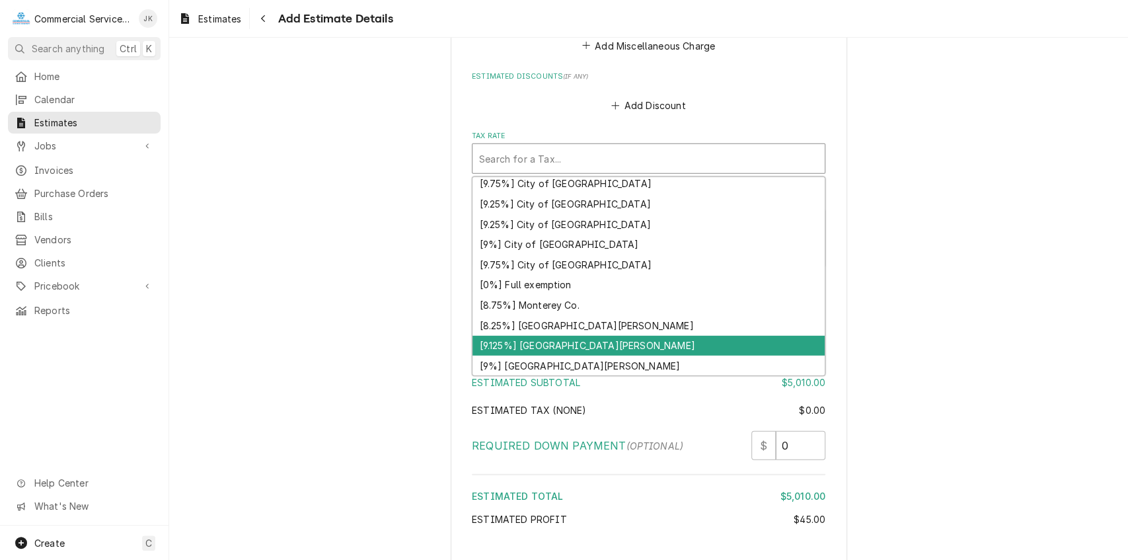
click at [574, 344] on div "[9.125%] Santa Clara" at bounding box center [649, 346] width 352 height 20
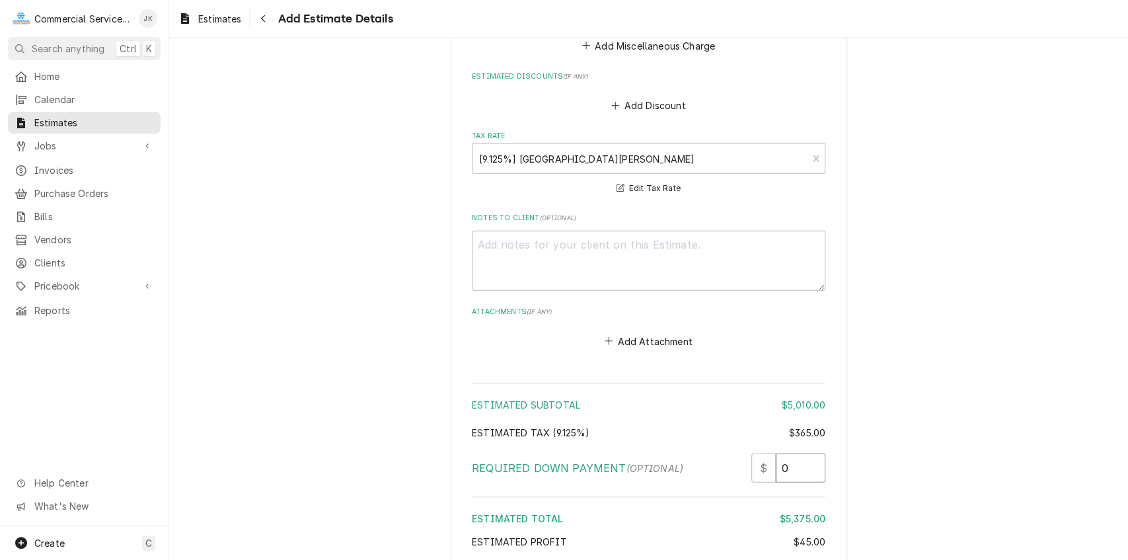
drag, startPoint x: 1121, startPoint y: 453, endPoint x: 1121, endPoint y: 501, distance: 47.6
click at [1121, 501] on div "Please provide the following information to create your estimate: Client Detail…" at bounding box center [648, 299] width 959 height 522
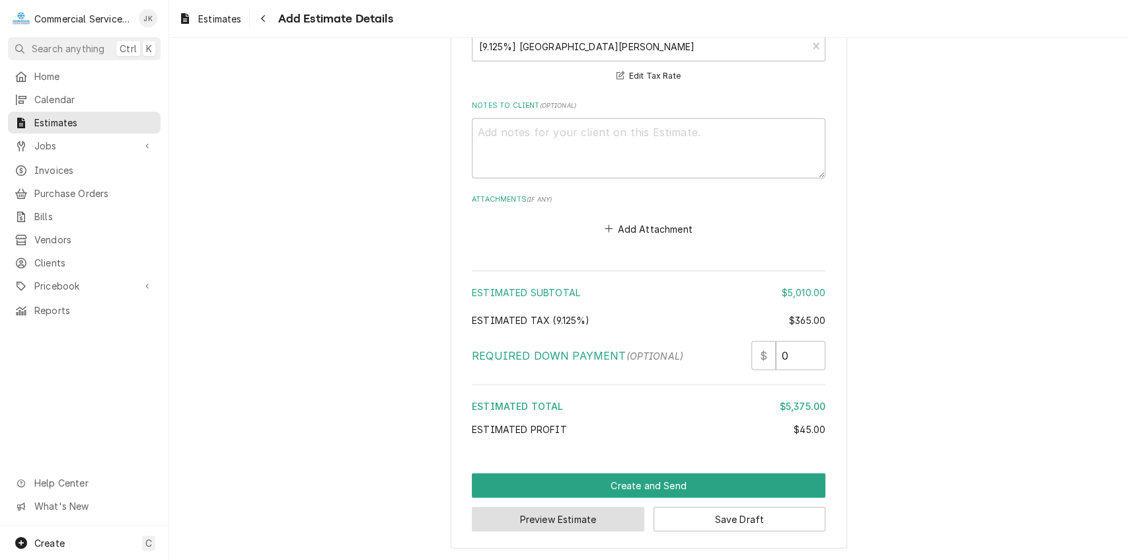
click at [550, 515] on button "Preview Estimate" at bounding box center [558, 519] width 173 height 24
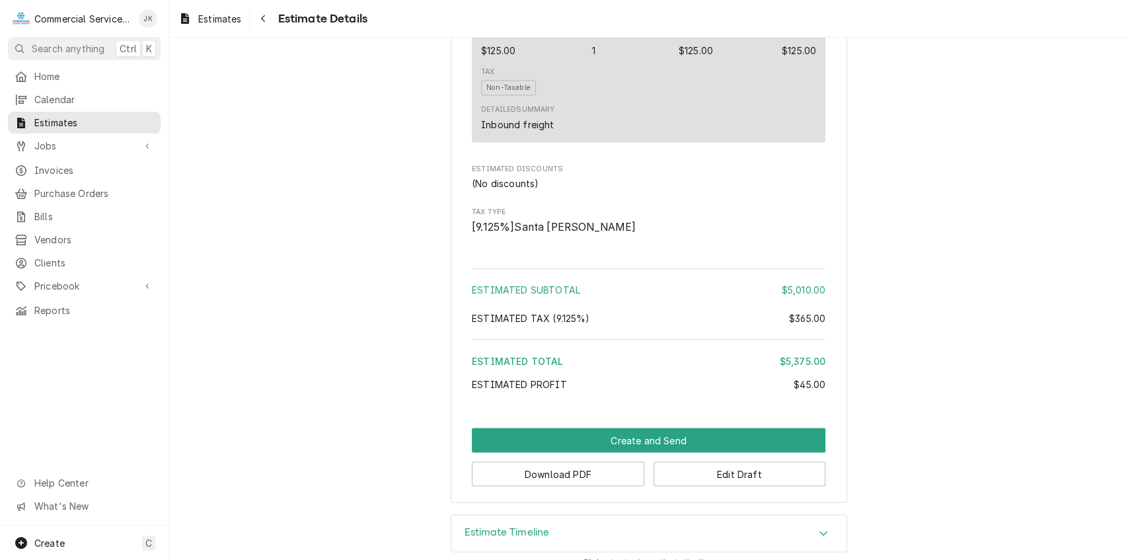
scroll to position [1467, 0]
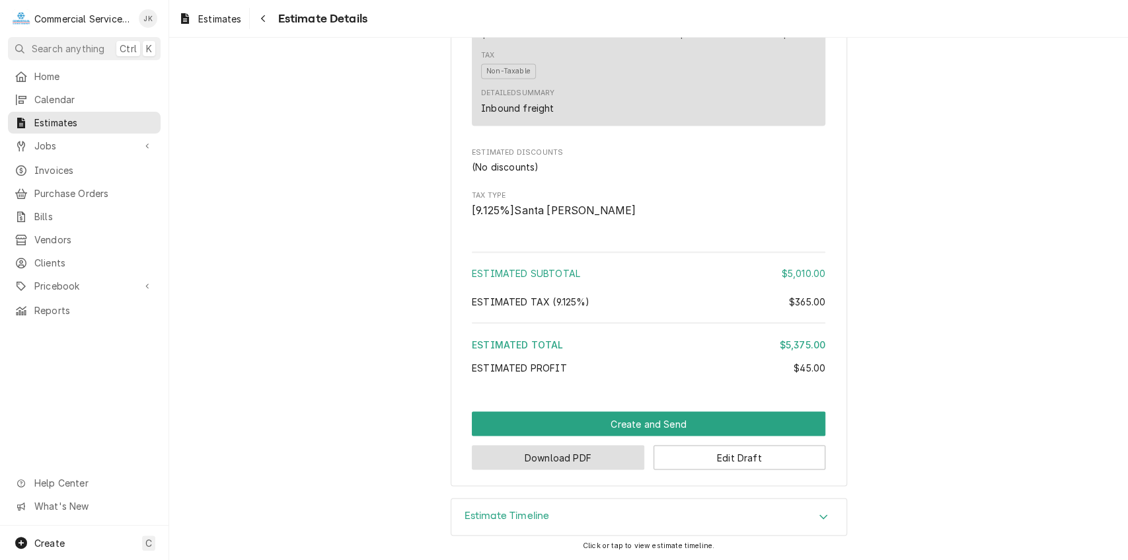
click at [541, 469] on button "Download PDF" at bounding box center [558, 457] width 173 height 24
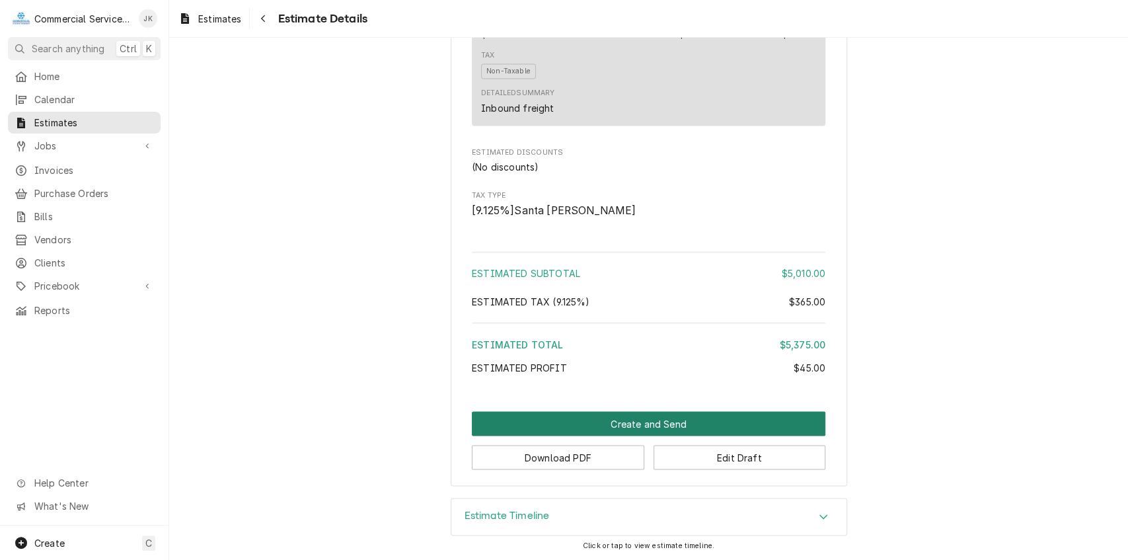
click at [644, 426] on button "Create and Send" at bounding box center [649, 423] width 354 height 24
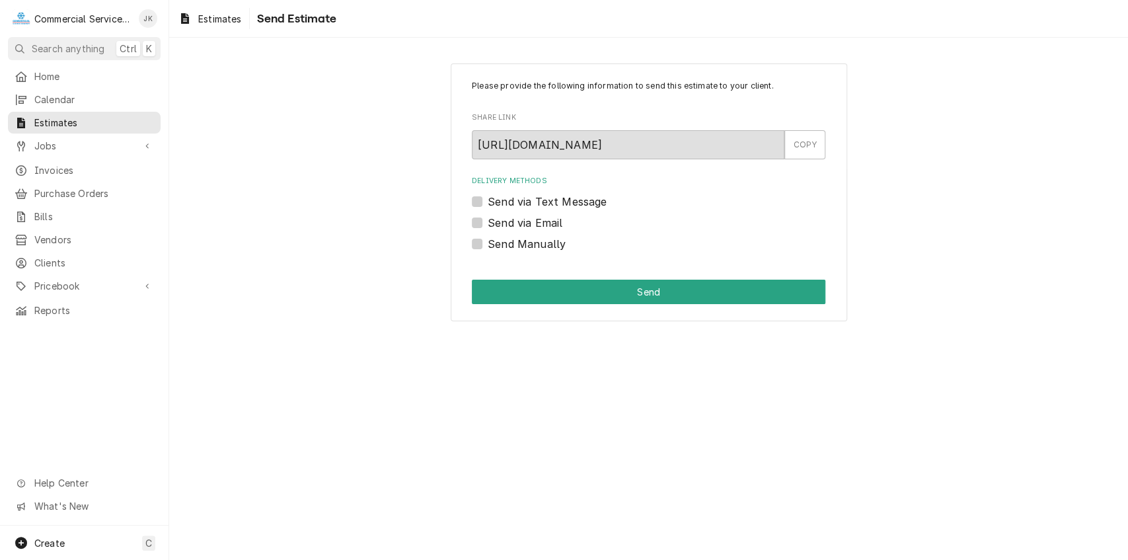
click at [488, 223] on label "Send via Email" at bounding box center [525, 223] width 75 height 16
click at [488, 223] on input "Send via Email" at bounding box center [665, 229] width 354 height 29
checkbox input "true"
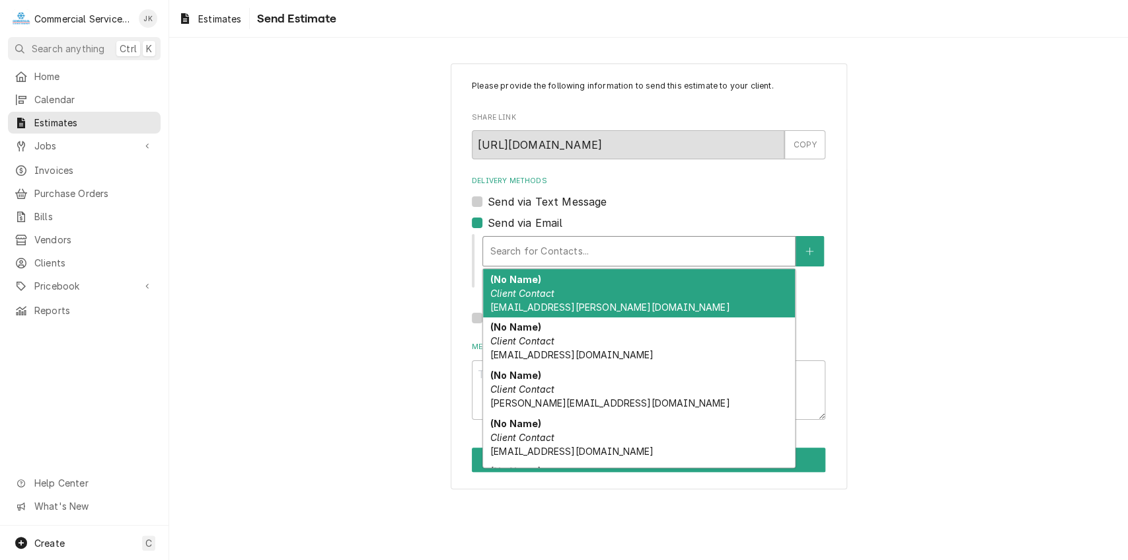
click at [526, 250] on div "Delivery Methods" at bounding box center [639, 251] width 299 height 24
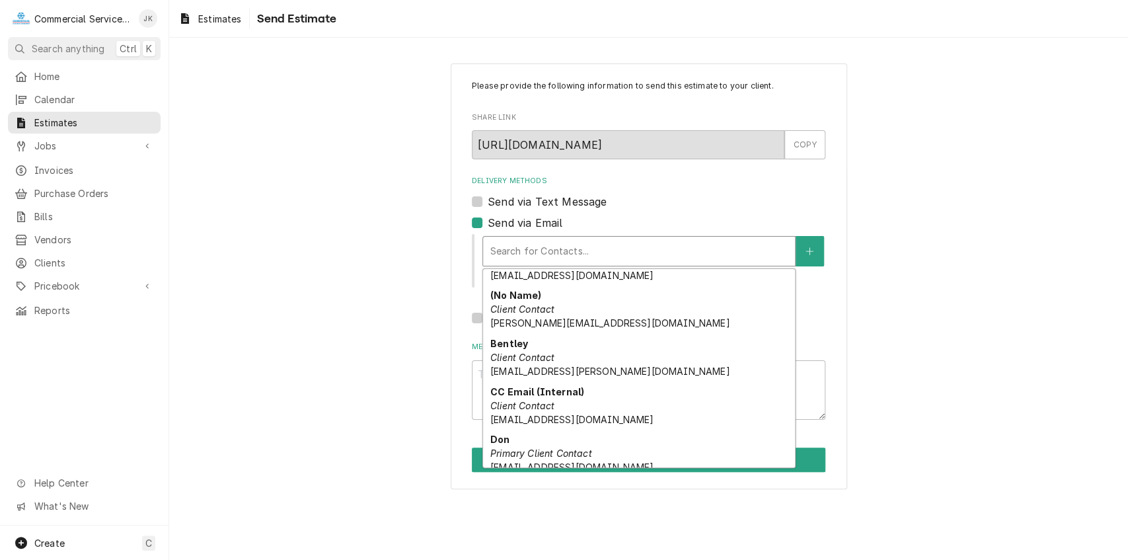
scroll to position [186, 0]
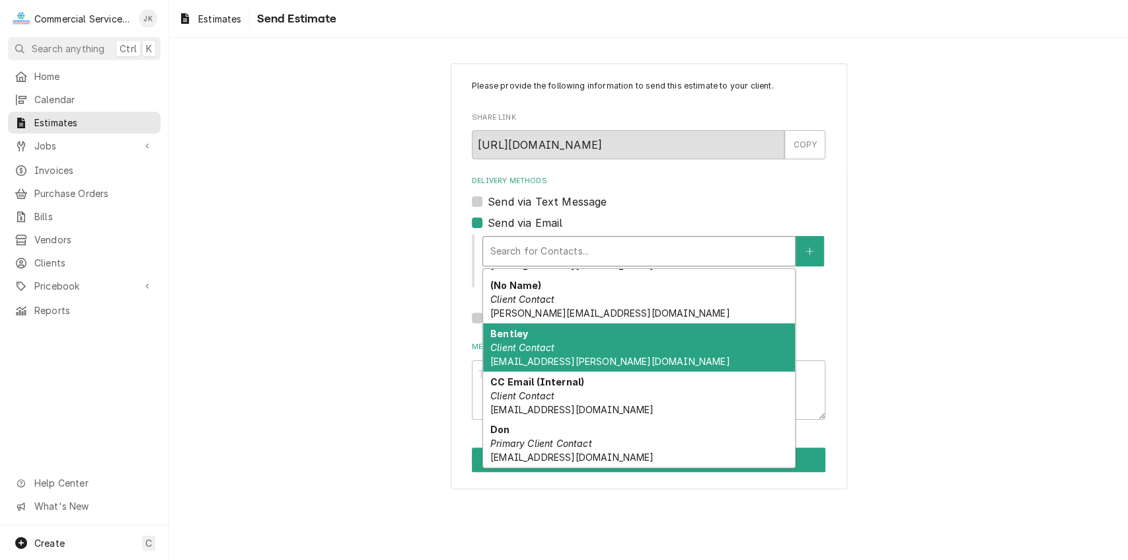
click at [510, 351] on em "Client Contact" at bounding box center [522, 347] width 64 height 11
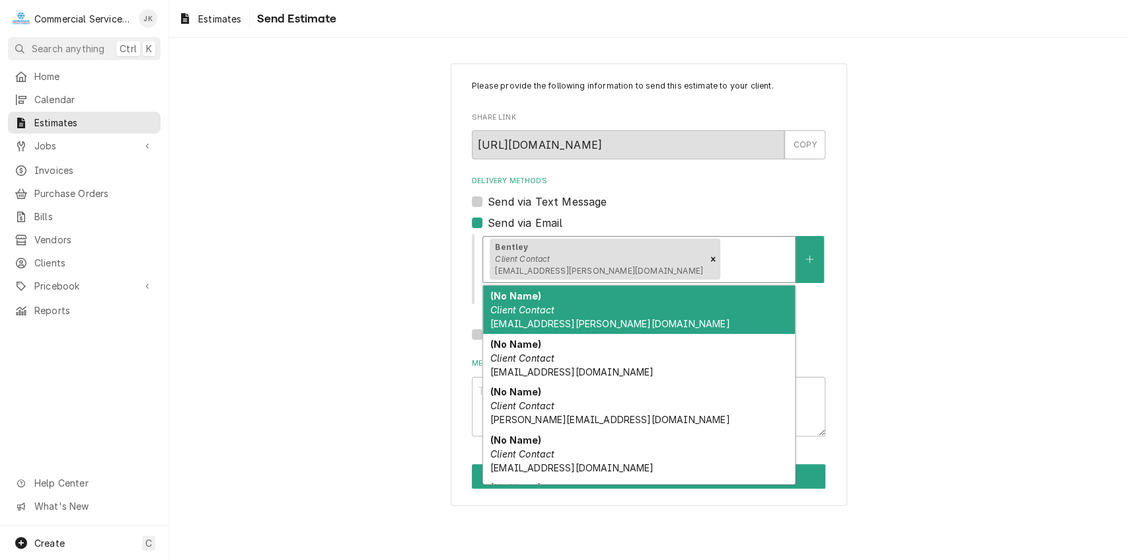
click at [723, 266] on div "Delivery Methods" at bounding box center [756, 259] width 66 height 24
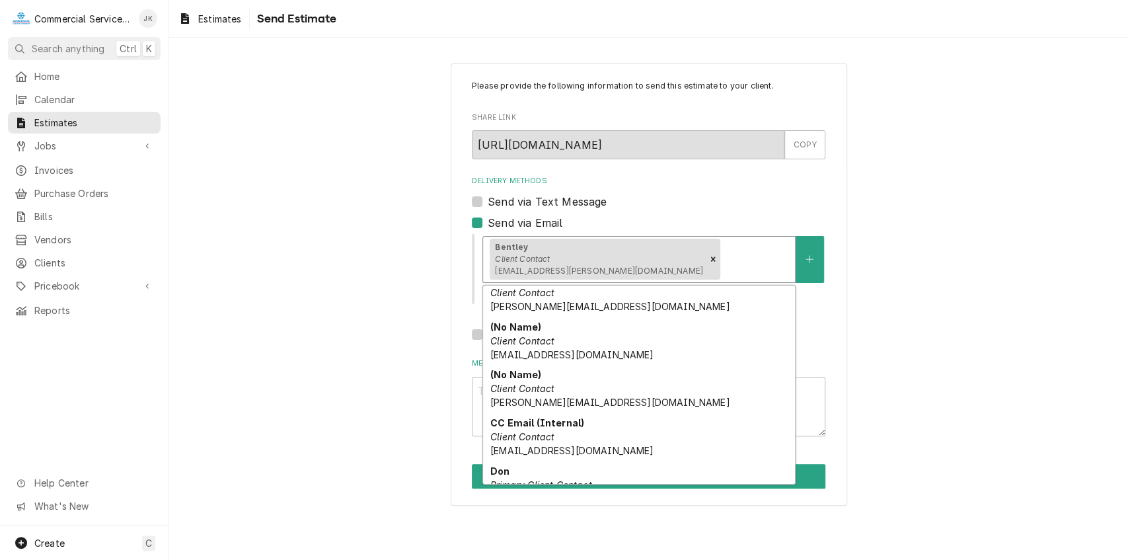
scroll to position [137, 0]
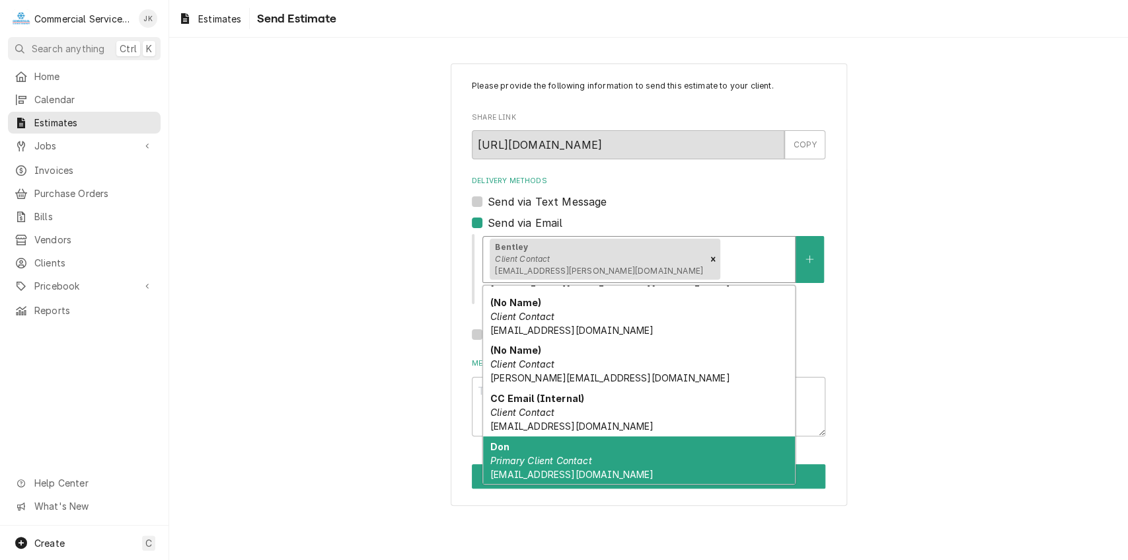
click at [518, 455] on em "Primary Client Contact" at bounding box center [541, 460] width 102 height 11
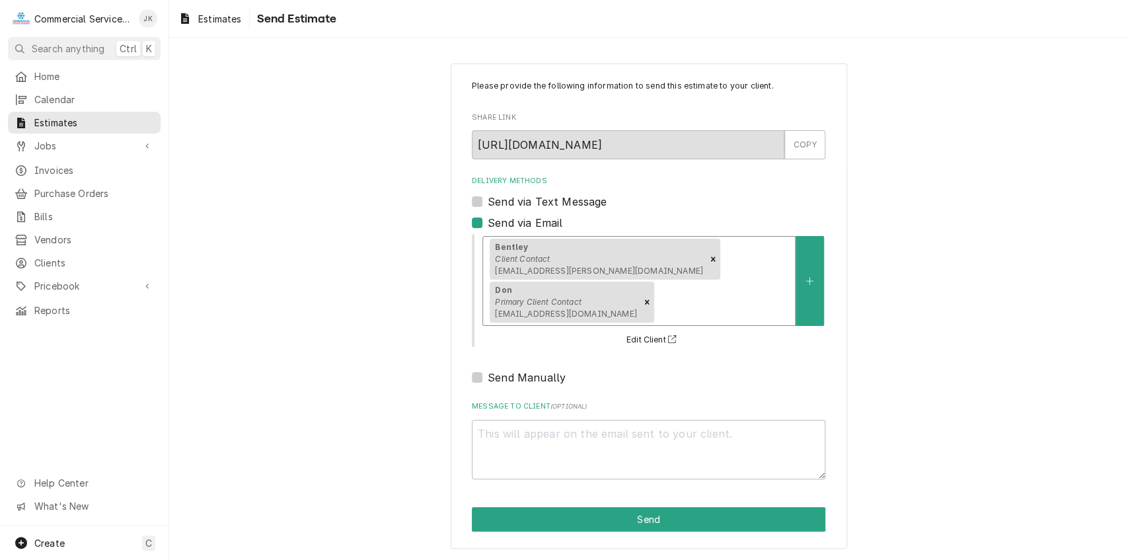
click at [682, 260] on div "Bentley Client Contact bentley.hidalgo@gilroygardens.org Don Primary Client Con…" at bounding box center [639, 281] width 312 height 89
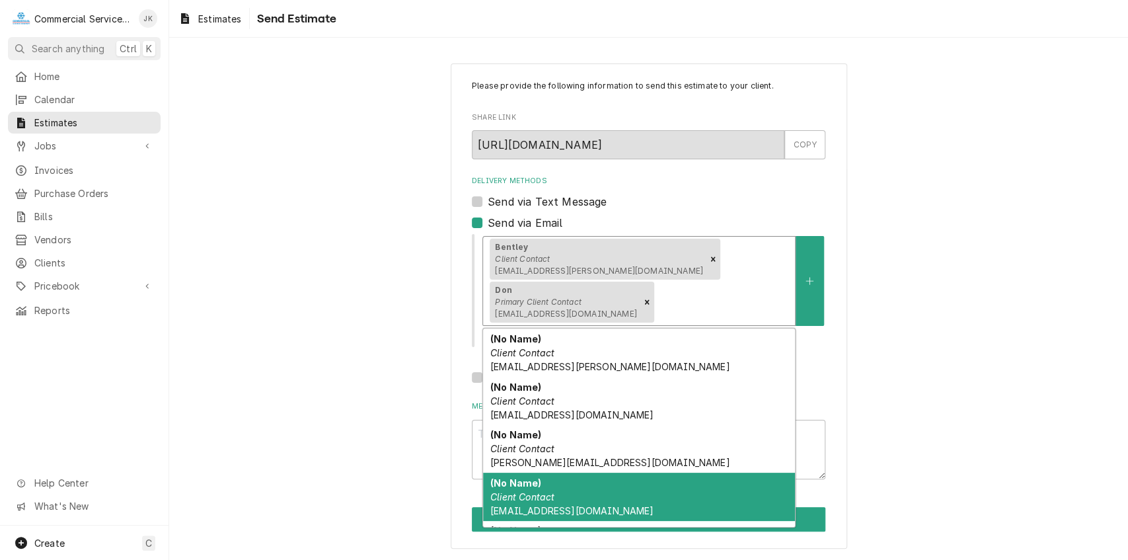
click at [545, 505] on span "mark@commercialserviceco.com" at bounding box center [571, 510] width 163 height 11
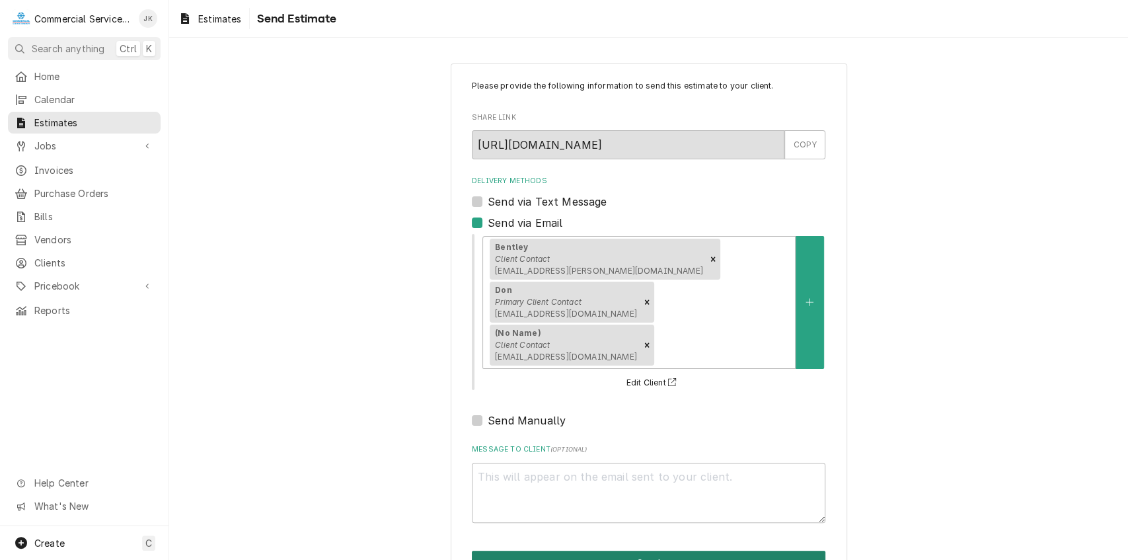
click at [641, 551] on button "Send" at bounding box center [649, 563] width 354 height 24
type textarea "x"
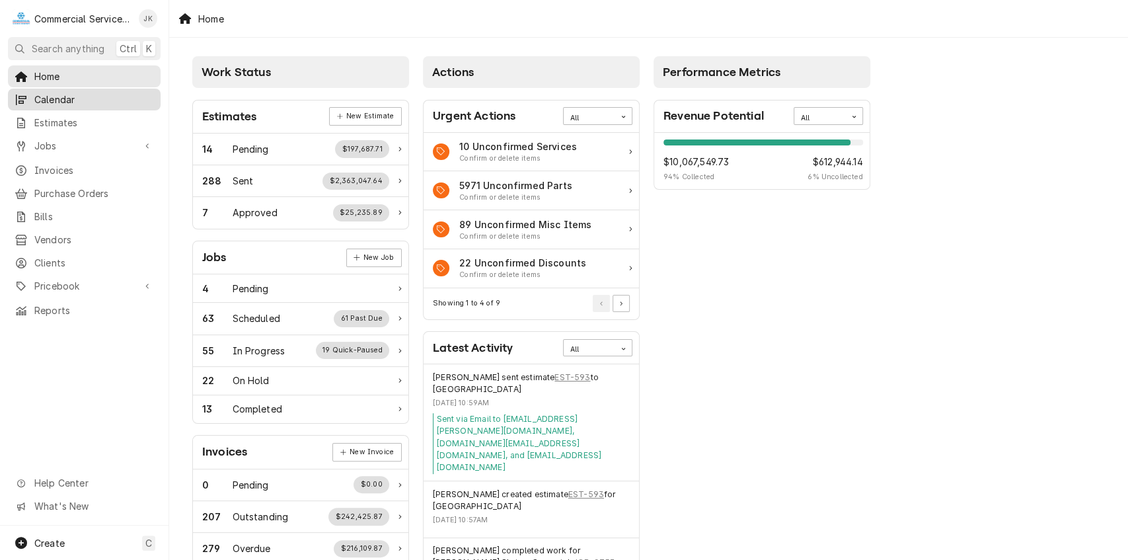
click at [77, 91] on div "Calendar" at bounding box center [84, 99] width 147 height 17
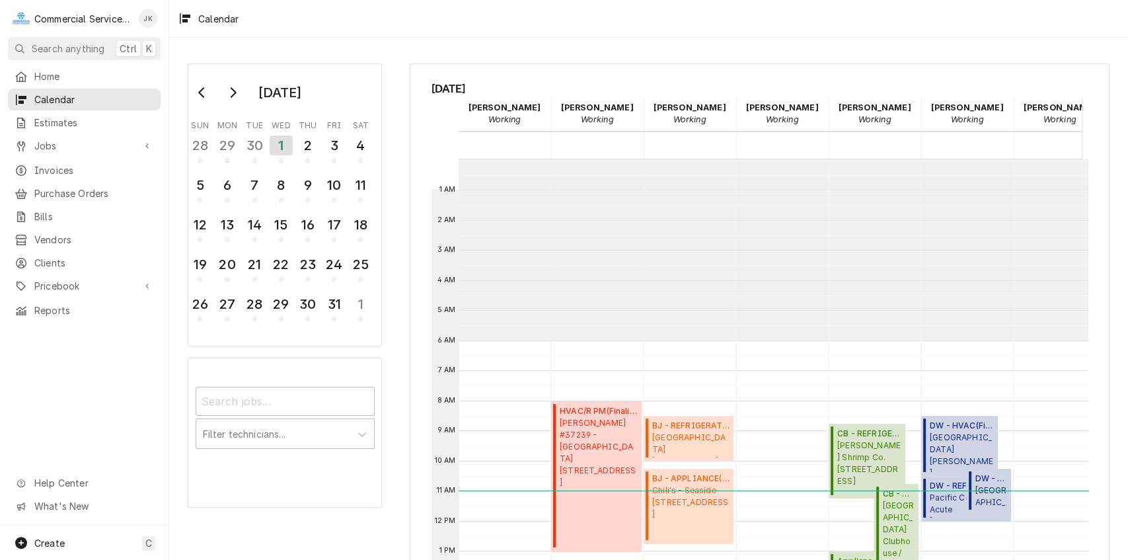
scroll to position [180, 0]
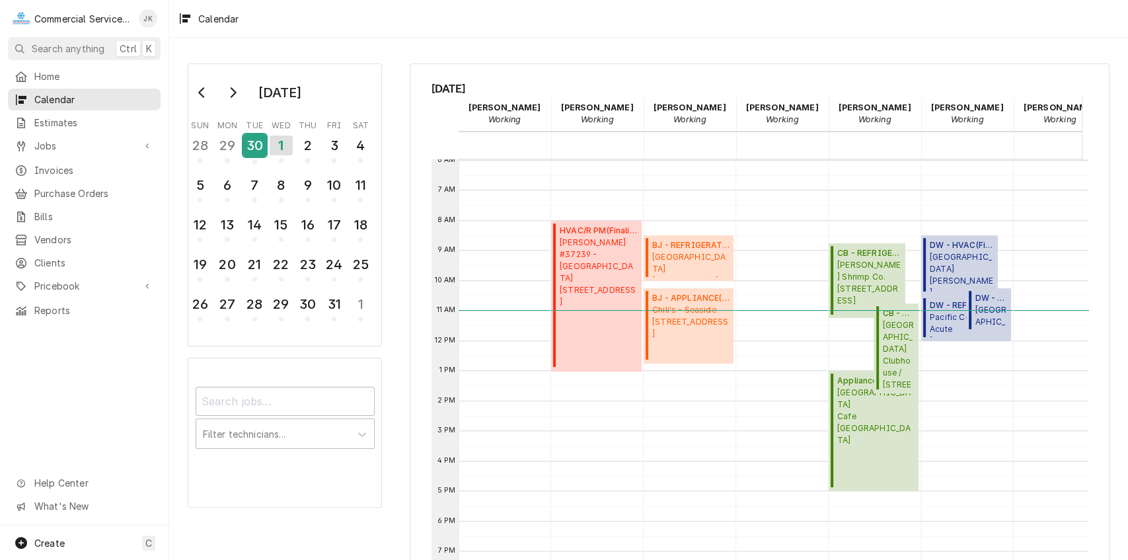
click at [243, 143] on div "30" at bounding box center [254, 145] width 23 height 22
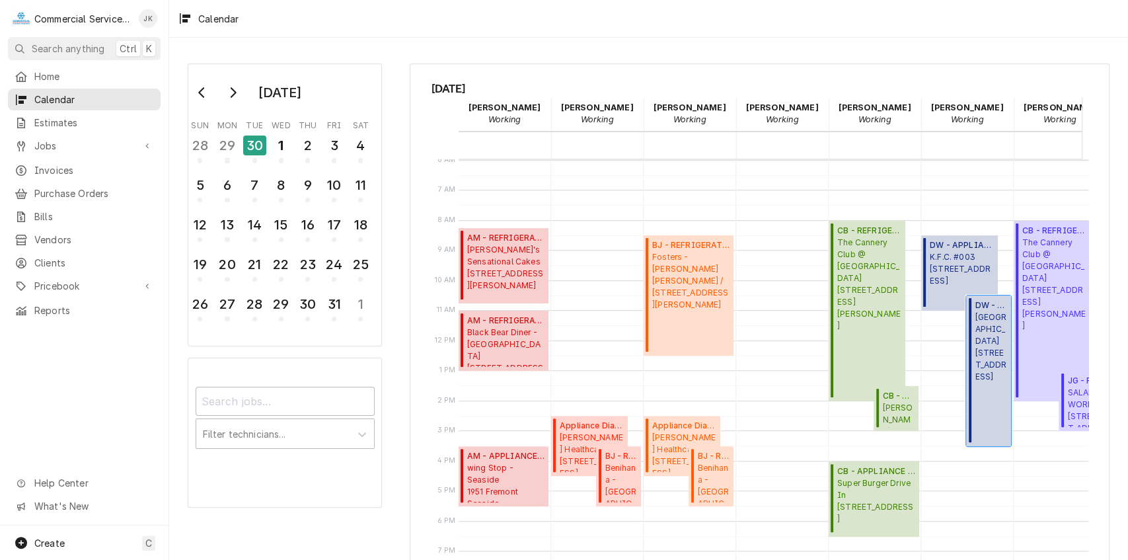
click at [998, 367] on span "Ventana Inn 48123 Highway 1, Big Sur, CA 93920" at bounding box center [991, 346] width 32 height 71
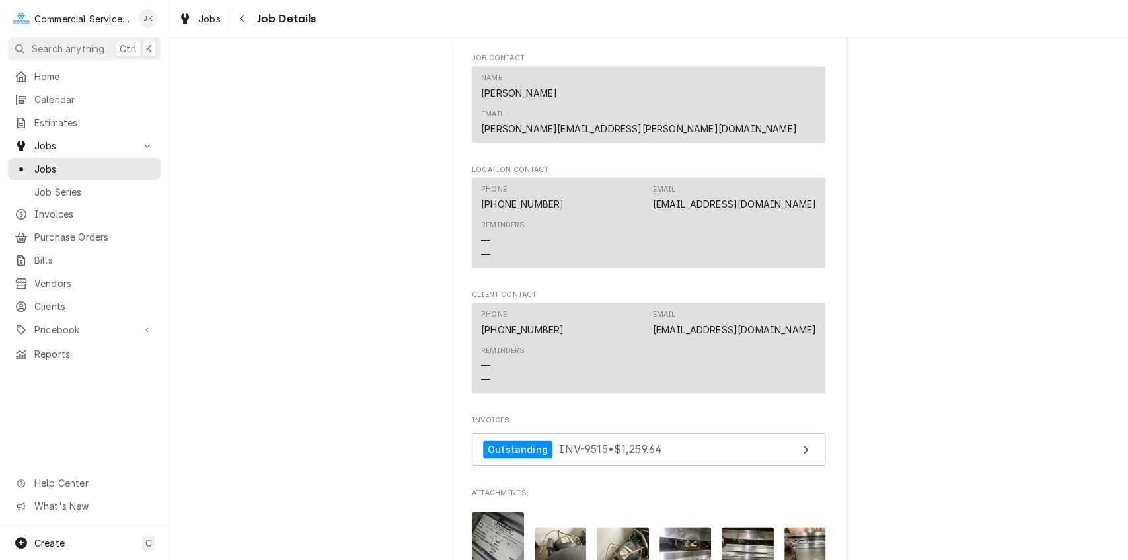
scroll to position [1011, 0]
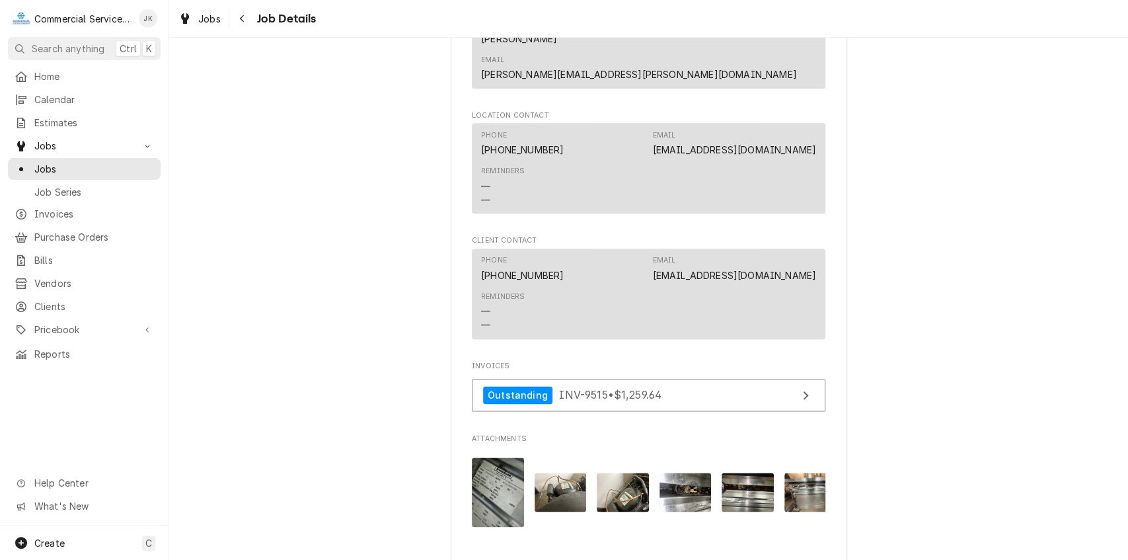
click at [482, 457] on img "Attachments" at bounding box center [498, 491] width 52 height 69
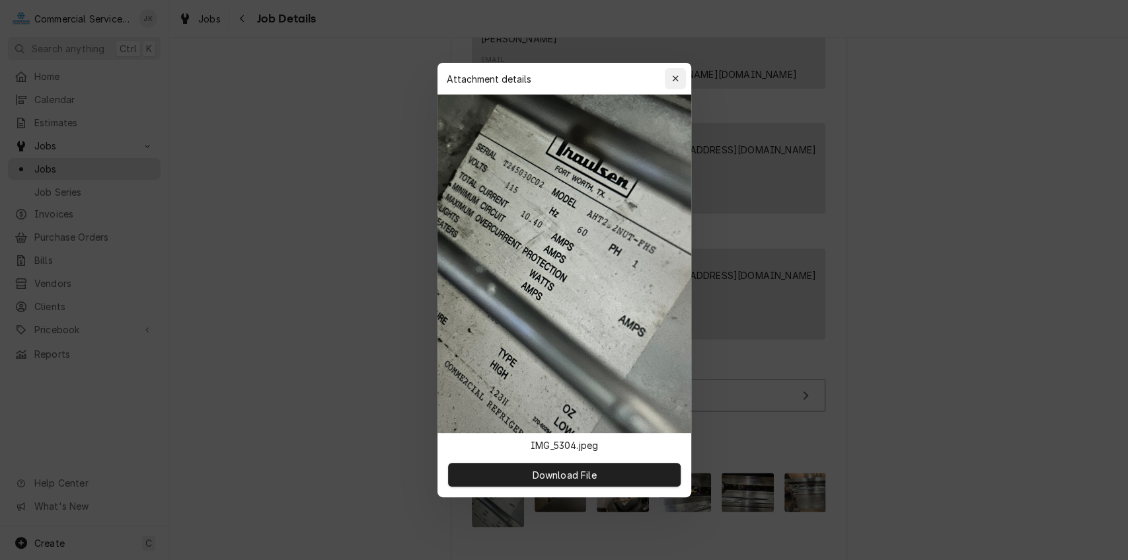
click at [670, 81] on div "button" at bounding box center [675, 78] width 13 height 13
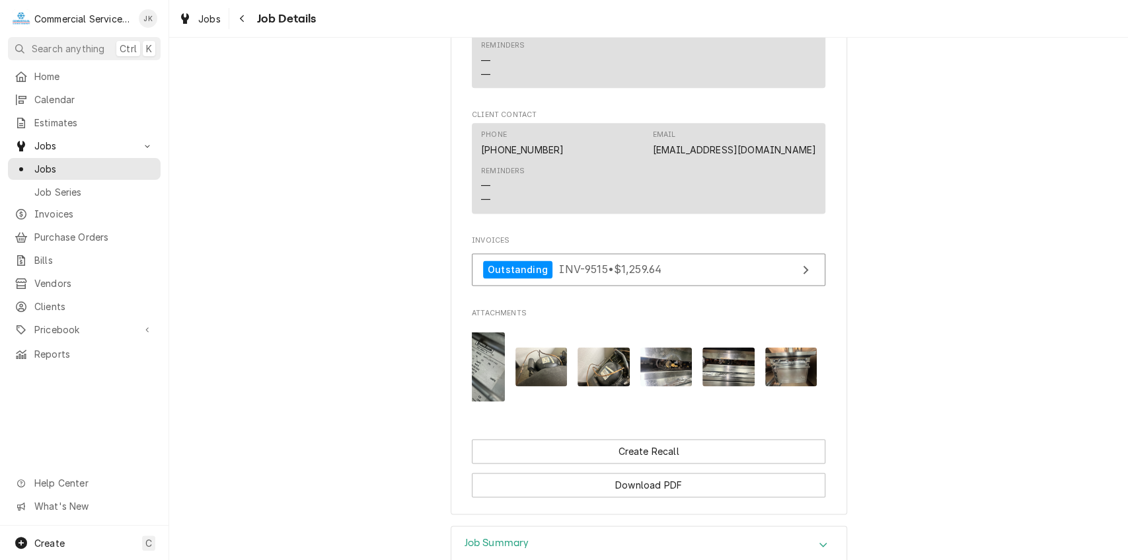
scroll to position [0, 20]
click at [541, 347] on img "Attachments" at bounding box center [540, 366] width 52 height 39
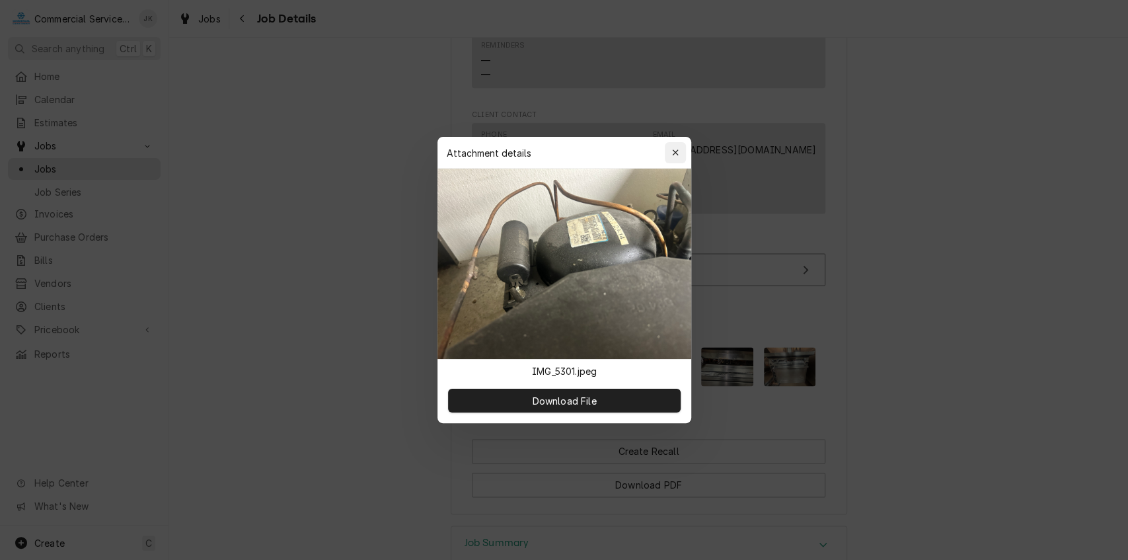
click at [675, 149] on icon "button" at bounding box center [675, 152] width 7 height 9
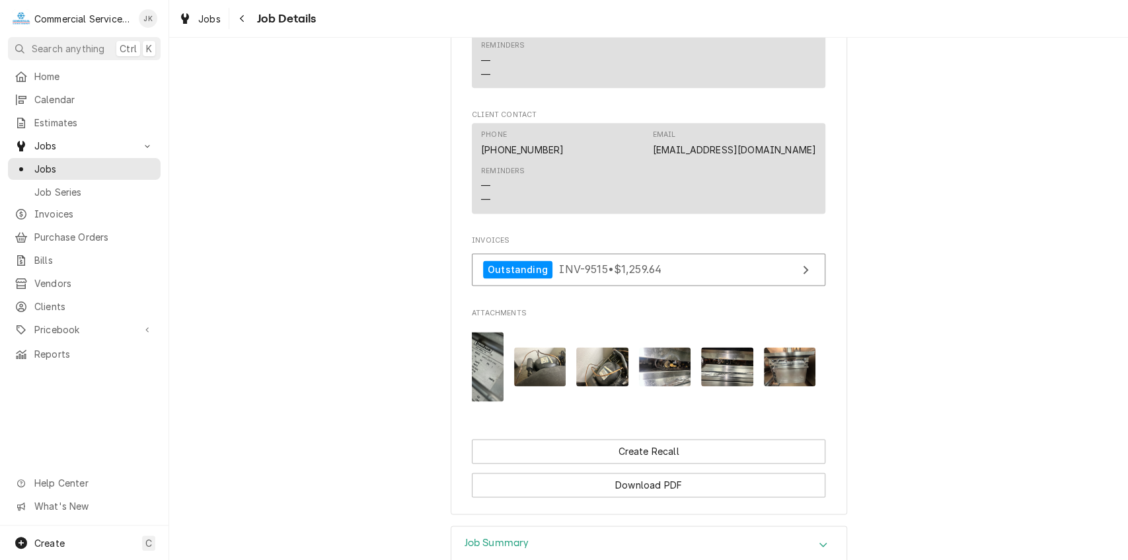
click at [607, 347] on img "Attachments" at bounding box center [602, 366] width 52 height 39
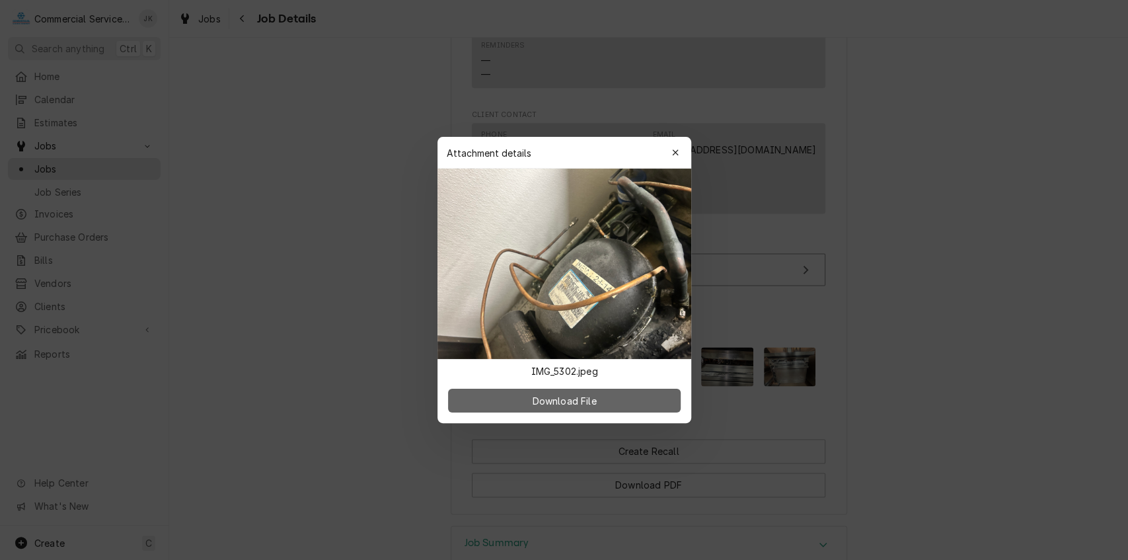
click at [553, 398] on span "Download File" at bounding box center [563, 401] width 69 height 14
click at [671, 152] on div "button" at bounding box center [675, 152] width 13 height 13
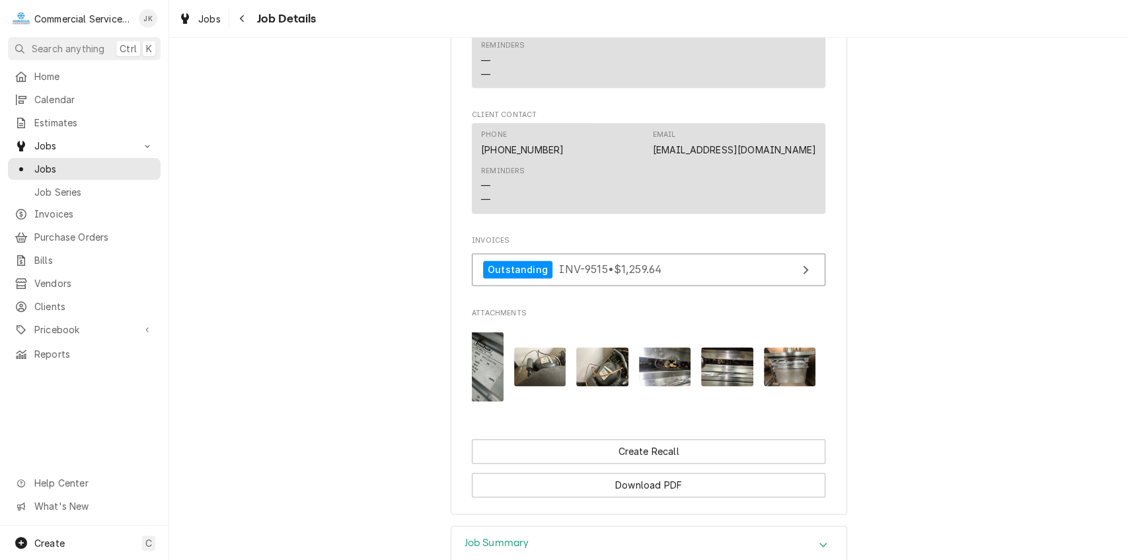
click at [536, 347] on img "Attachments" at bounding box center [540, 366] width 52 height 39
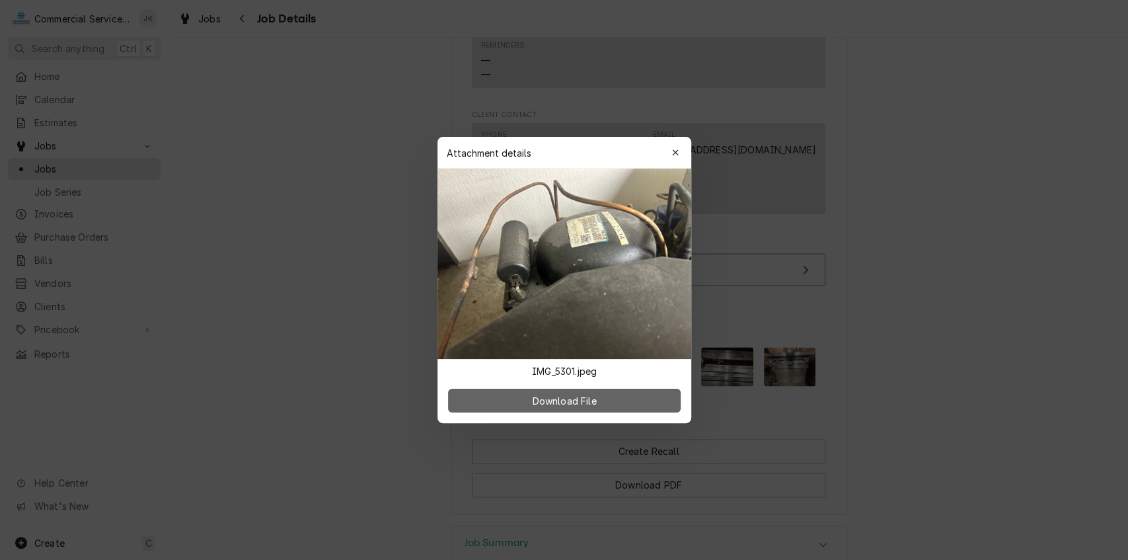
click at [530, 406] on span "Download File" at bounding box center [563, 401] width 69 height 14
click at [672, 153] on icon "button" at bounding box center [675, 152] width 7 height 9
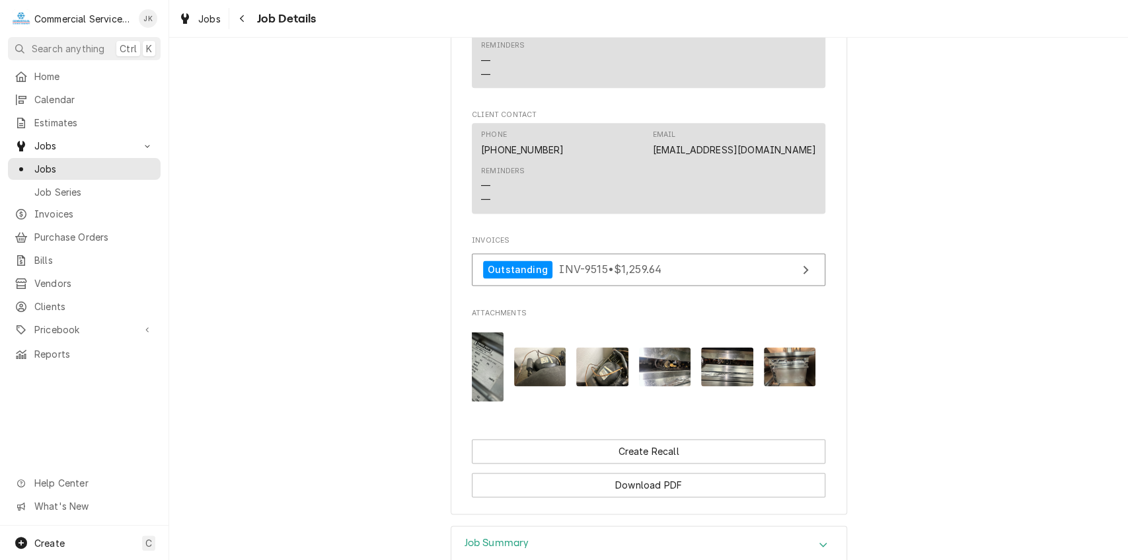
click at [477, 332] on img "Attachments" at bounding box center [477, 366] width 52 height 69
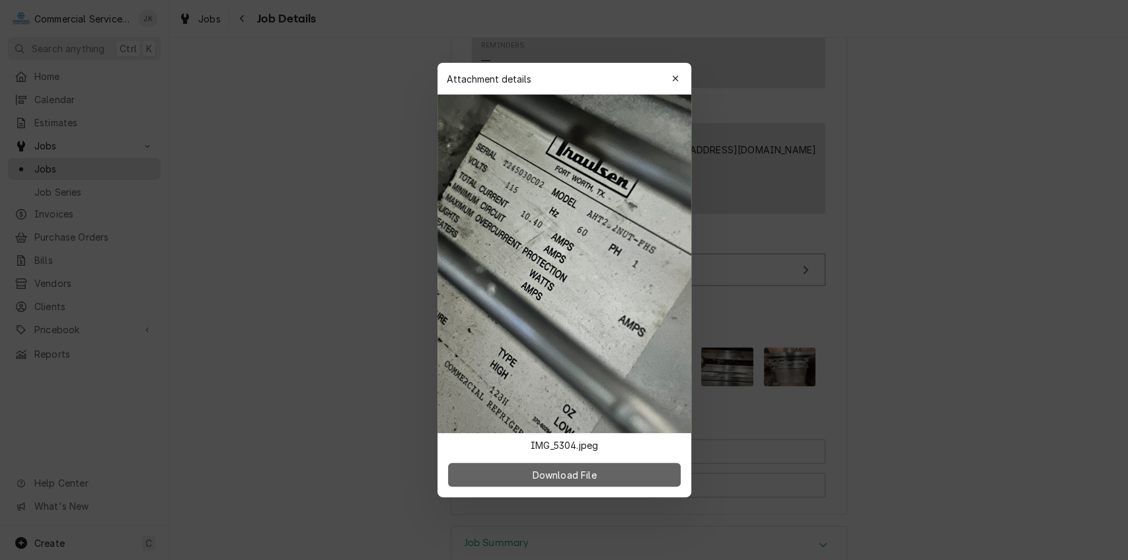
click at [574, 482] on button "Download File" at bounding box center [564, 475] width 233 height 24
click at [673, 75] on icon "button" at bounding box center [675, 78] width 7 height 9
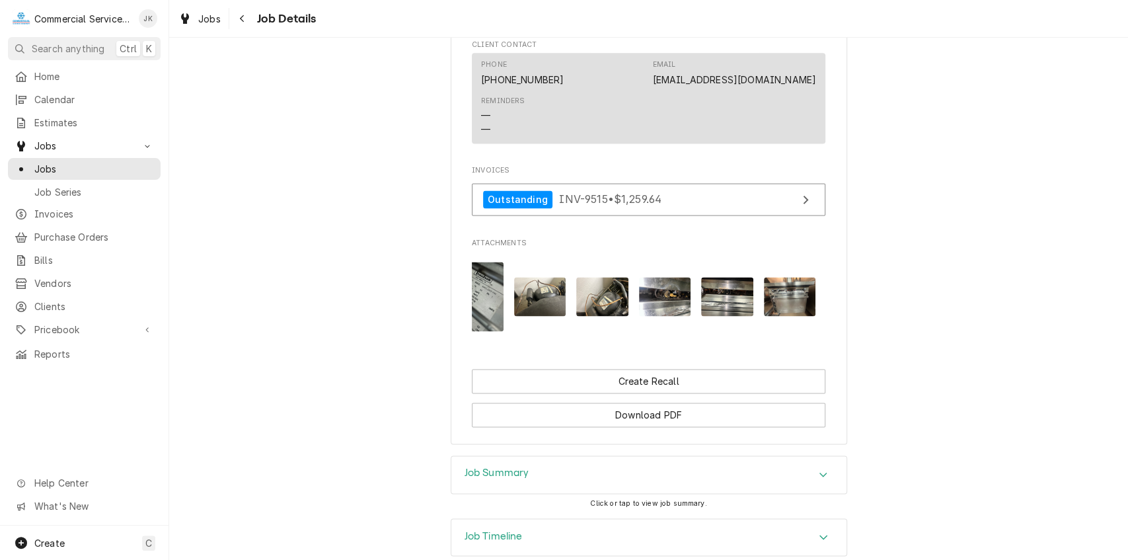
scroll to position [1239, 0]
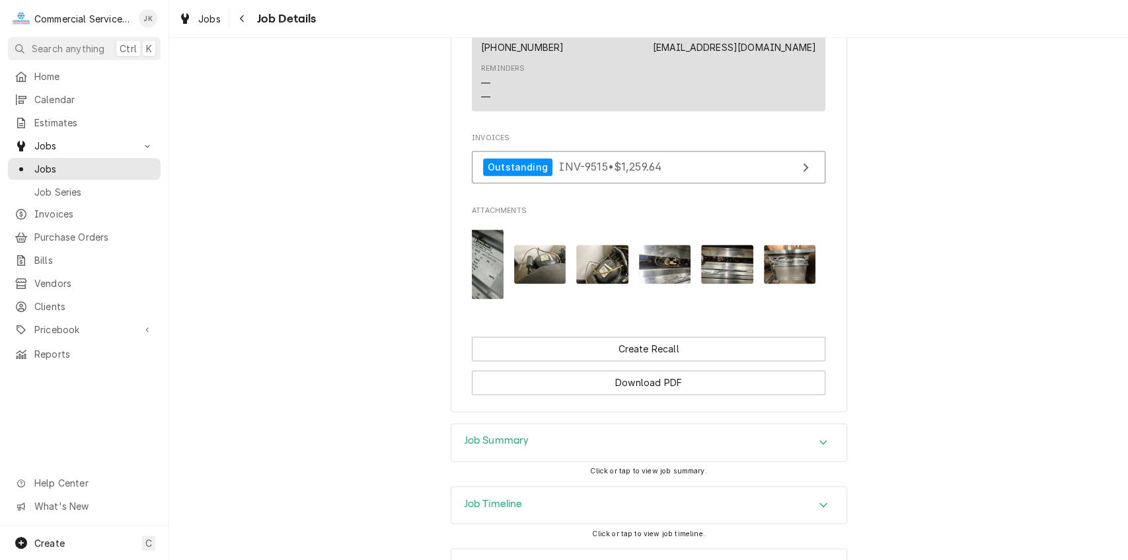
click at [520, 559] on h3 "Location History" at bounding box center [504, 565] width 79 height 13
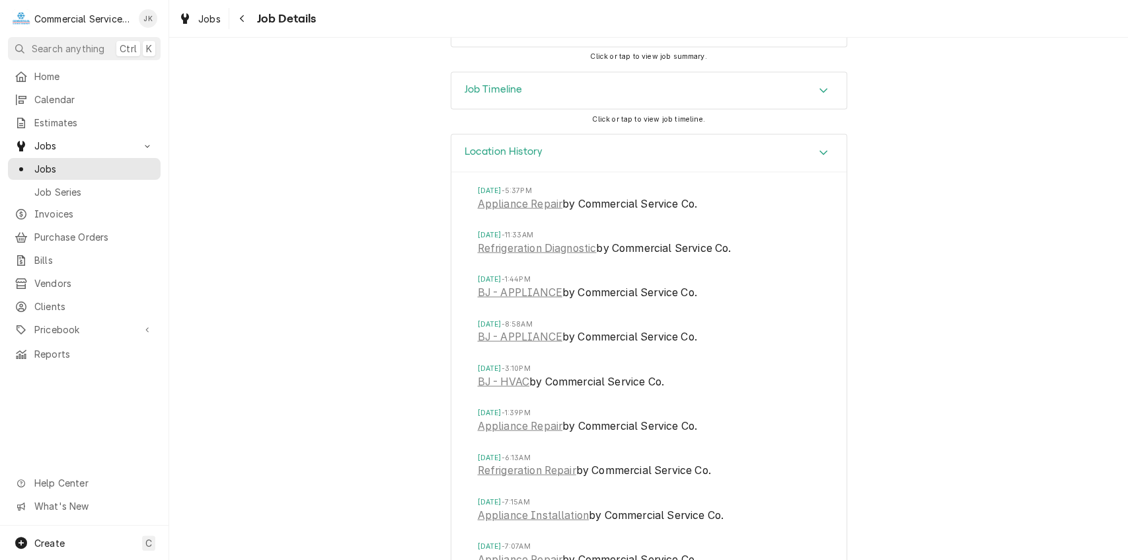
scroll to position [1617, 0]
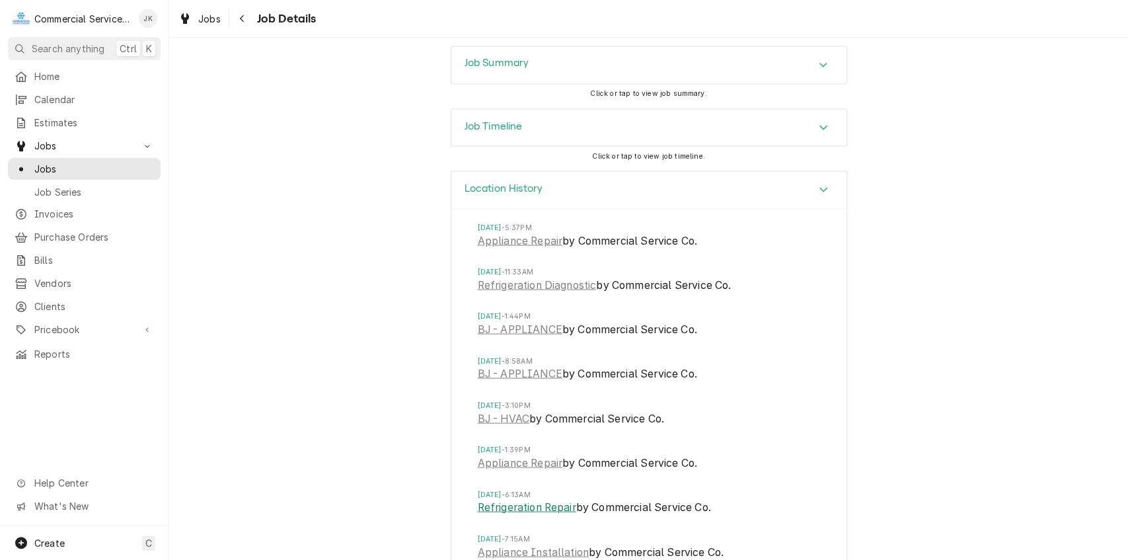
click at [523, 499] on link "Refrigeration Repair" at bounding box center [527, 507] width 98 height 16
click at [522, 455] on link "Appliance Repair" at bounding box center [520, 463] width 85 height 16
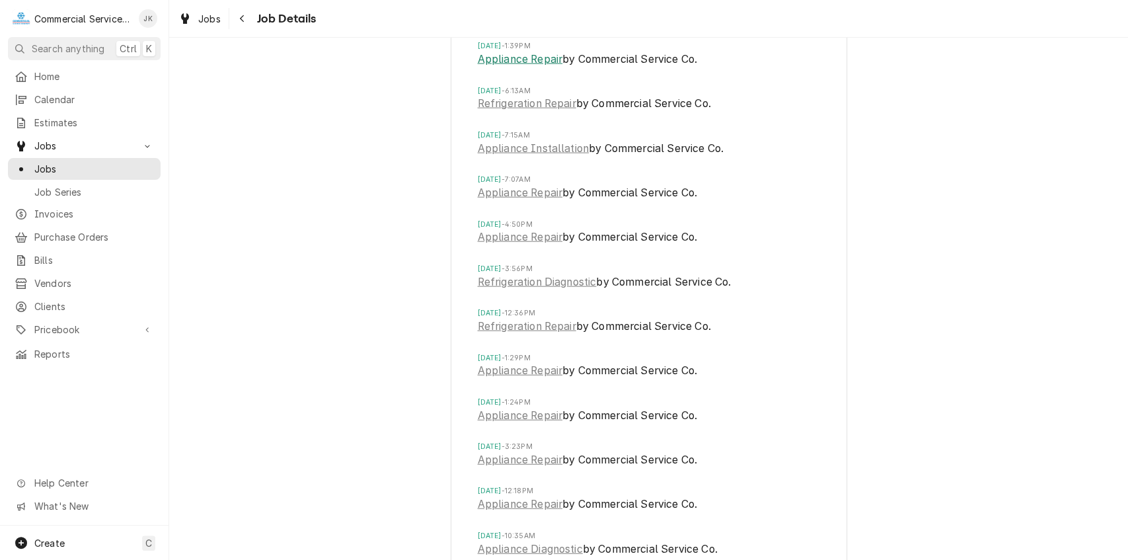
scroll to position [2096, 0]
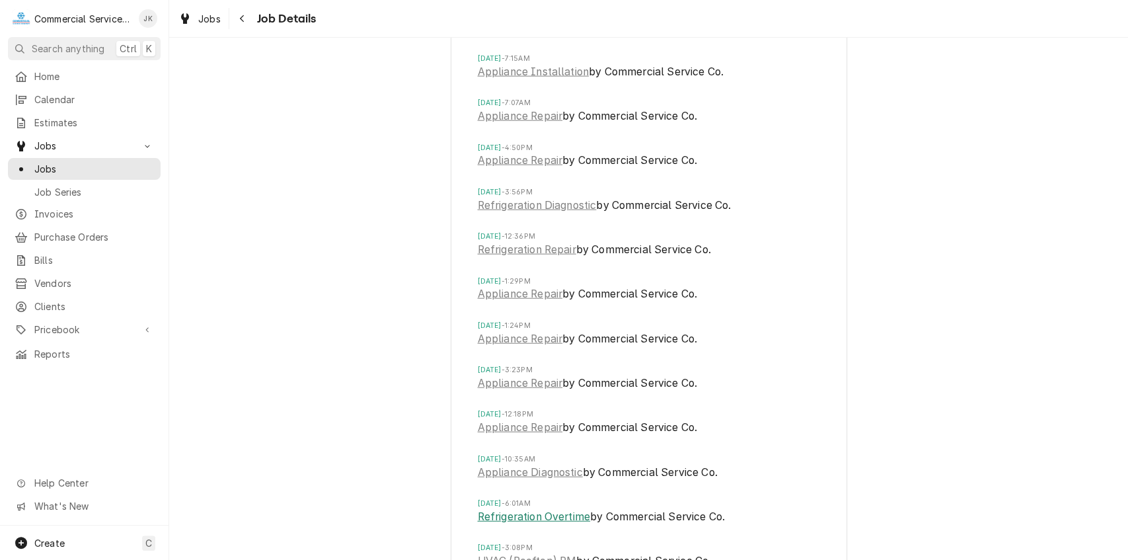
click at [523, 509] on link "Refrigeration Overtime" at bounding box center [534, 517] width 113 height 16
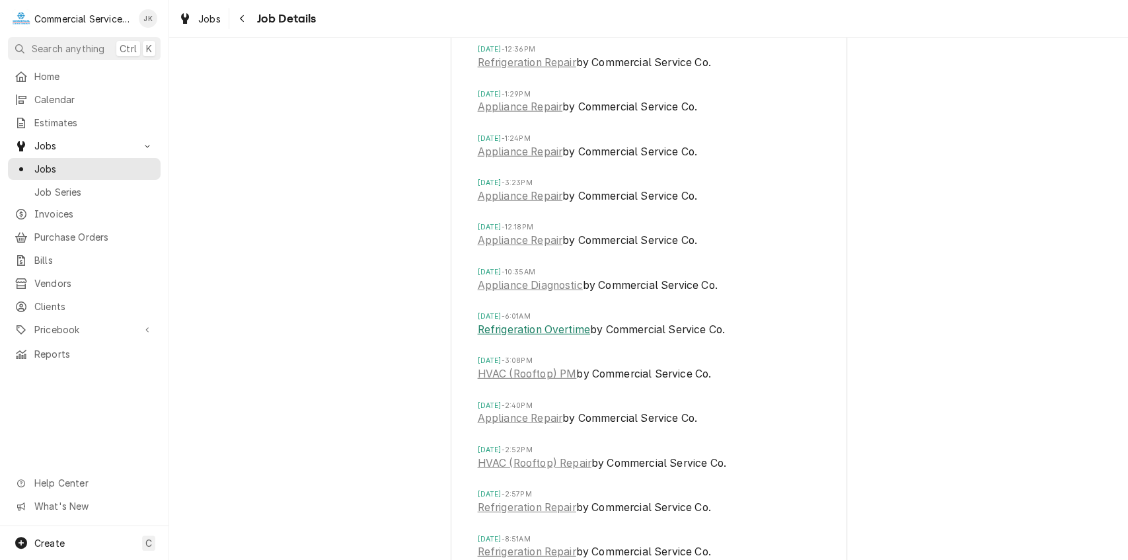
scroll to position [2291, 0]
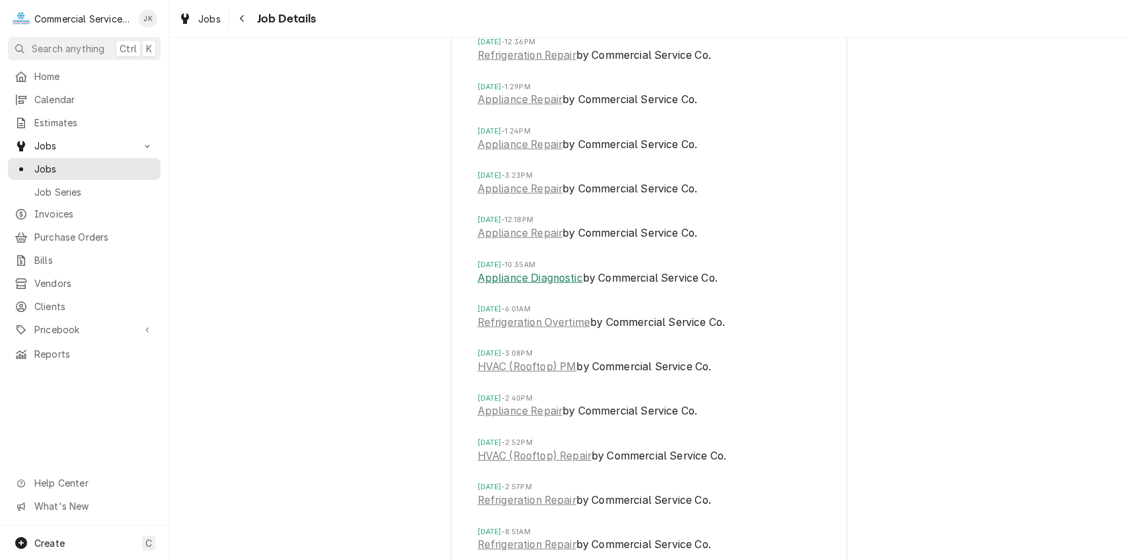
click at [517, 270] on link "Appliance Diagnostic" at bounding box center [530, 278] width 105 height 16
click at [536, 225] on link "Appliance Repair" at bounding box center [520, 233] width 85 height 16
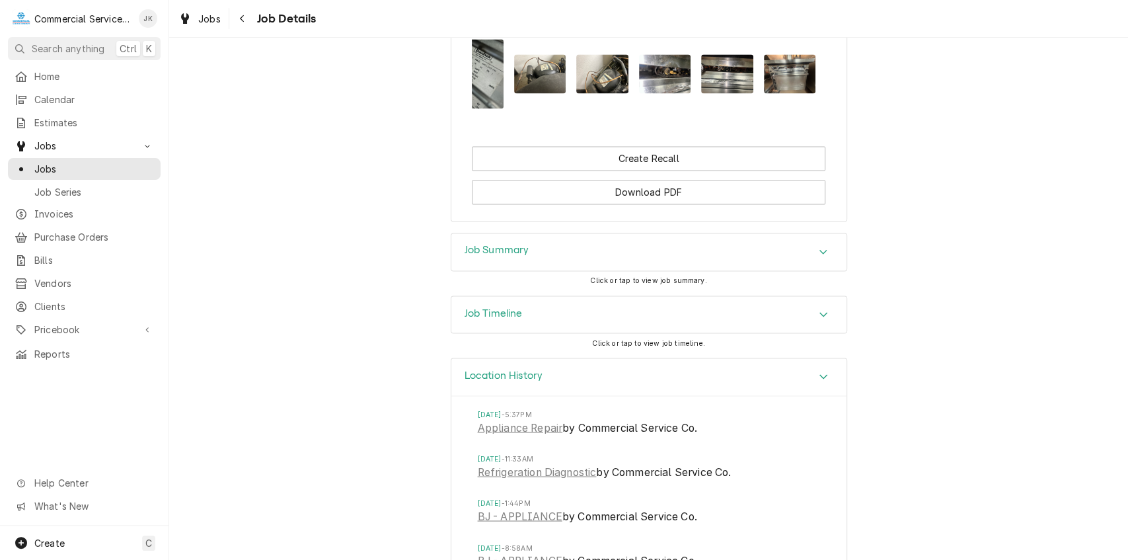
scroll to position [1455, 0]
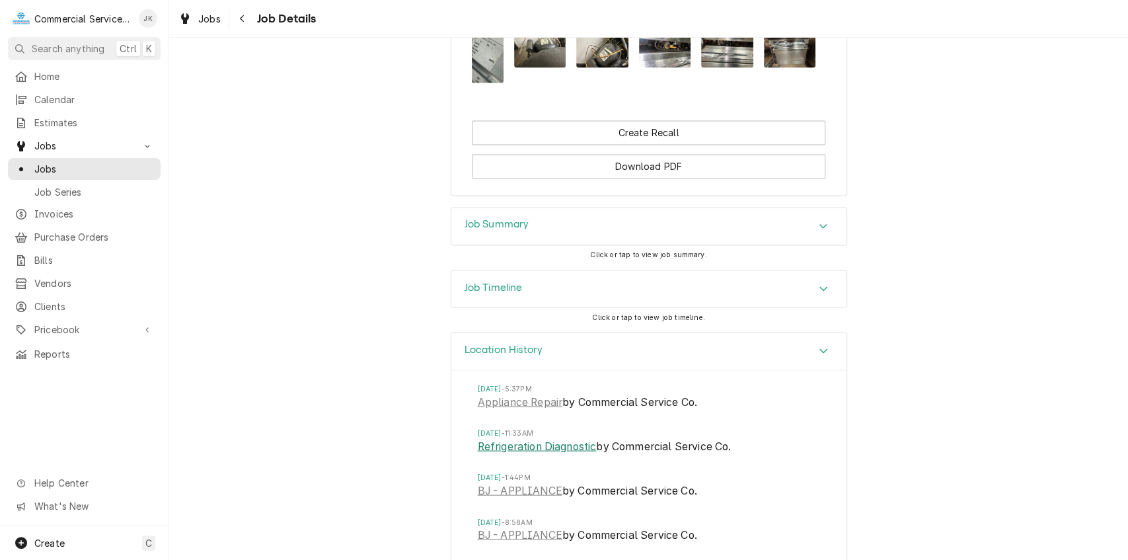
click at [537, 438] on link "Refrigeration Diagnostic" at bounding box center [537, 446] width 119 height 16
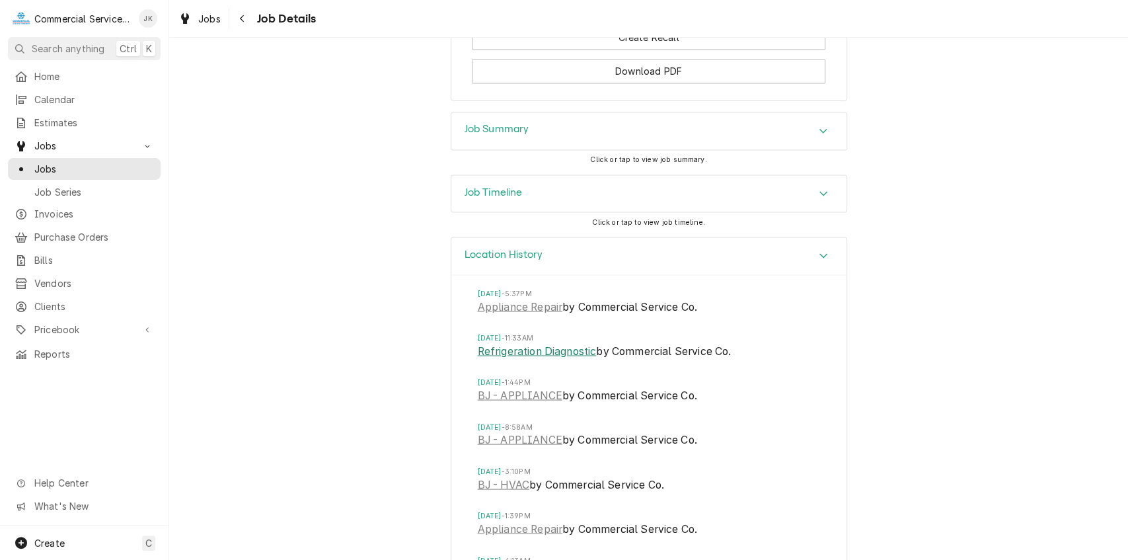
scroll to position [1741, 0]
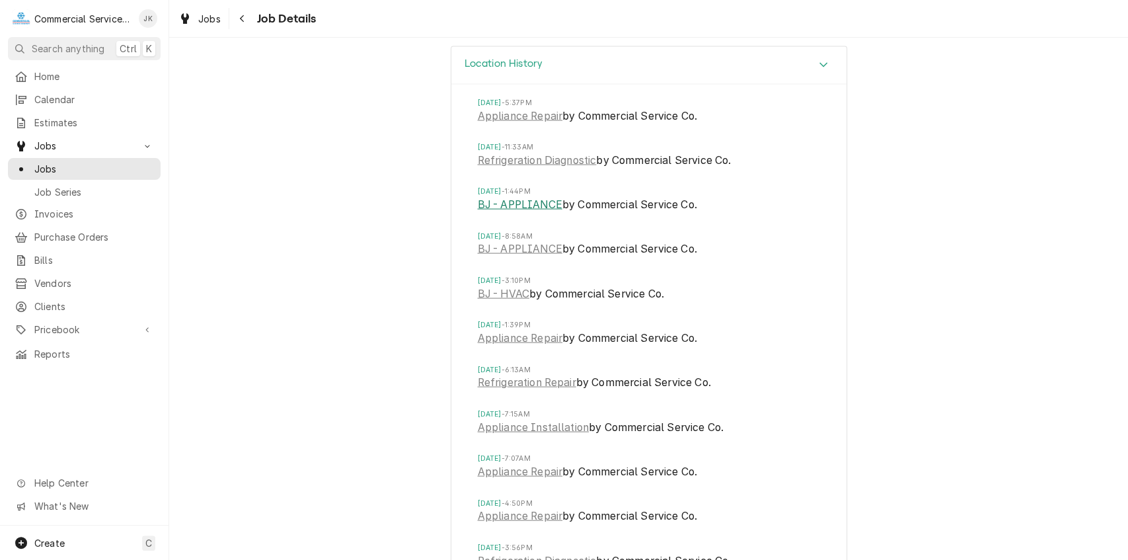
click at [543, 197] on link "BJ - APPLIANCE" at bounding box center [520, 205] width 85 height 16
click at [486, 108] on link "Appliance Repair" at bounding box center [520, 116] width 85 height 16
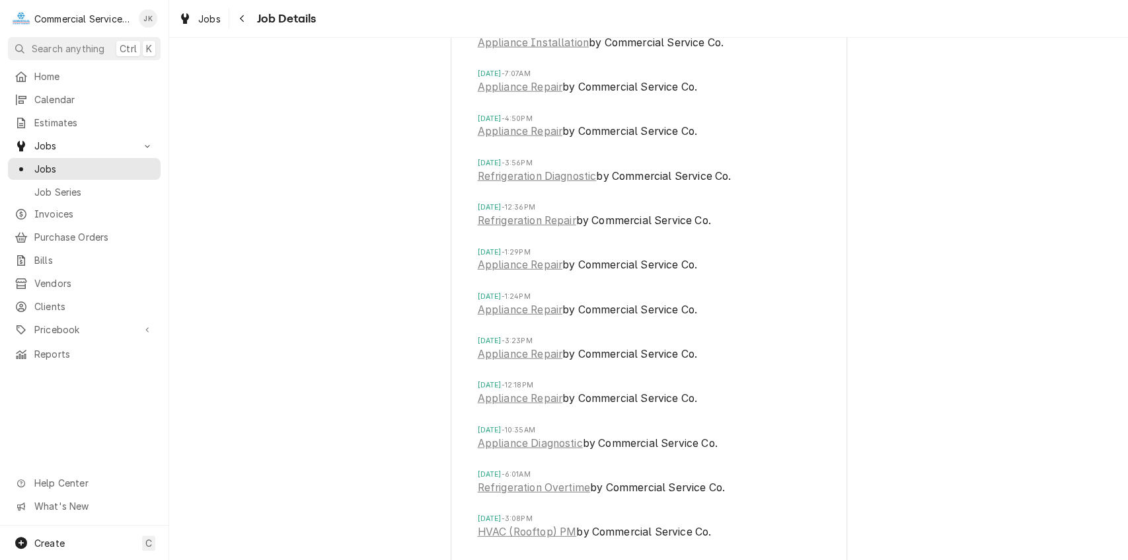
scroll to position [2181, 0]
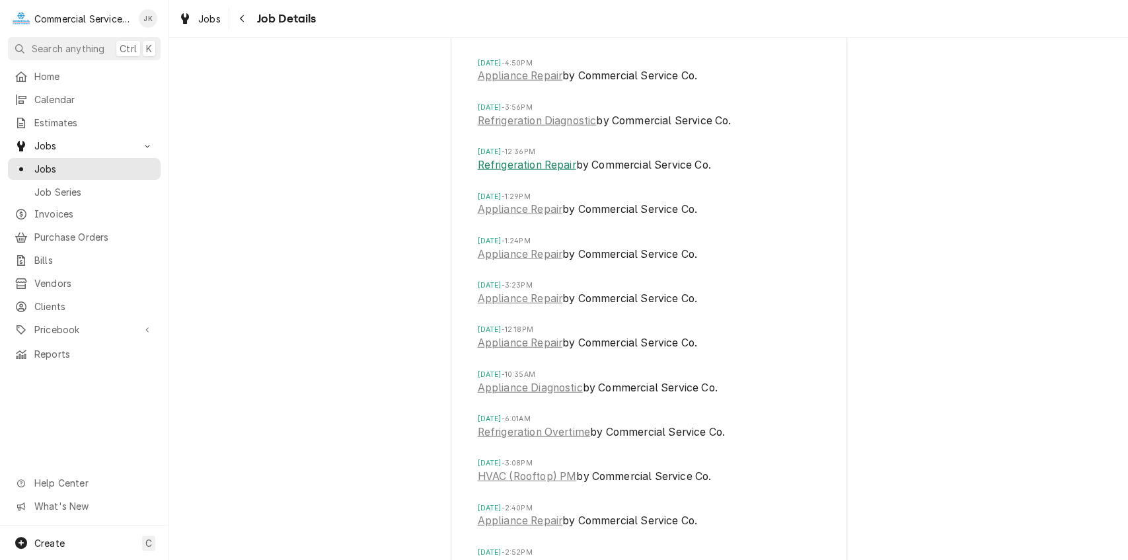
click at [497, 157] on link "Refrigeration Repair" at bounding box center [527, 165] width 98 height 16
click at [504, 157] on link "Refrigeration Repair" at bounding box center [527, 165] width 98 height 16
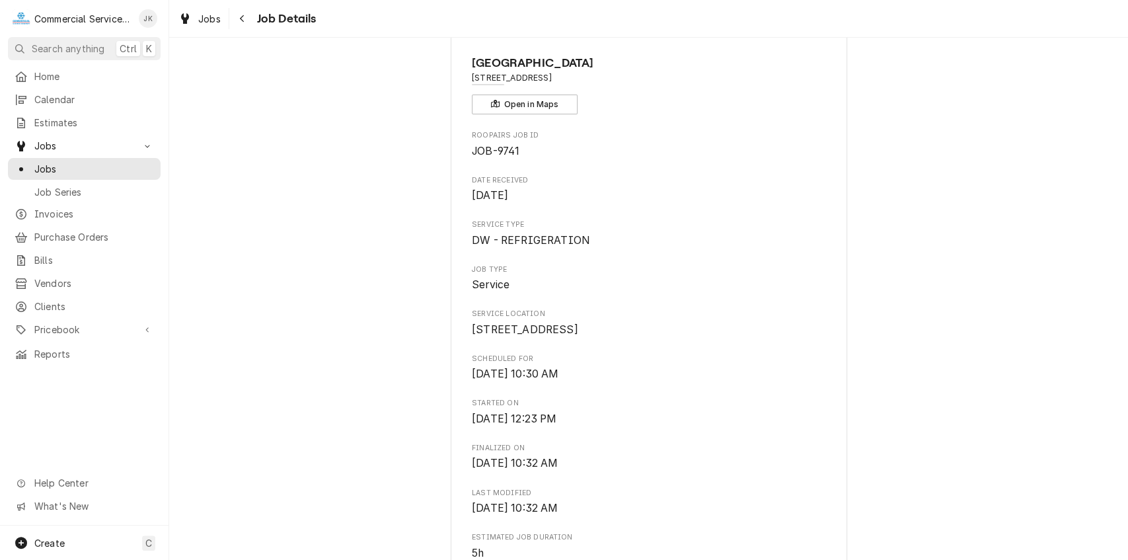
scroll to position [0, 0]
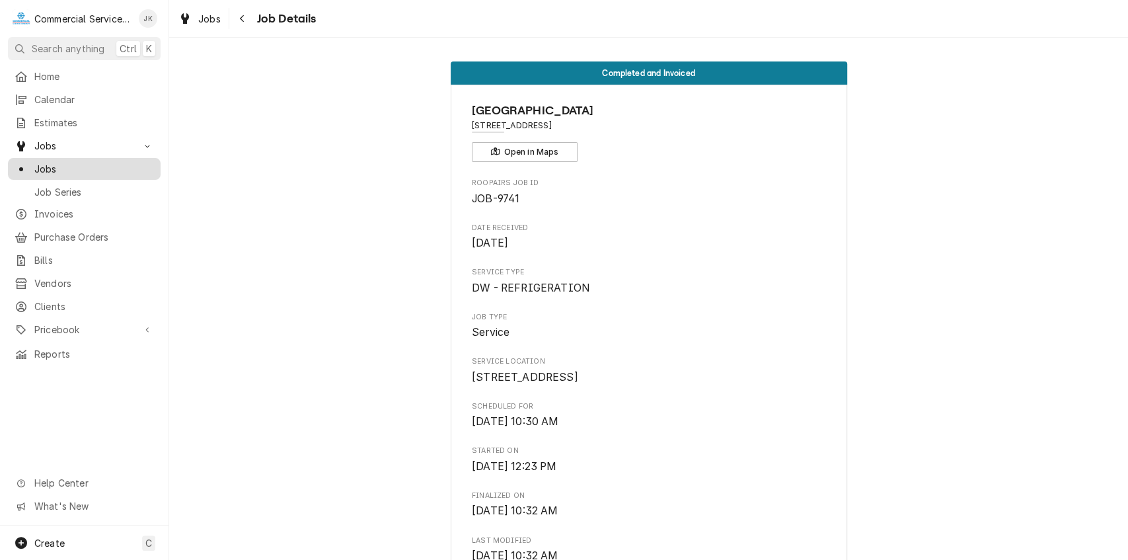
click at [98, 164] on span "Jobs" at bounding box center [94, 169] width 120 height 14
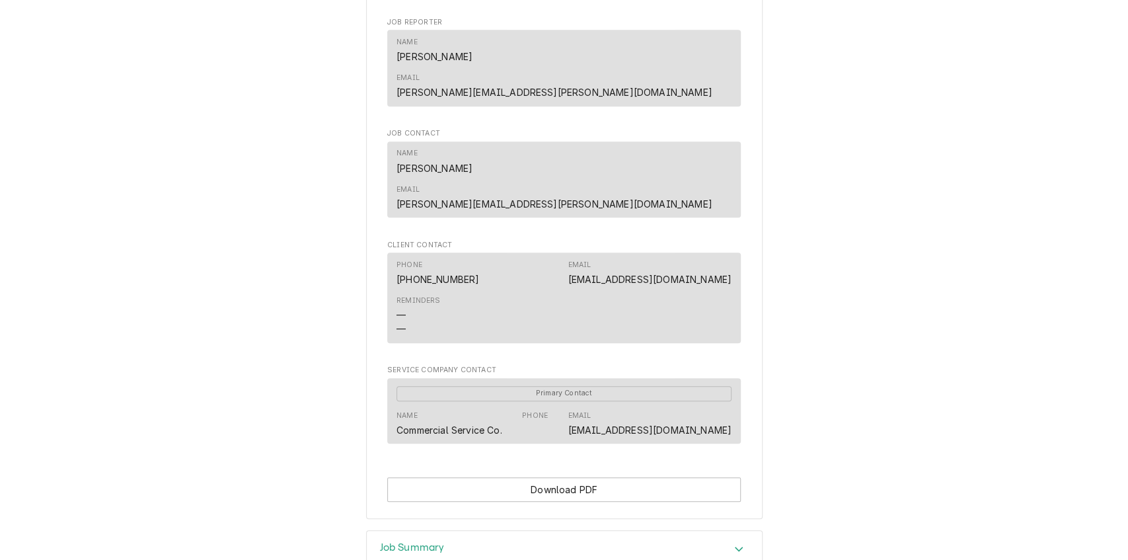
scroll to position [700, 0]
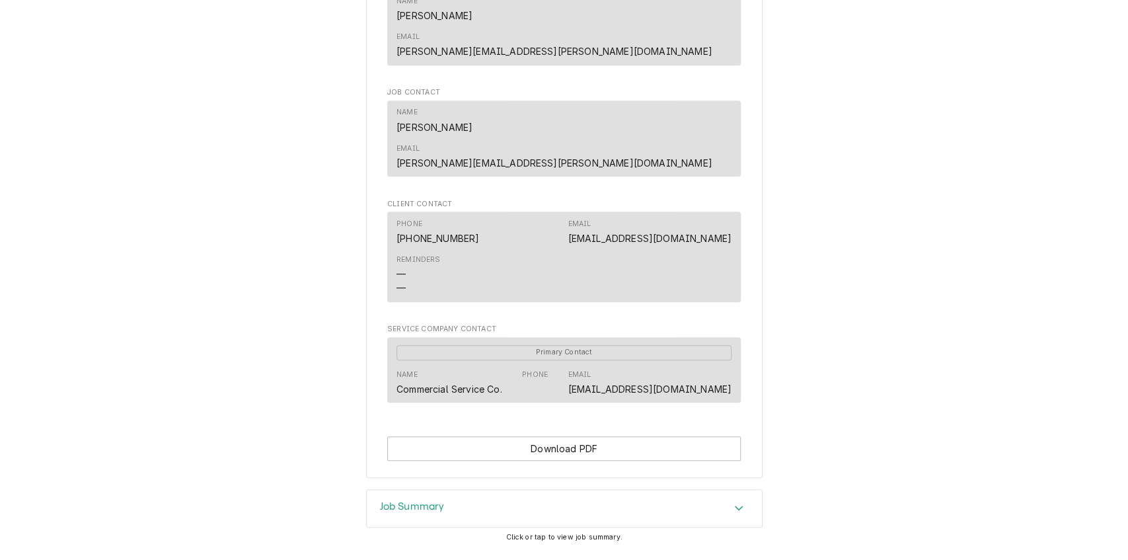
click at [440, 500] on h3 "Job Summary" at bounding box center [412, 506] width 65 height 13
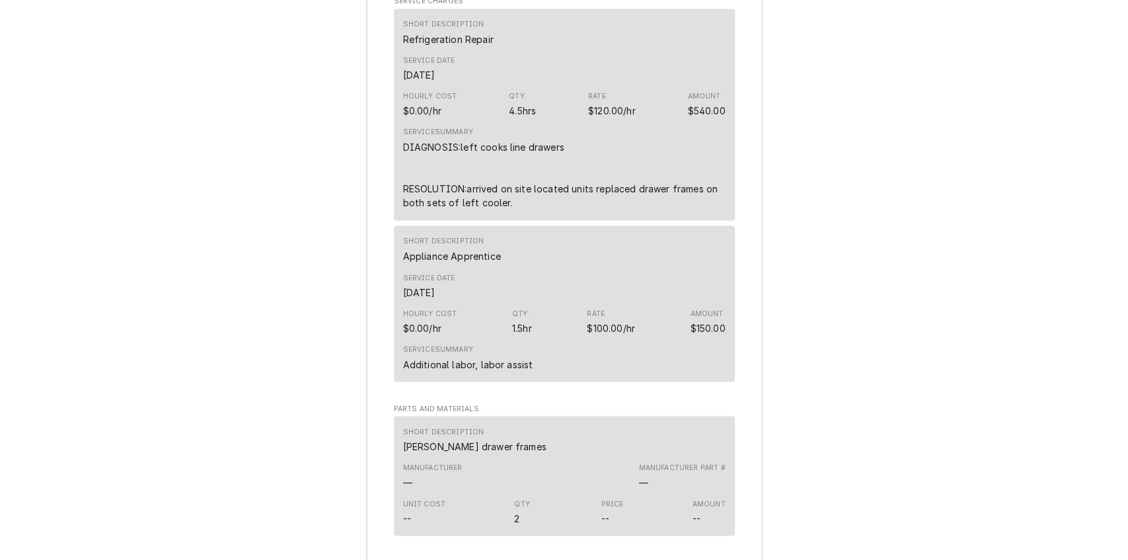
scroll to position [1568, 0]
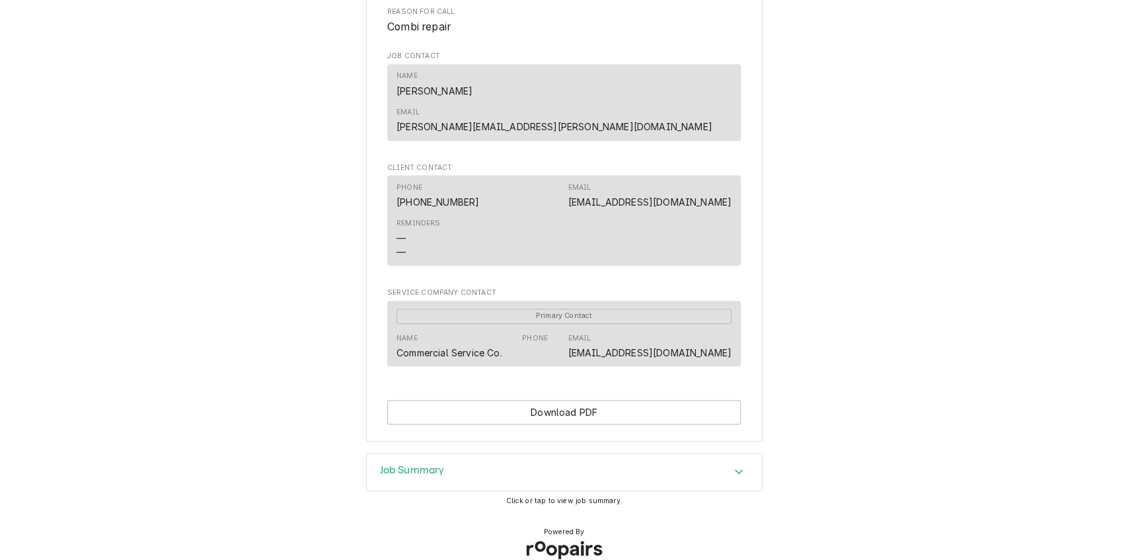
scroll to position [565, 0]
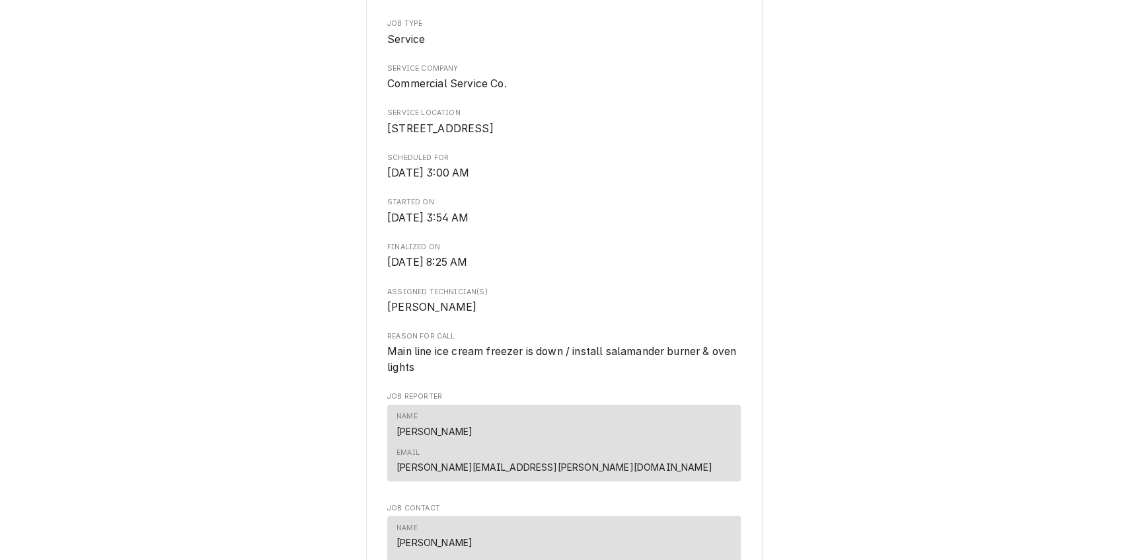
scroll to position [328, 0]
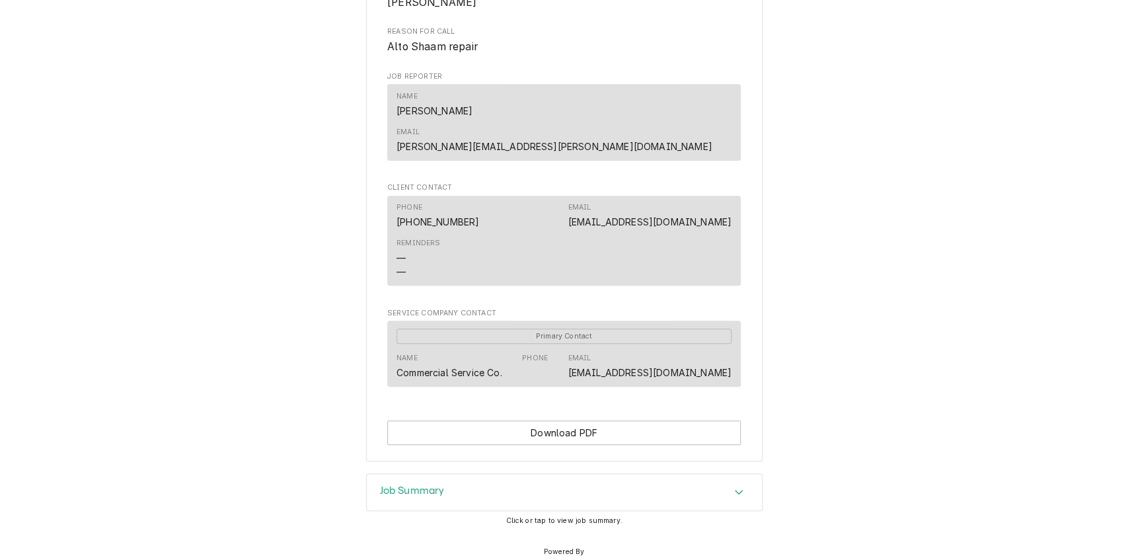
scroll to position [560, 0]
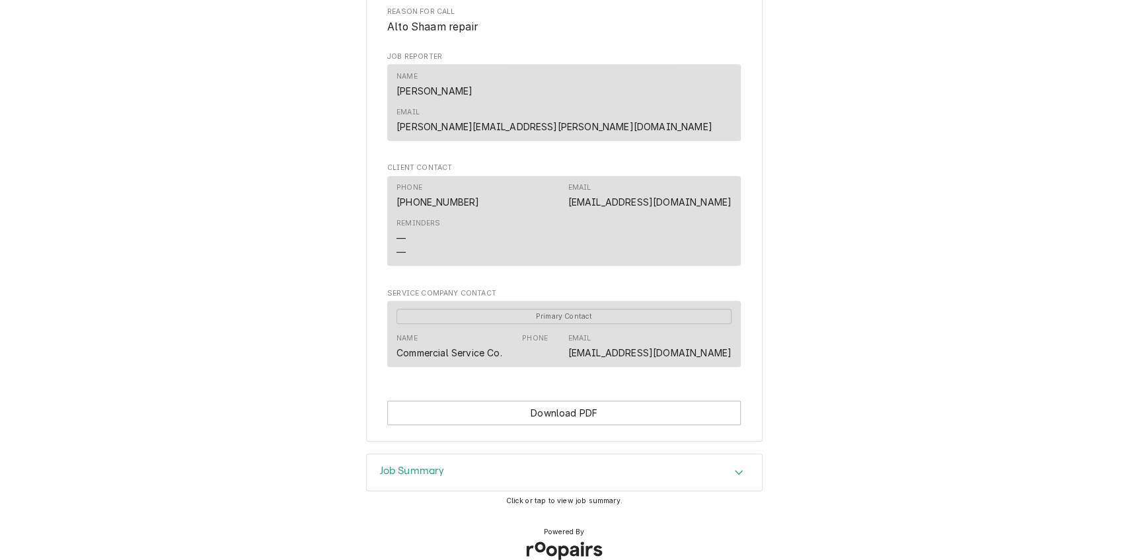
click at [429, 465] on div "Job Summary" at bounding box center [412, 473] width 65 height 16
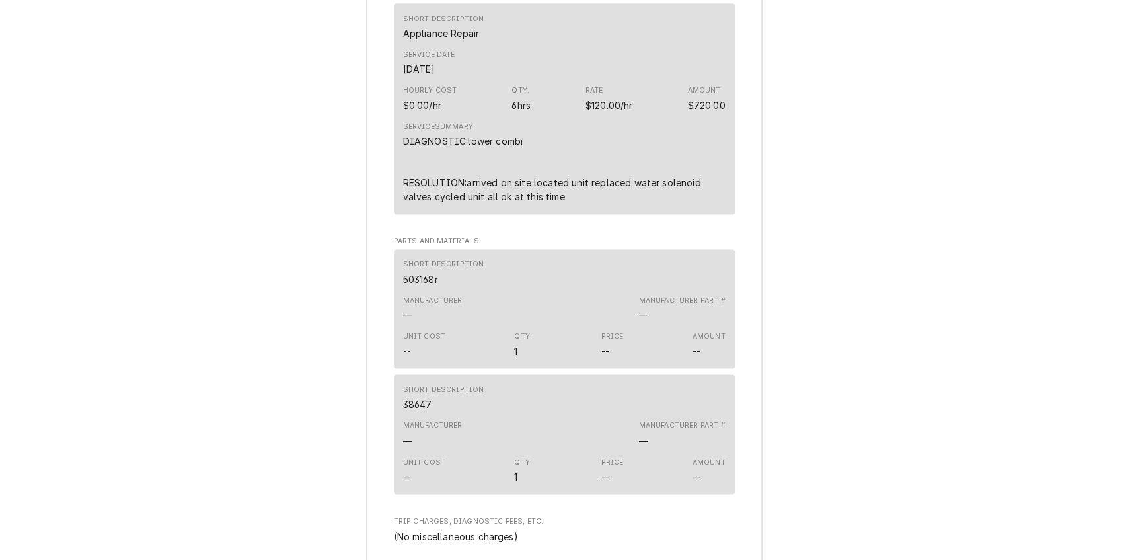
scroll to position [1405, 0]
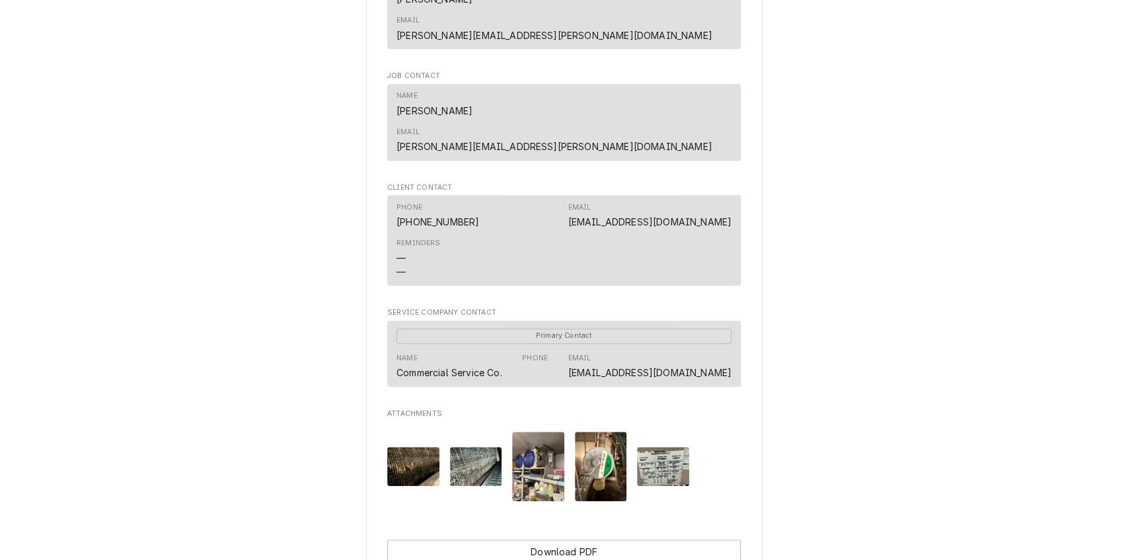
scroll to position [792, 0]
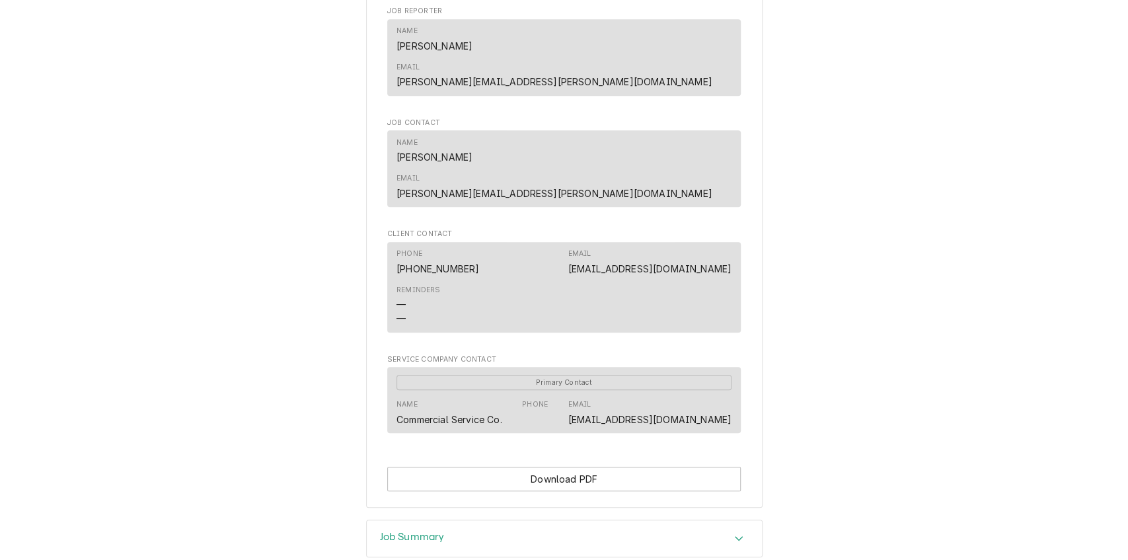
scroll to position [652, 0]
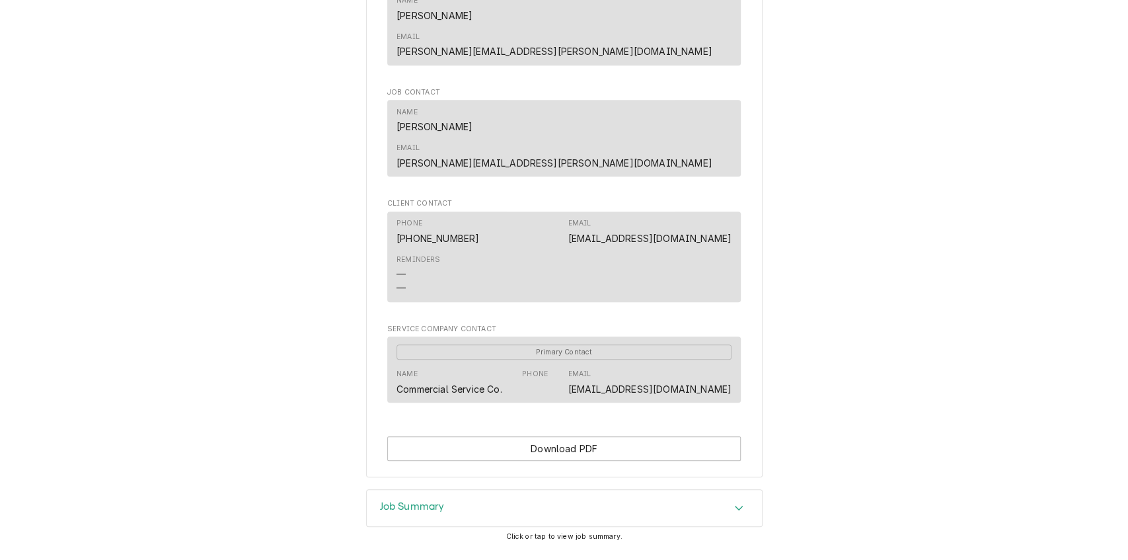
click at [411, 500] on h3 "Job Summary" at bounding box center [412, 506] width 65 height 13
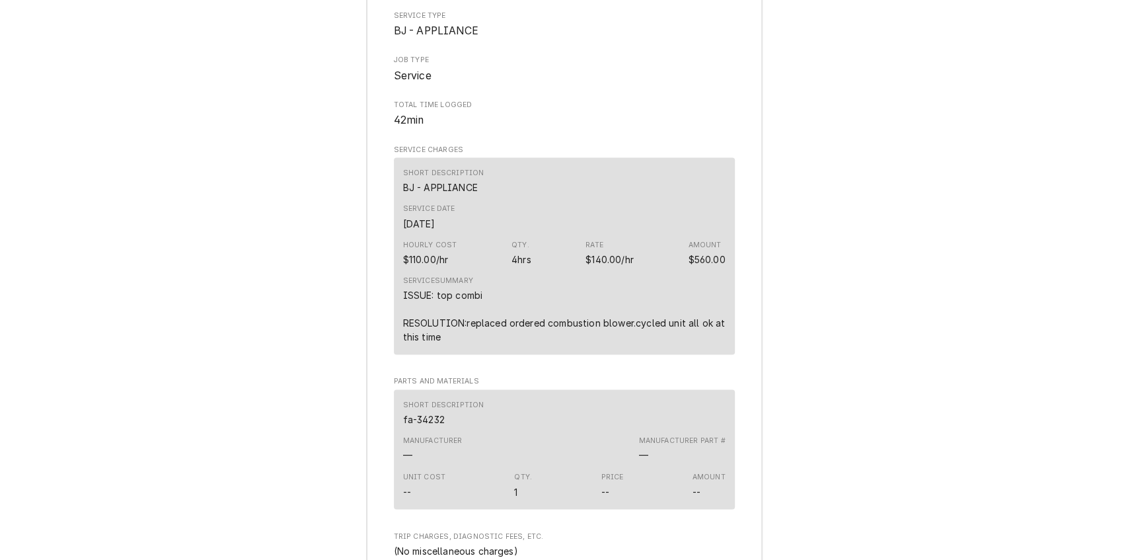
scroll to position [1231, 0]
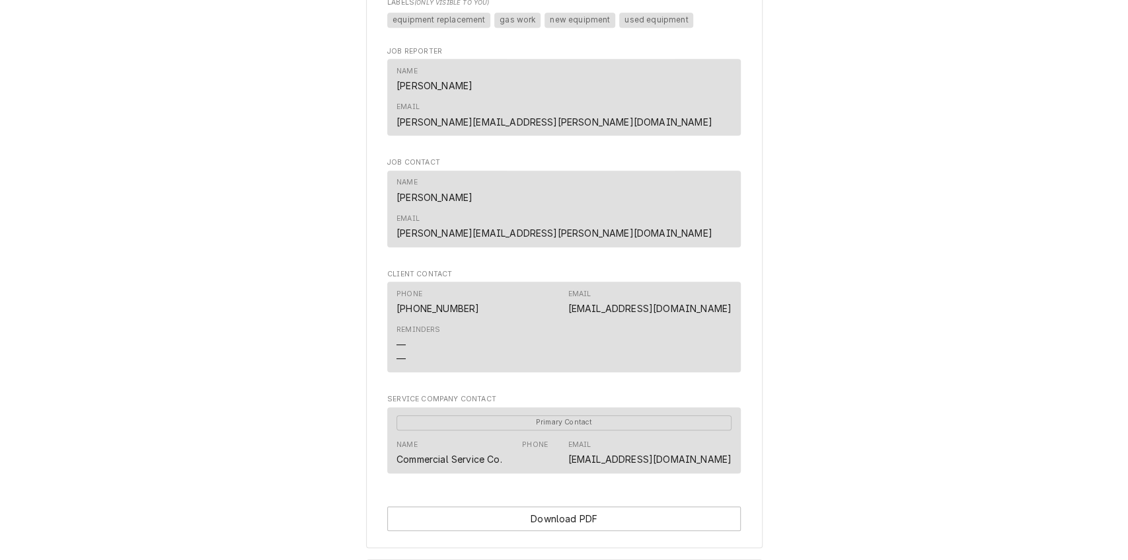
scroll to position [731, 0]
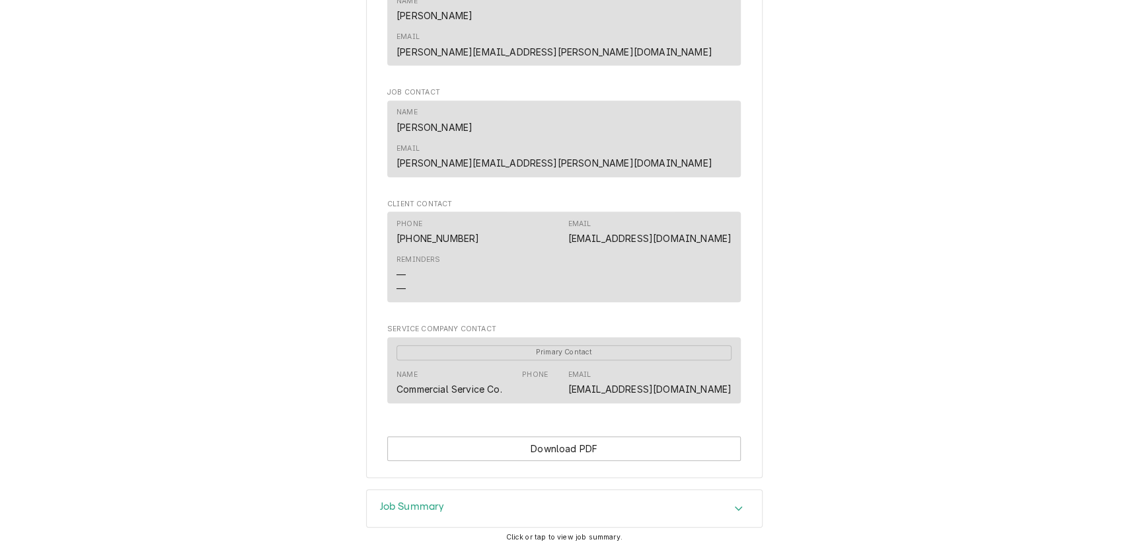
click at [417, 500] on h3 "Job Summary" at bounding box center [412, 506] width 65 height 13
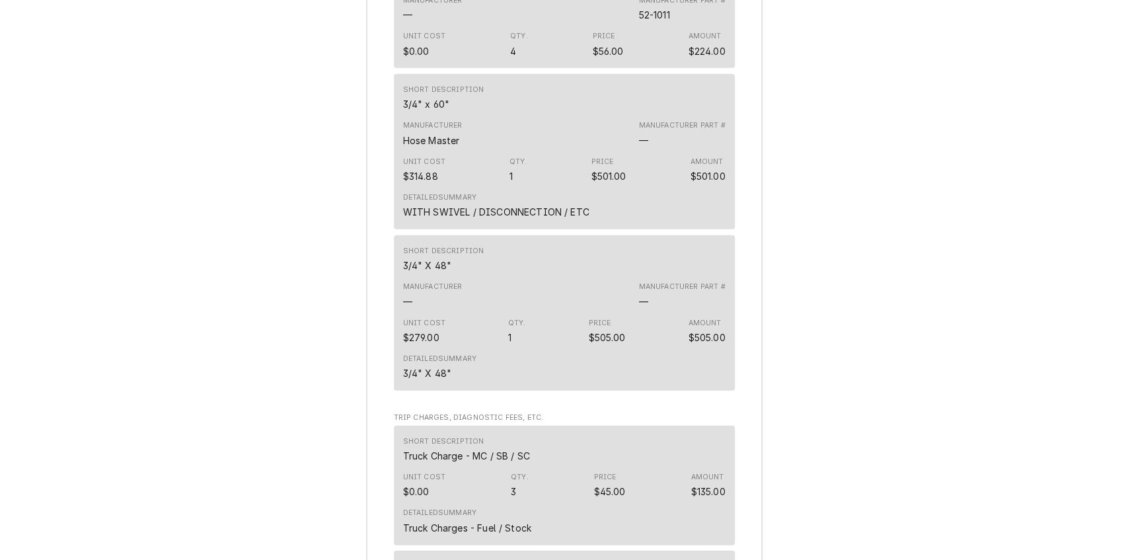
scroll to position [2406, 0]
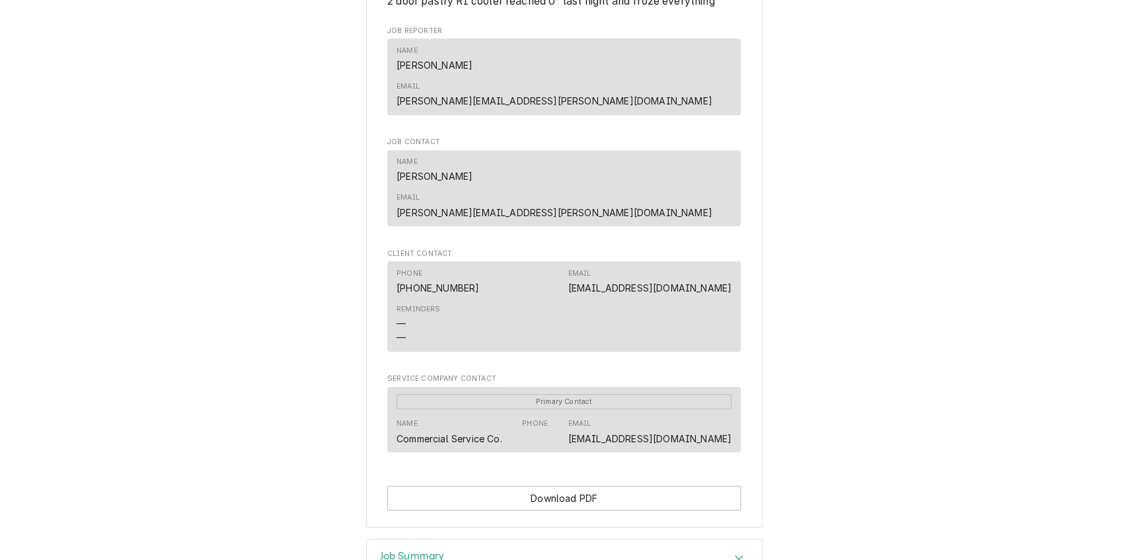
scroll to position [636, 0]
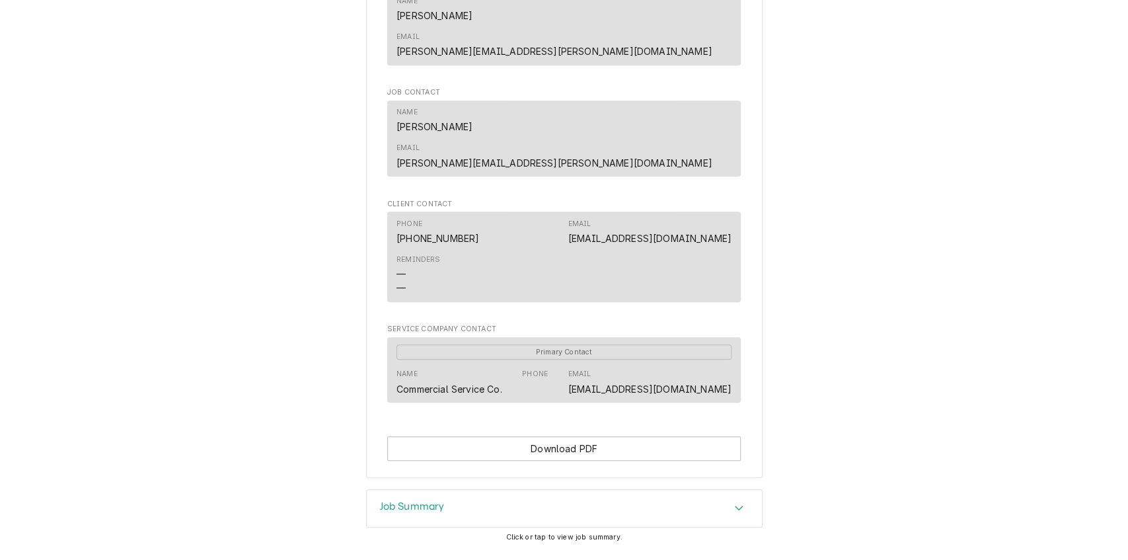
click at [442, 490] on div "Job Summary" at bounding box center [564, 508] width 395 height 37
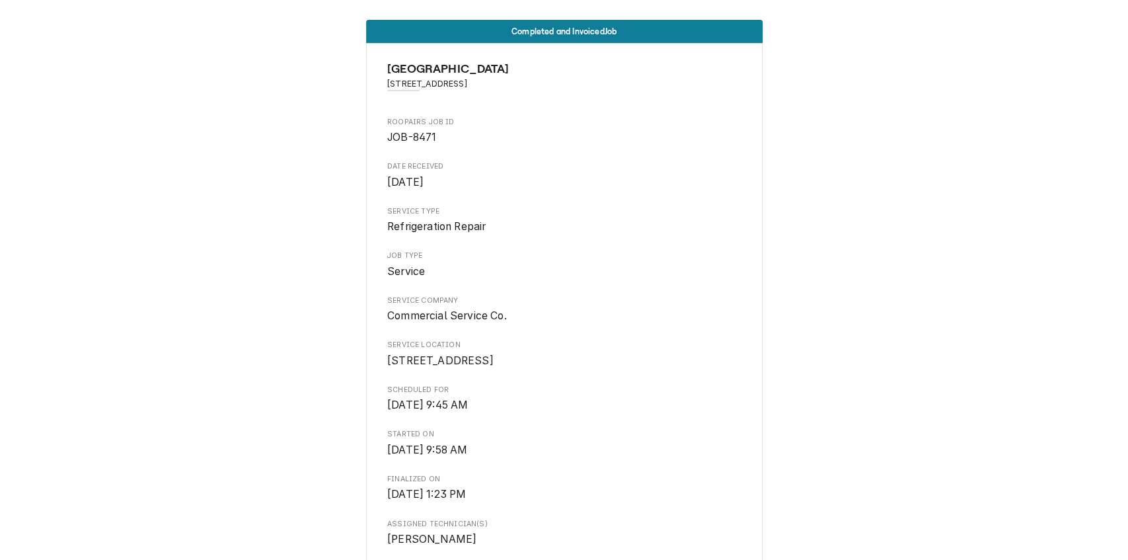
scroll to position [0, 0]
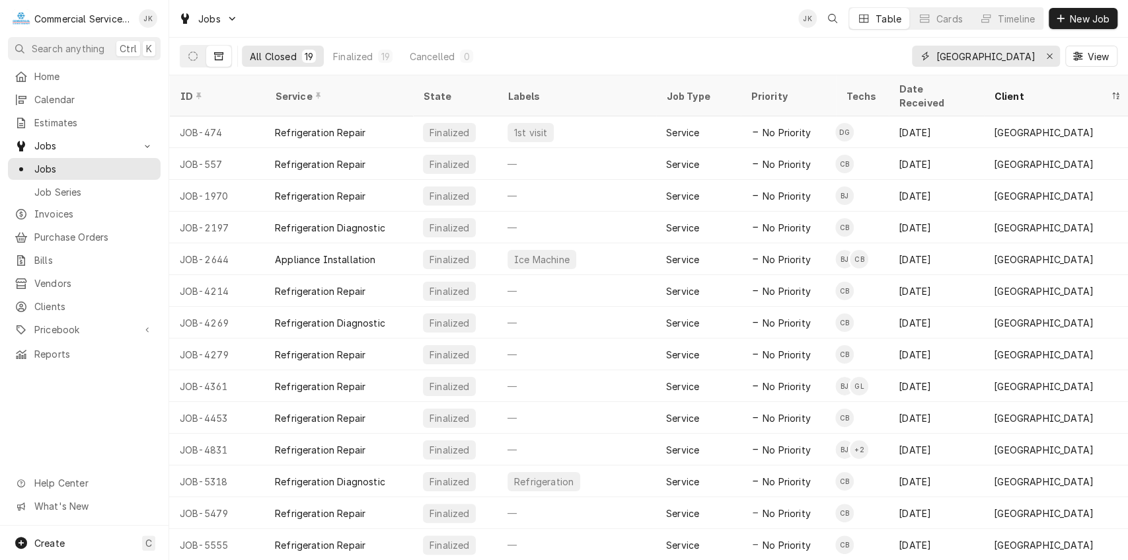
click at [1000, 52] on input "[GEOGRAPHIC_DATA]" at bounding box center [985, 56] width 99 height 21
type input "R"
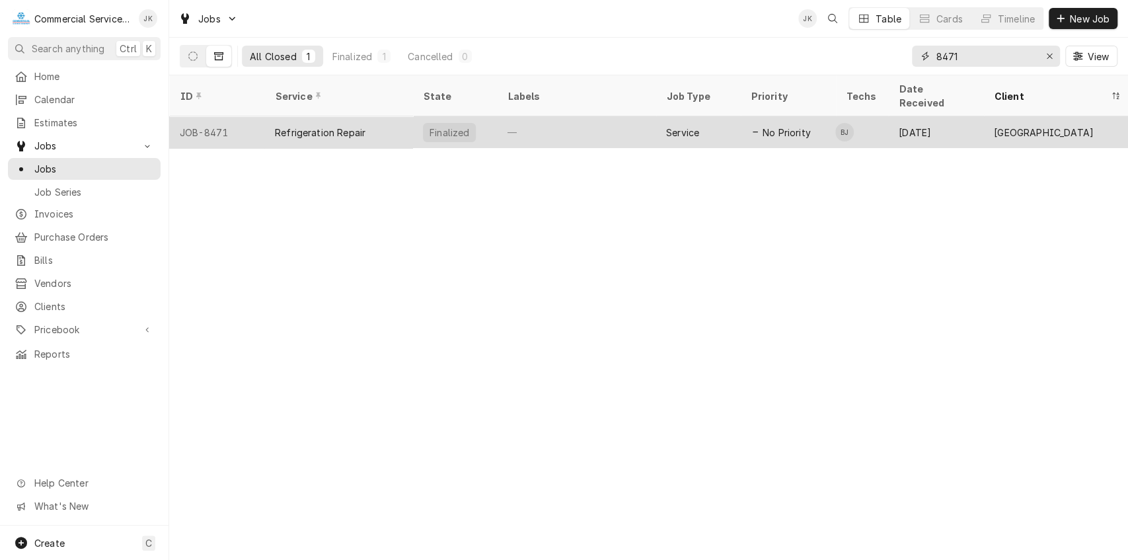
type input "8471"
click at [560, 124] on div "—" at bounding box center [576, 132] width 159 height 32
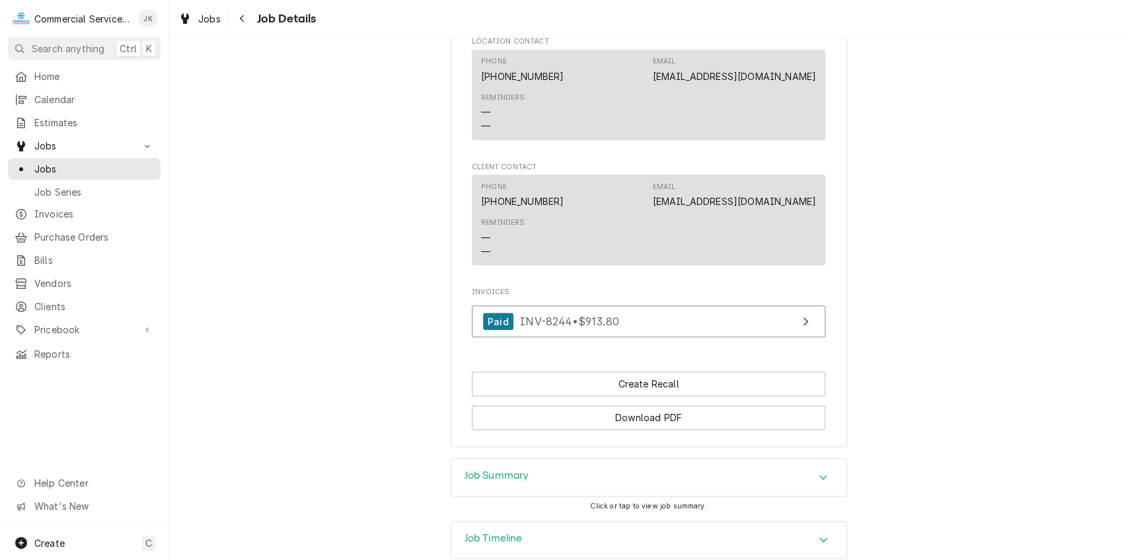
scroll to position [973, 0]
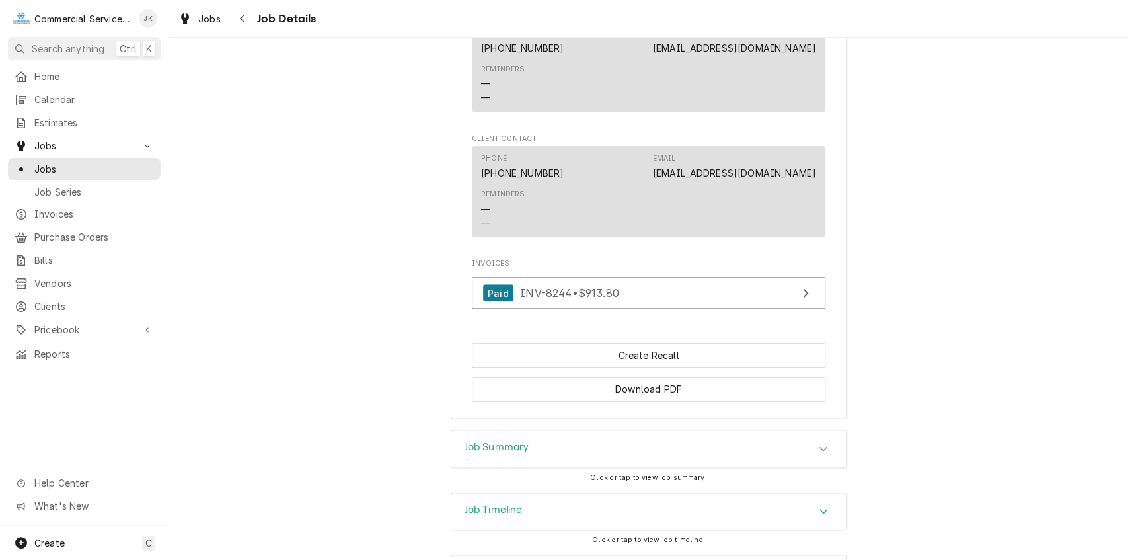
click at [496, 441] on h3 "Job Summary" at bounding box center [497, 447] width 65 height 13
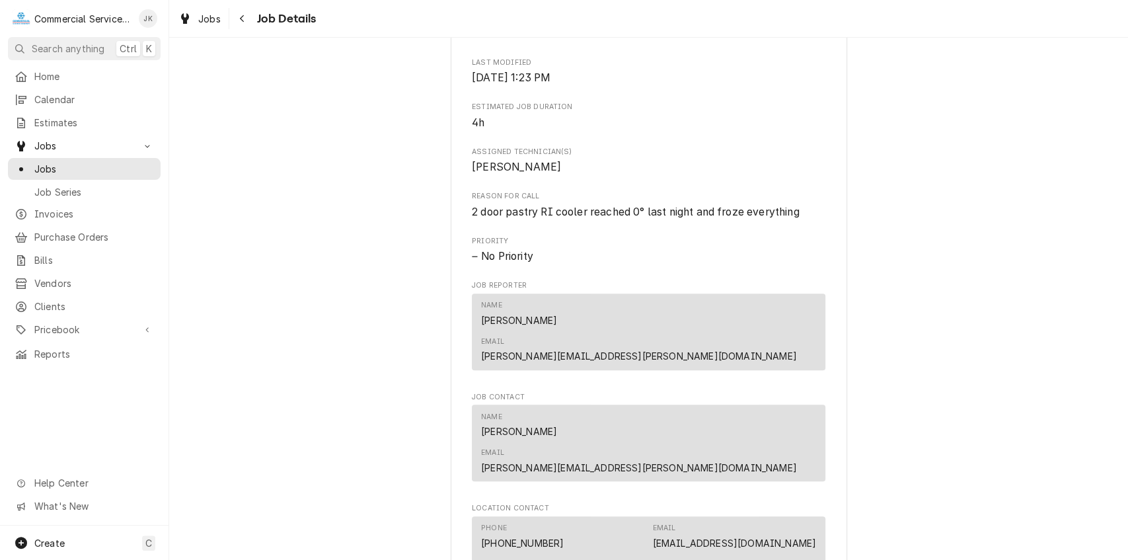
scroll to position [0, 0]
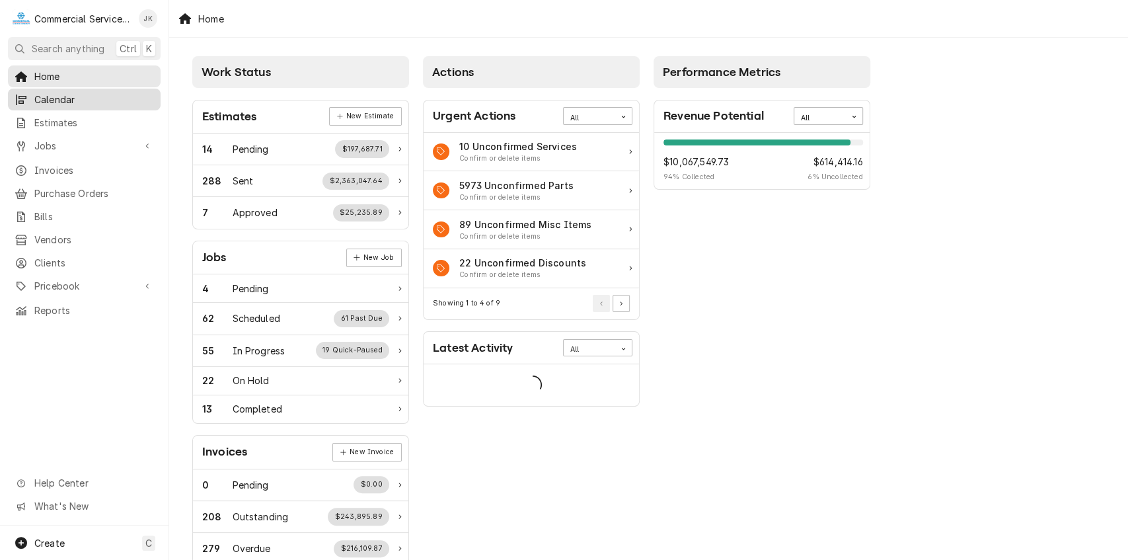
click at [61, 91] on div "Calendar" at bounding box center [84, 99] width 147 height 17
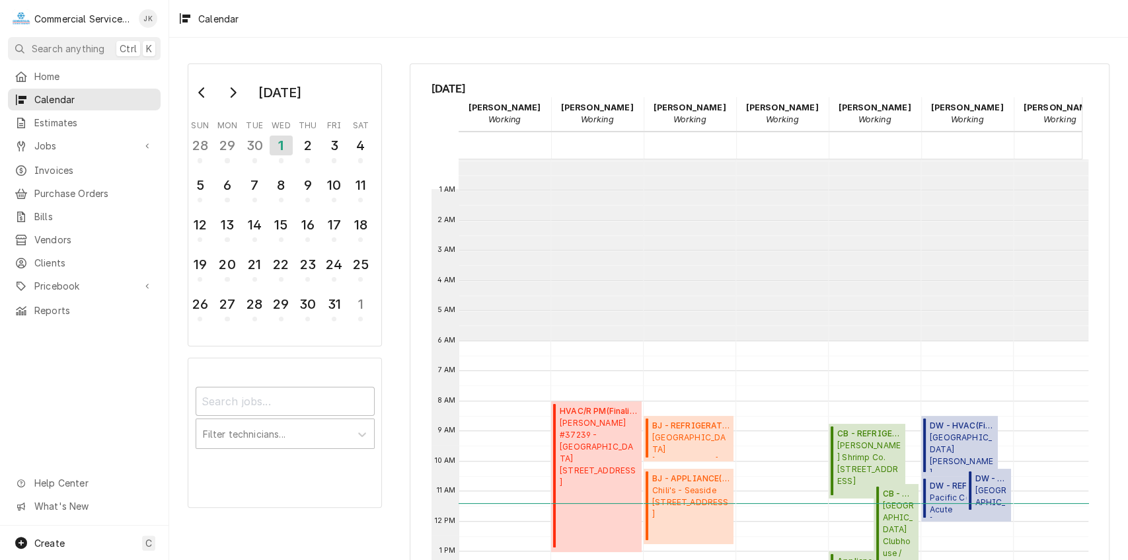
scroll to position [180, 0]
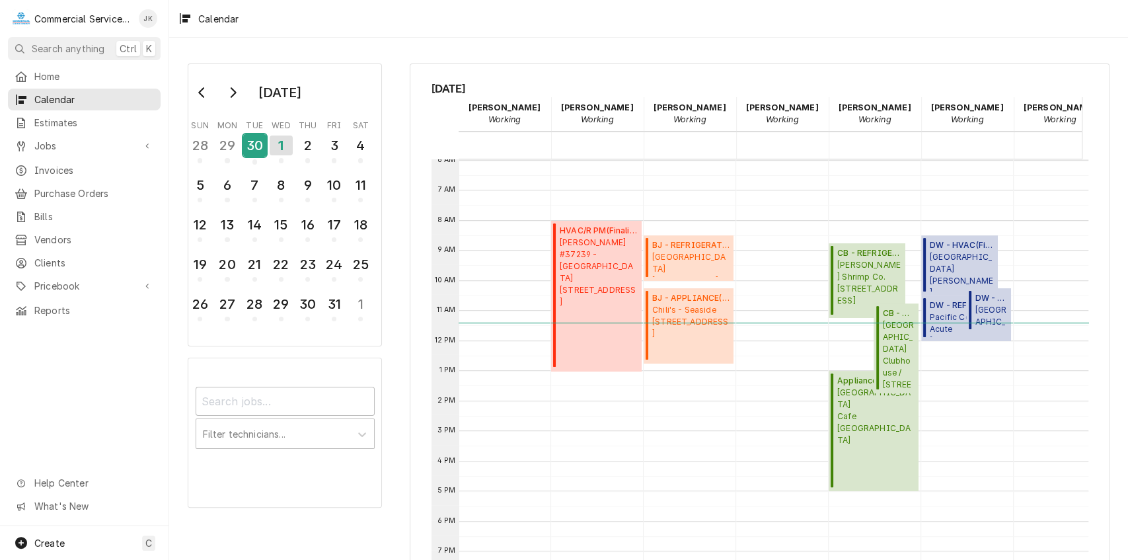
click at [256, 149] on div "30" at bounding box center [254, 145] width 23 height 22
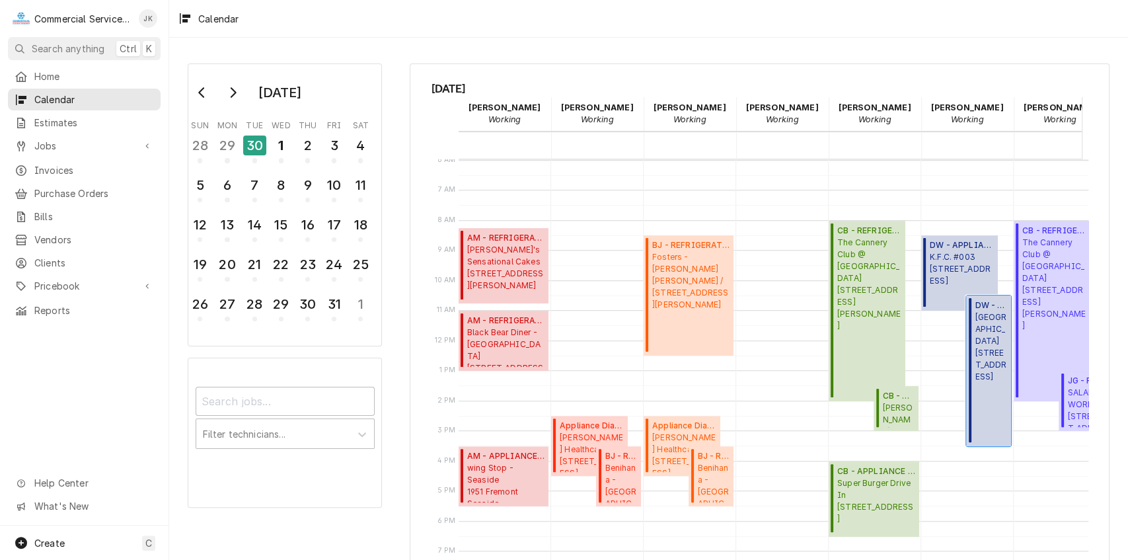
click at [982, 331] on span "Ventana Inn 48123 Highway 1, Big Sur, CA 93920" at bounding box center [991, 346] width 32 height 71
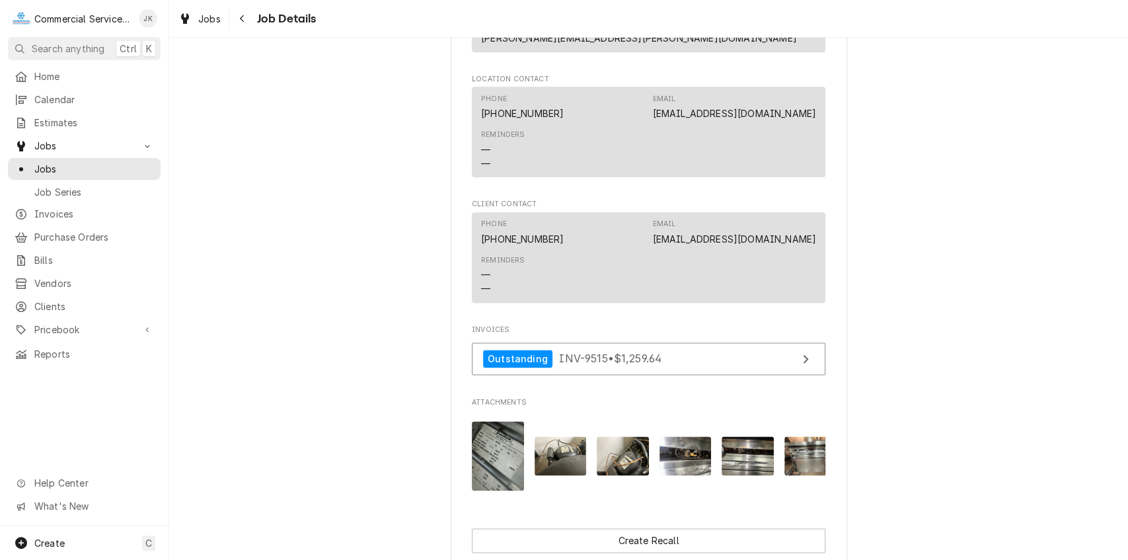
scroll to position [1065, 0]
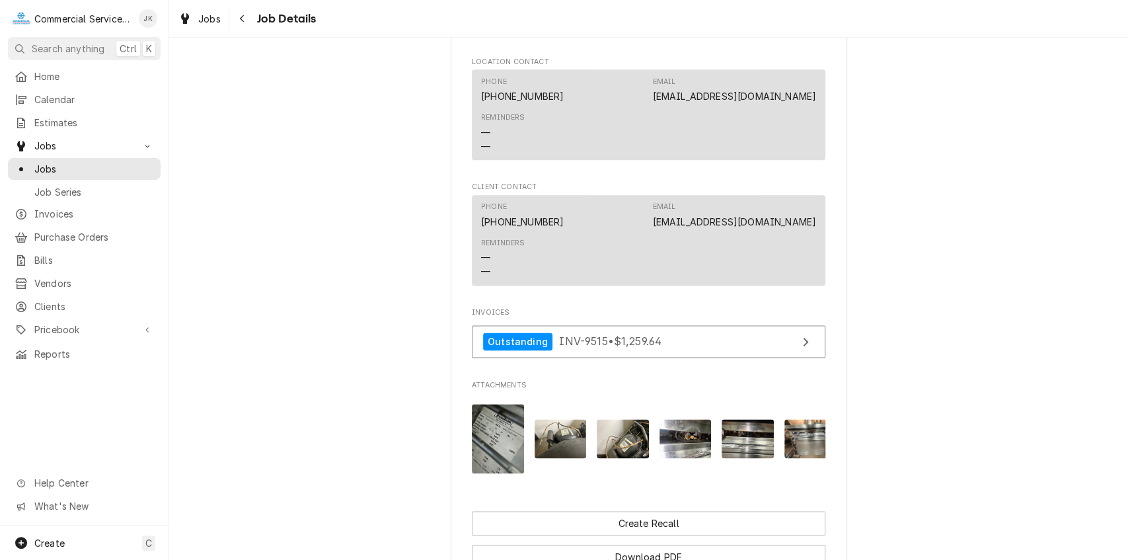
click at [500, 404] on img "Attachments" at bounding box center [498, 438] width 52 height 69
